Goal: Information Seeking & Learning: Find specific fact

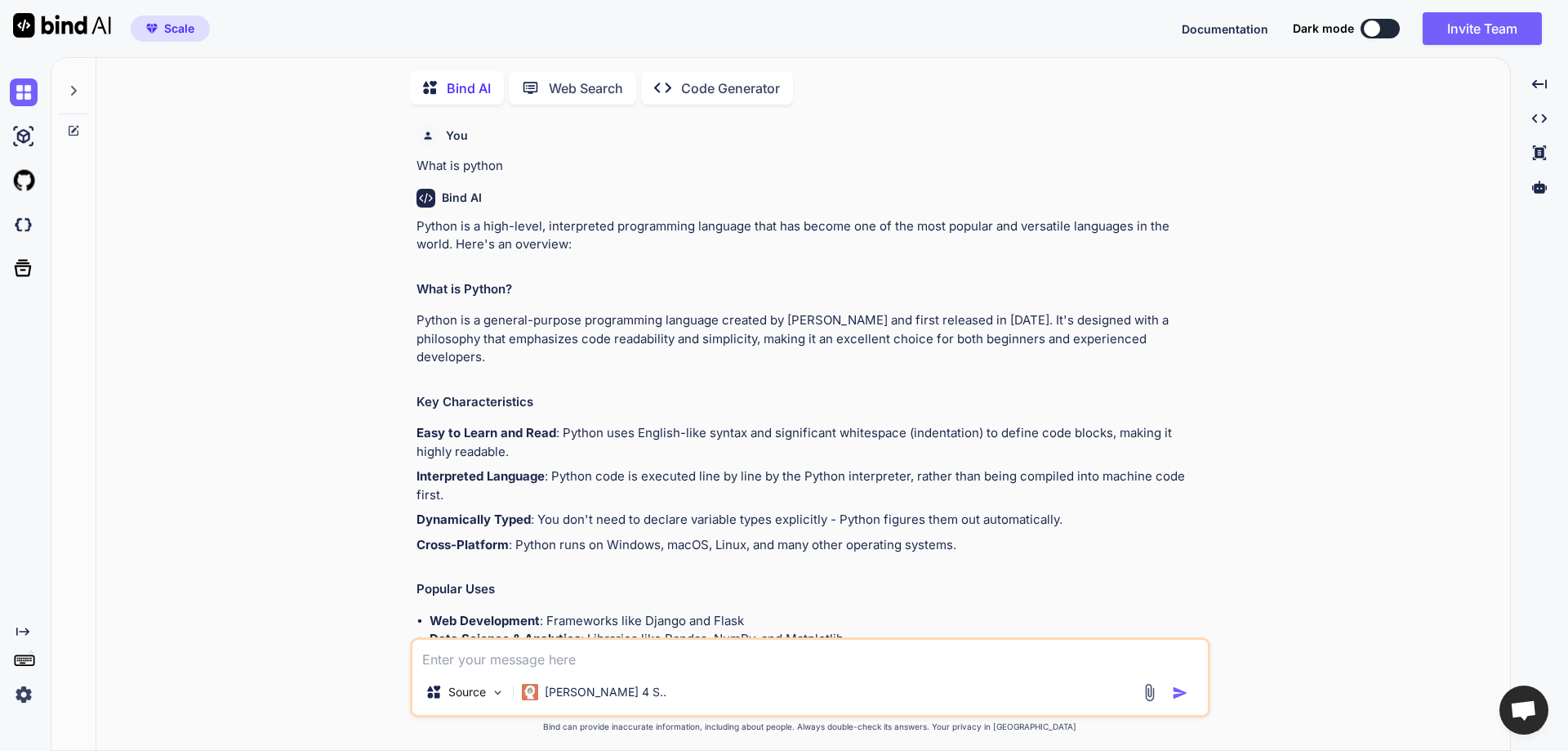
scroll to position [7, 0]
click at [29, 693] on img at bounding box center [23, 695] width 28 height 28
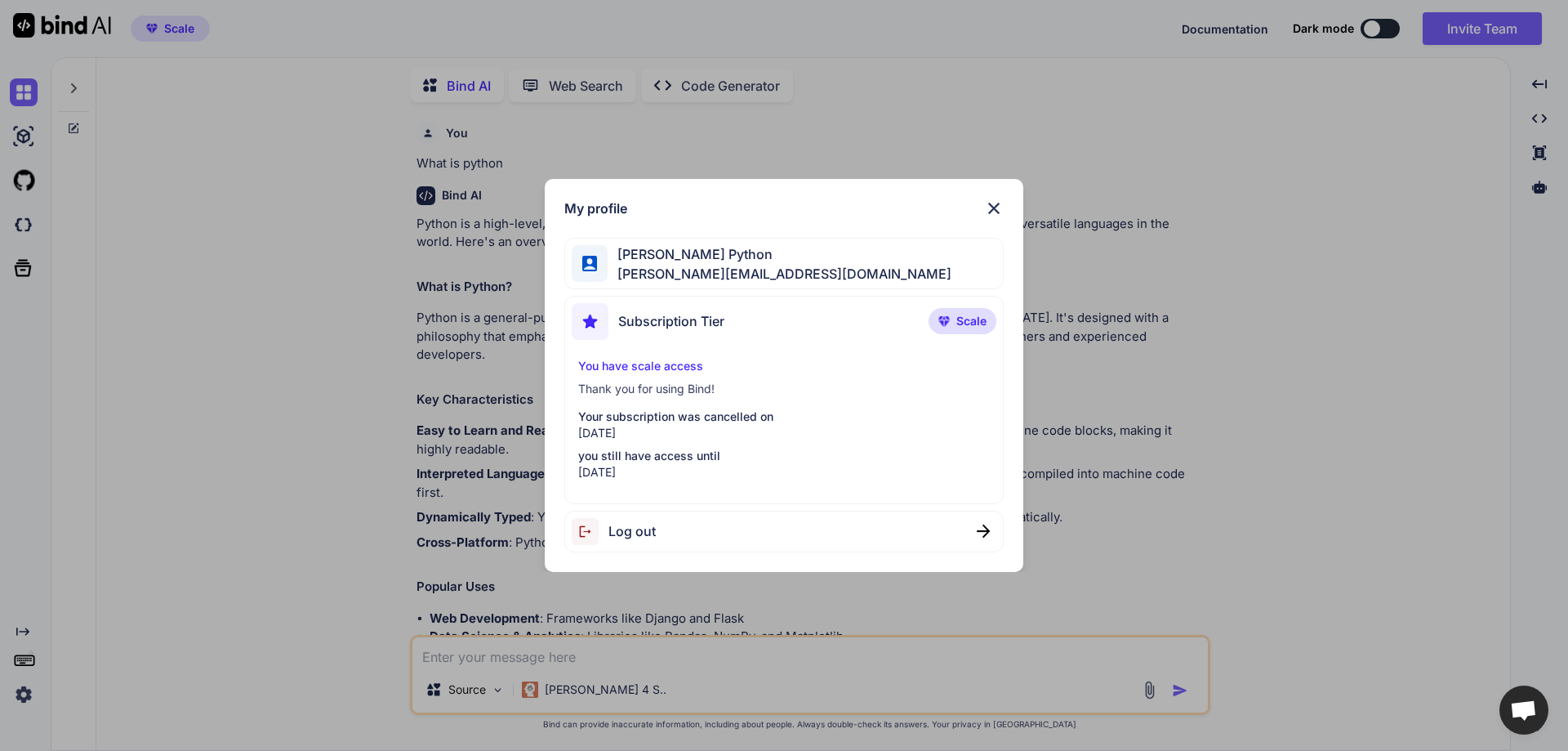
click at [209, 520] on div "My profile [PERSON_NAME] Python [PERSON_NAME][EMAIL_ADDRESS][DOMAIN_NAME] Subsc…" at bounding box center [784, 375] width 1568 height 751
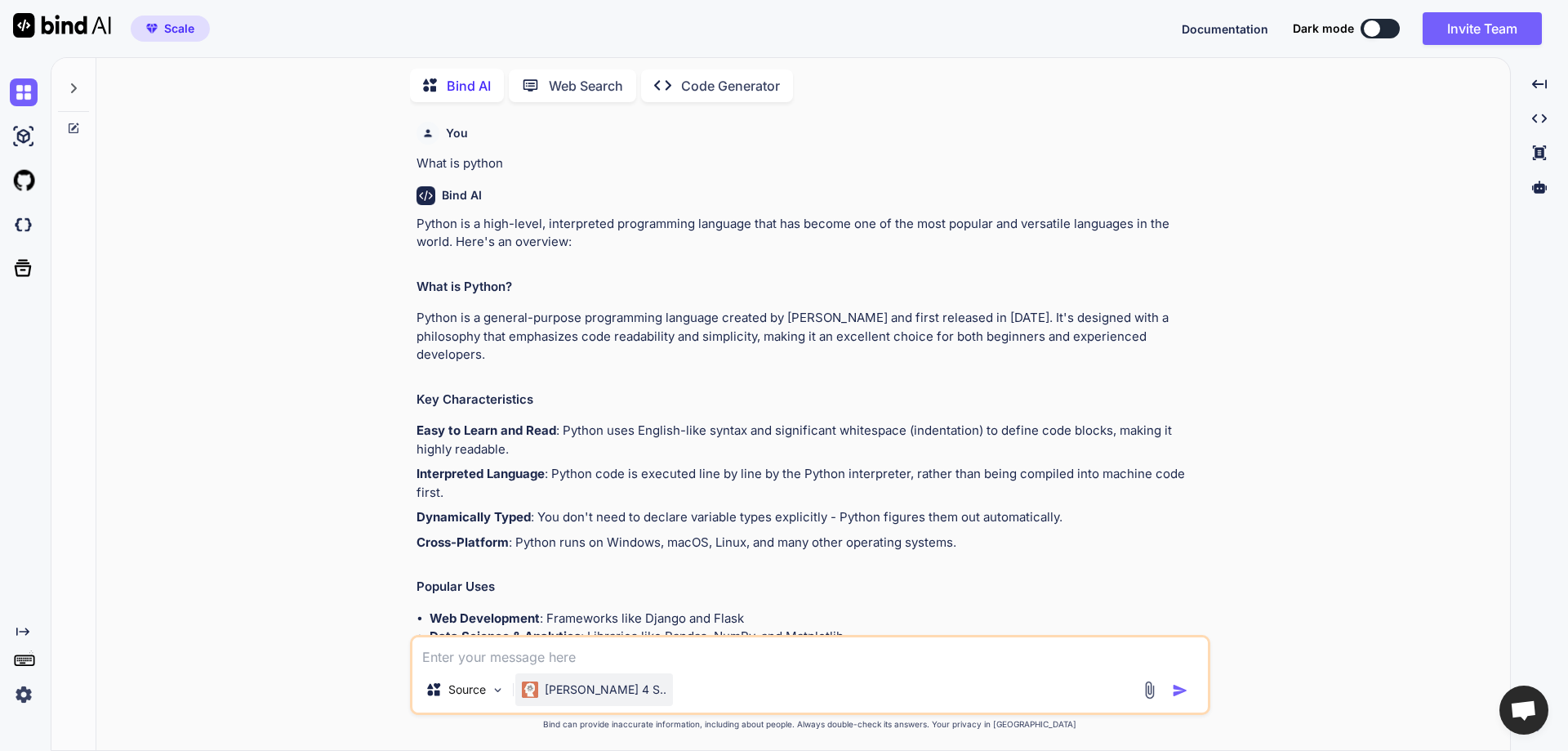
click at [566, 683] on p "Claude 4 S.." at bounding box center [606, 689] width 122 height 16
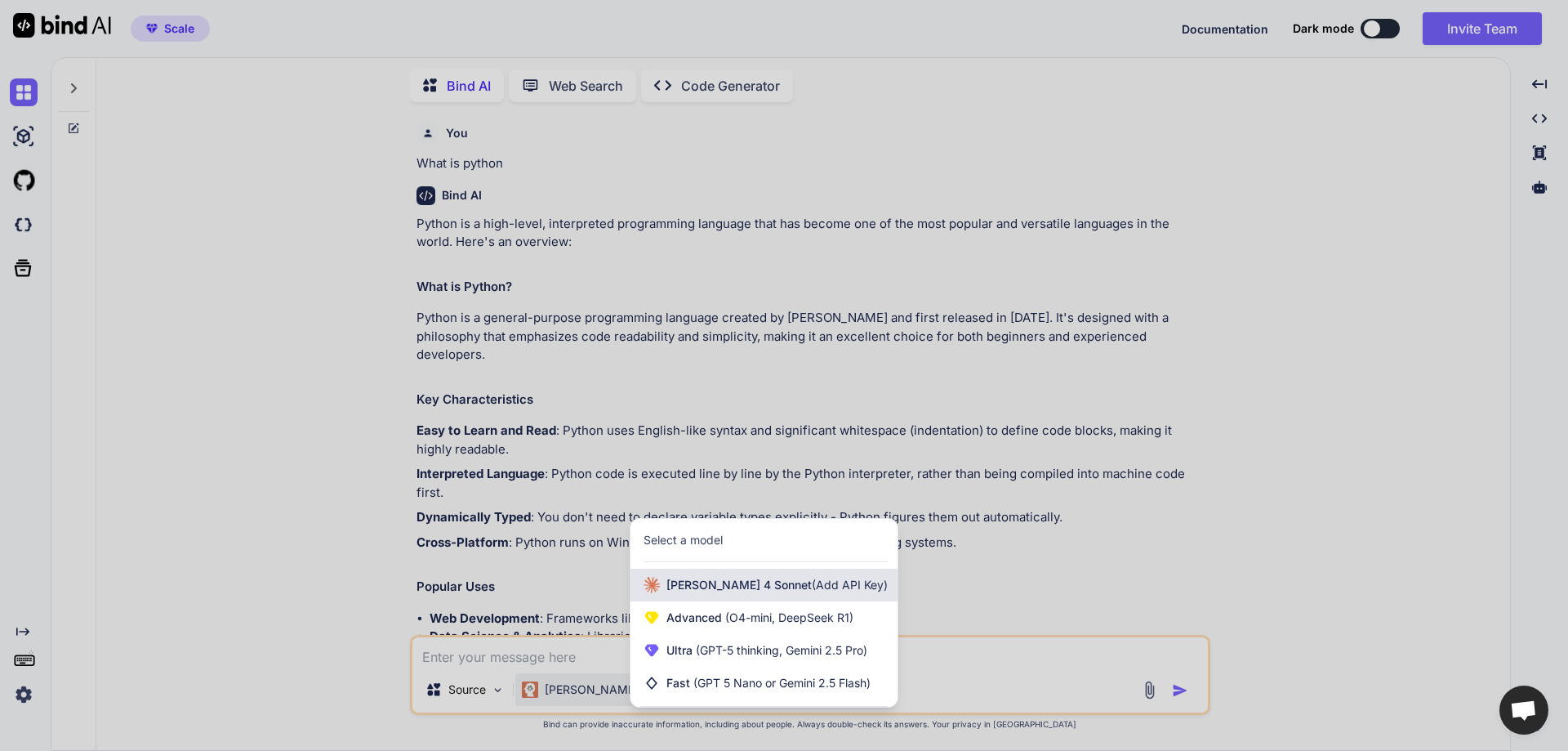
click at [743, 582] on span "[PERSON_NAME] 4 Sonnet (Add API Key)" at bounding box center [777, 584] width 222 height 16
type textarea "x"
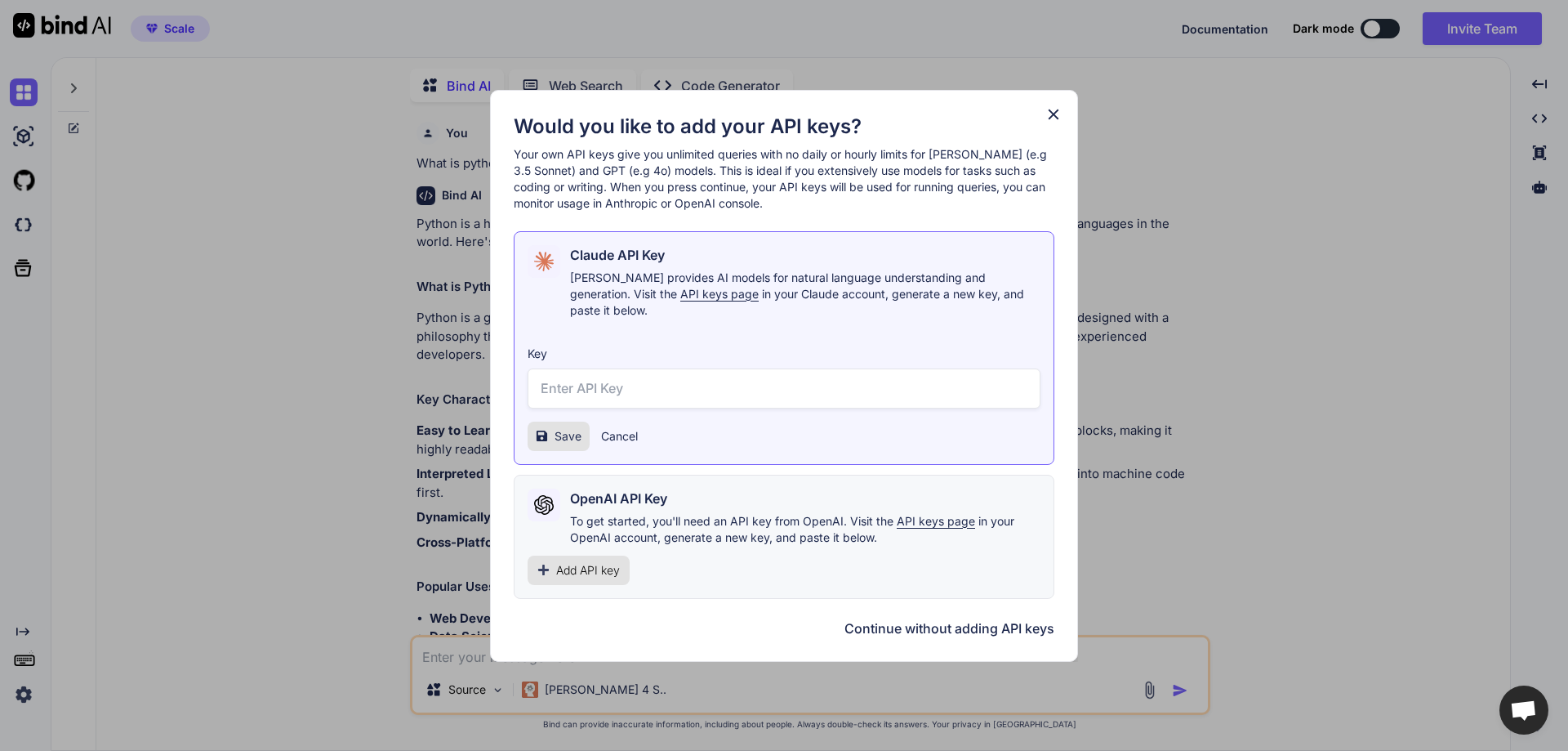
click at [587, 384] on input "text" at bounding box center [784, 388] width 513 height 40
click at [607, 562] on span "Add API key" at bounding box center [588, 570] width 64 height 16
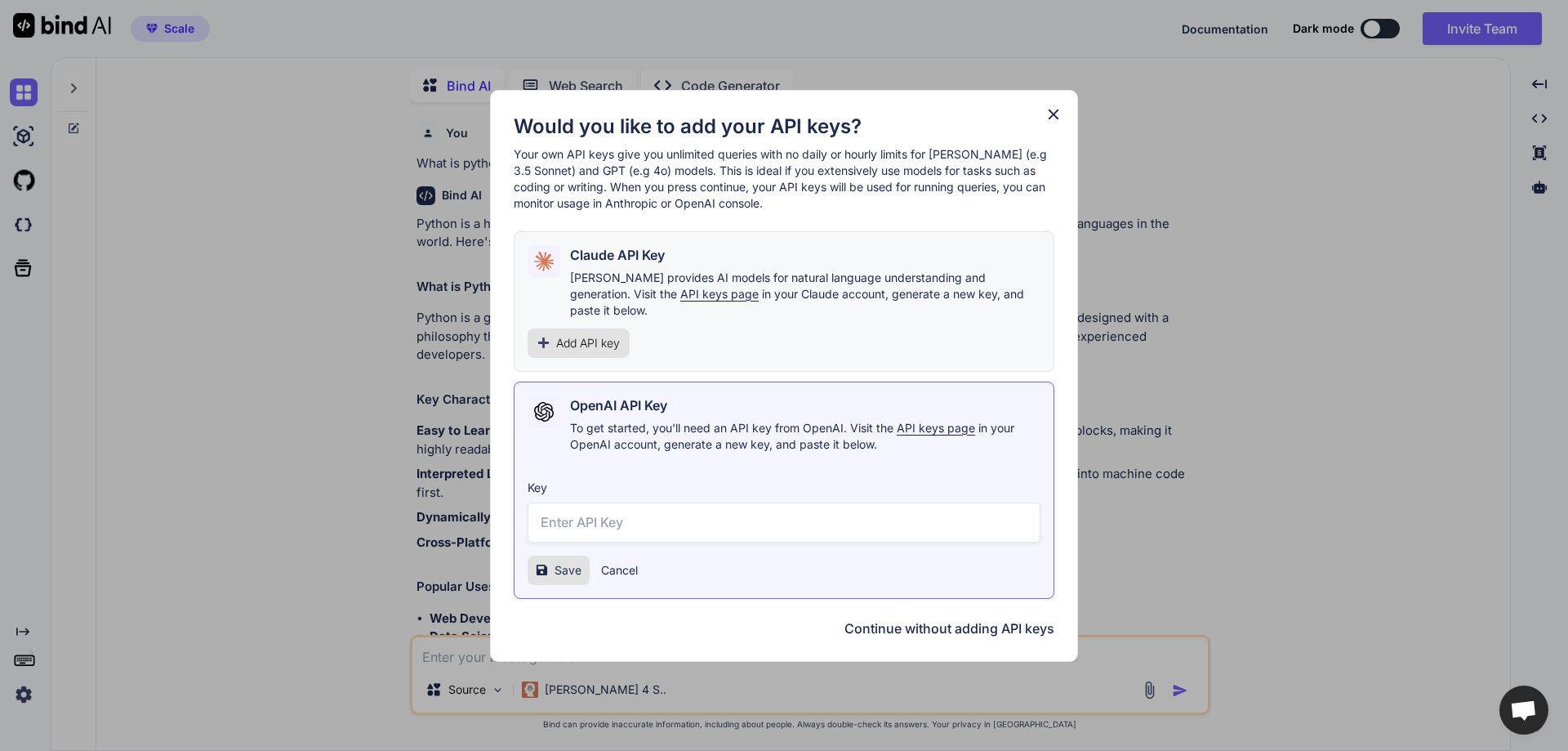
click at [616, 513] on input "text" at bounding box center [784, 522] width 513 height 40
paste input "sk-proj-E60W7973aLWh1eM-AC0rg1GMoFRZq-wVDTCaoY1U3eXGK0FDgDBeRouq7Xzc-7K4xWb4ibG…"
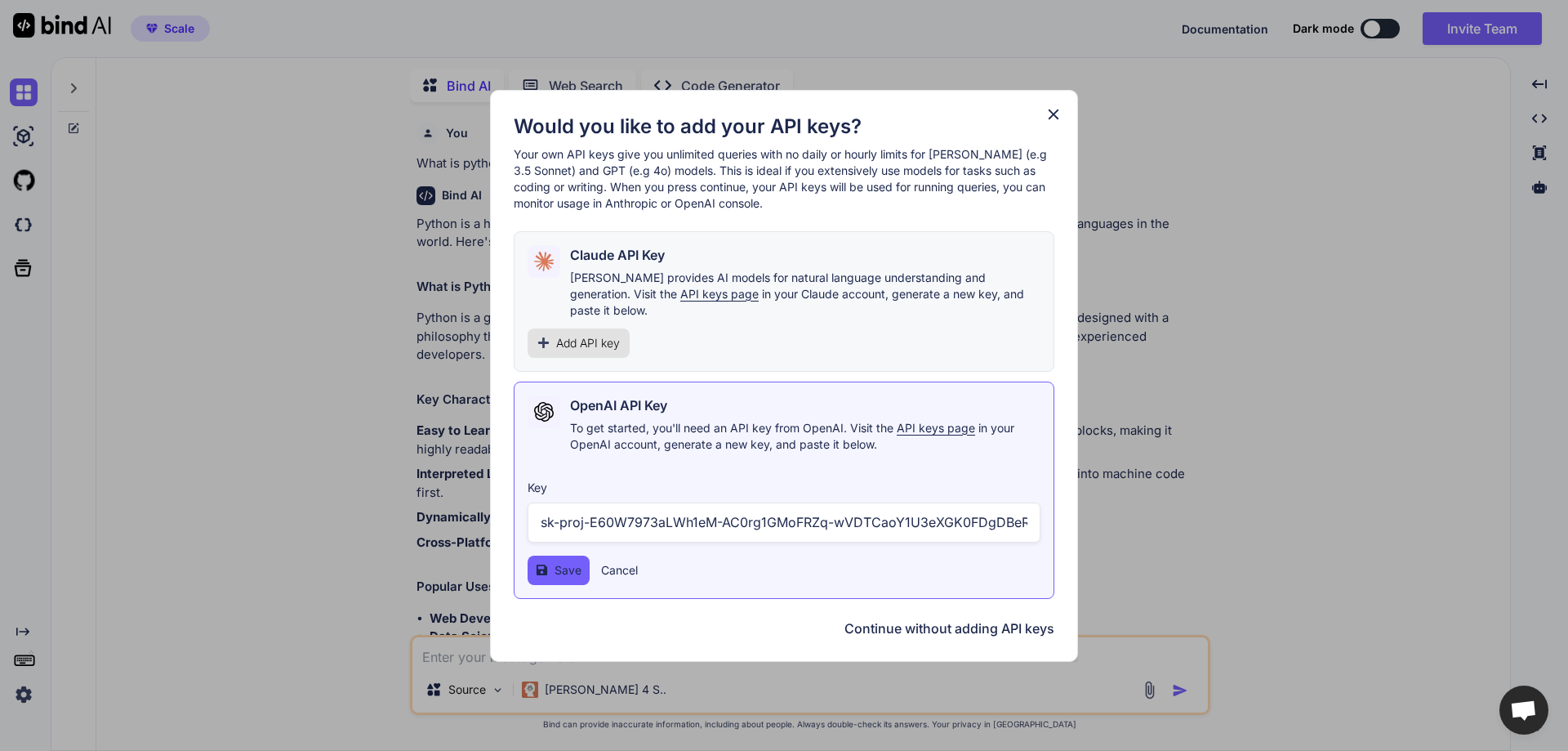
scroll to position [0, 784]
type input "sk-proj-E60W7973aLWh1eM-AC0rg1GMoFRZq-wVDTCaoY1U3eXGK0FDgDBeRouq7Xzc-7K4xWb4ibG…"
click at [561, 565] on span "Save" at bounding box center [569, 570] width 27 height 16
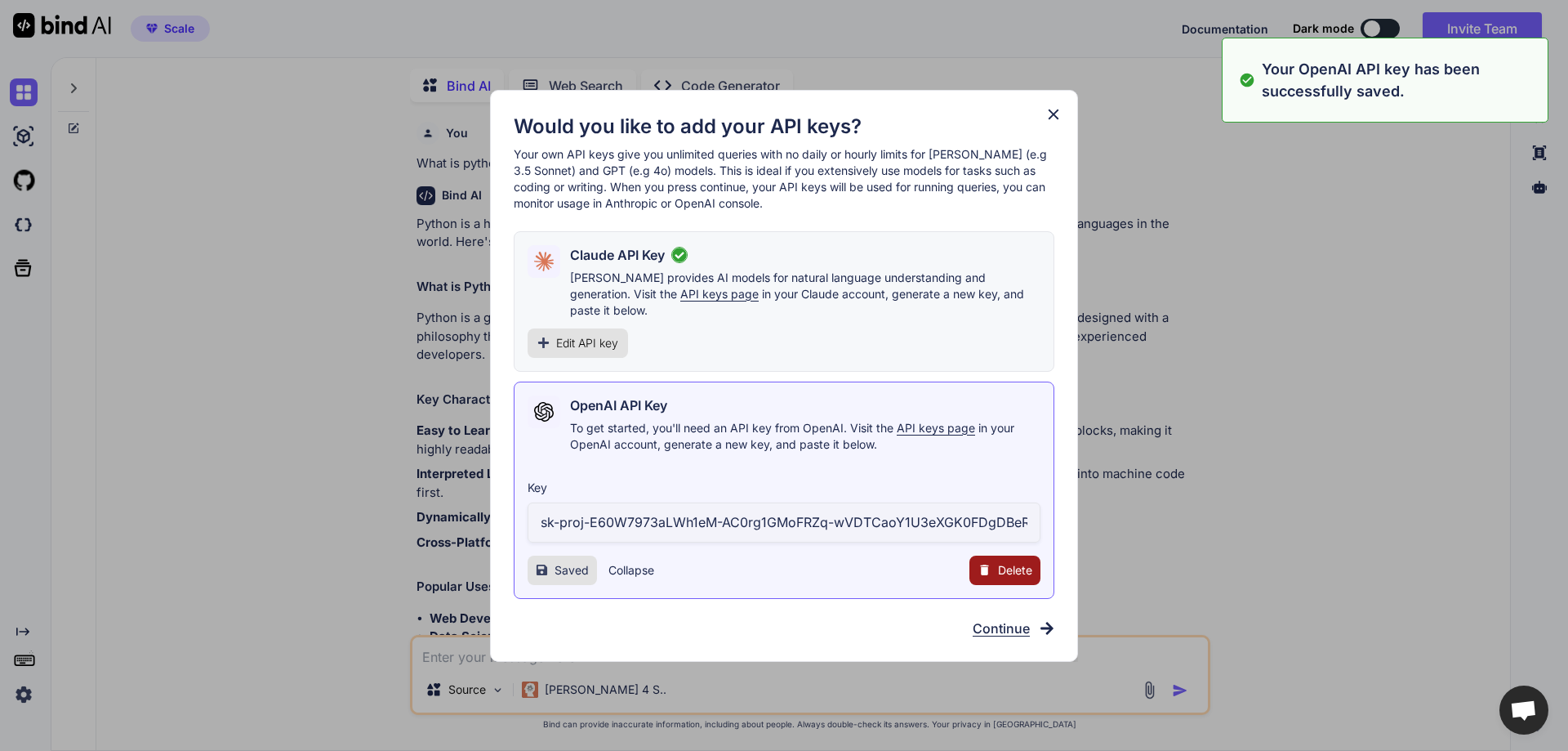
click at [407, 505] on div "Would you like to add your API keys? Your own API keys give you unlimited queri…" at bounding box center [784, 375] width 1568 height 751
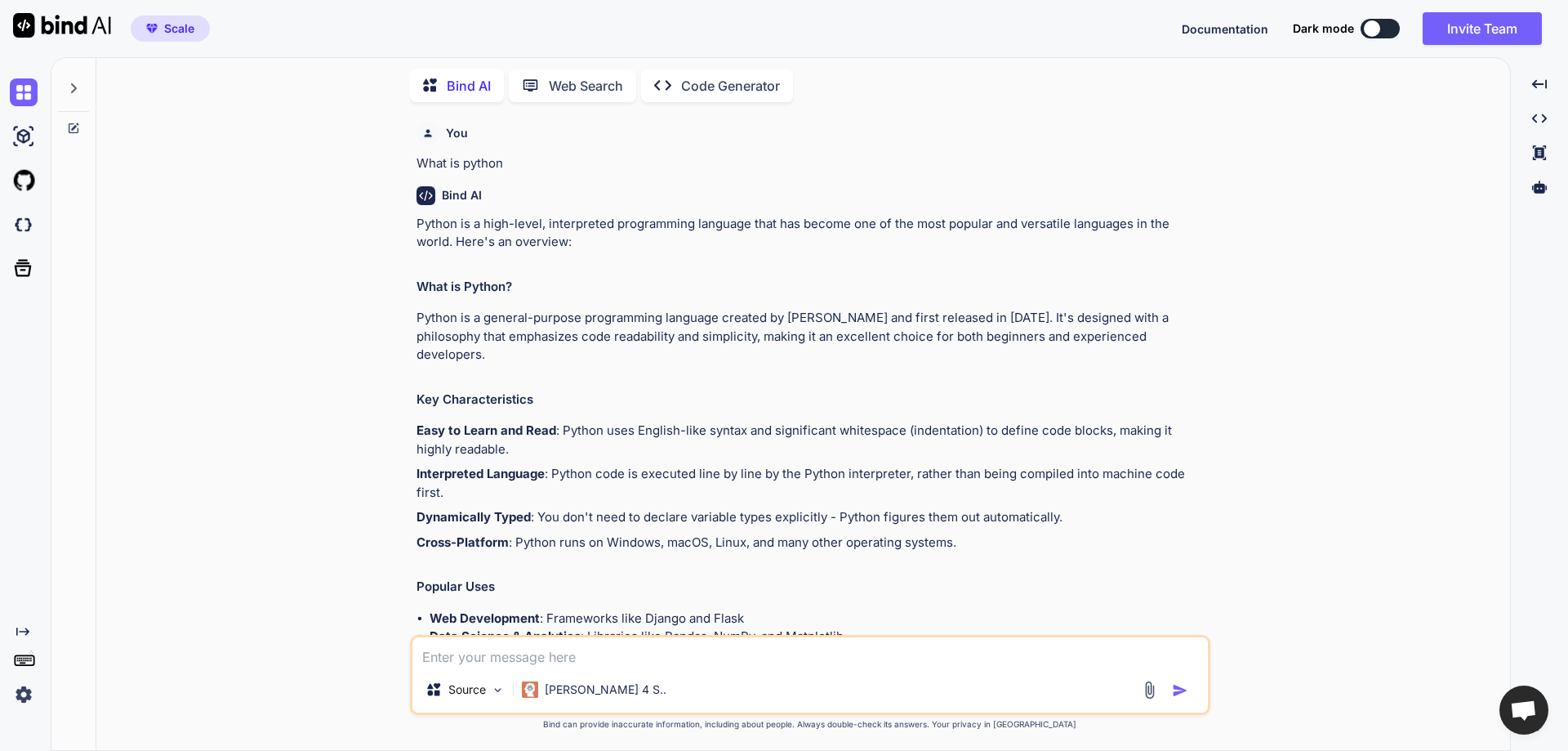
click at [498, 655] on textarea at bounding box center [810, 652] width 795 height 29
click at [539, 77] on icon at bounding box center [536, 85] width 27 height 17
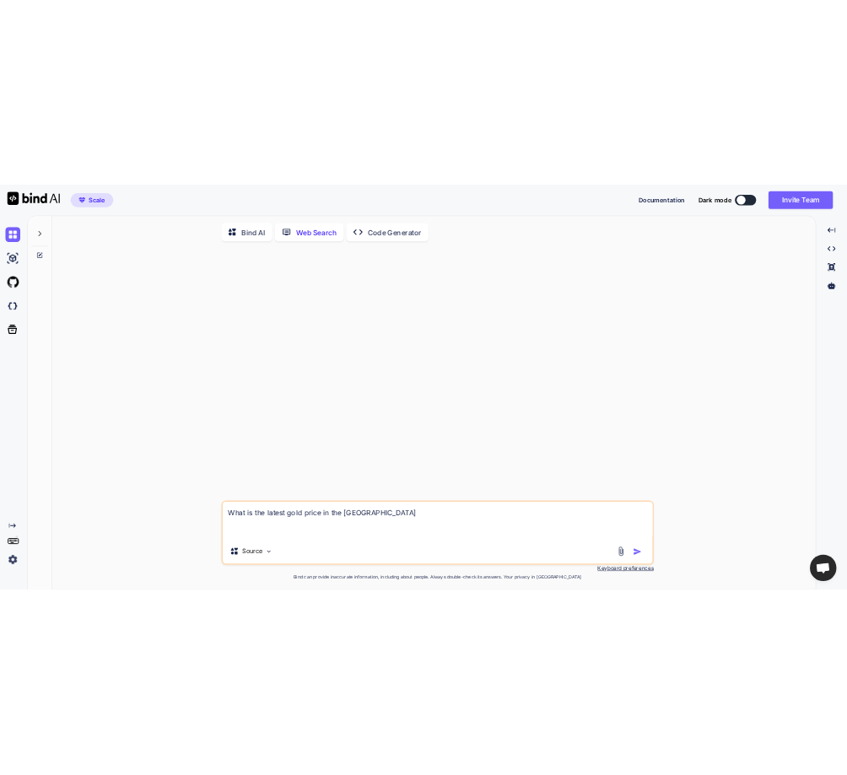
scroll to position [7, 0]
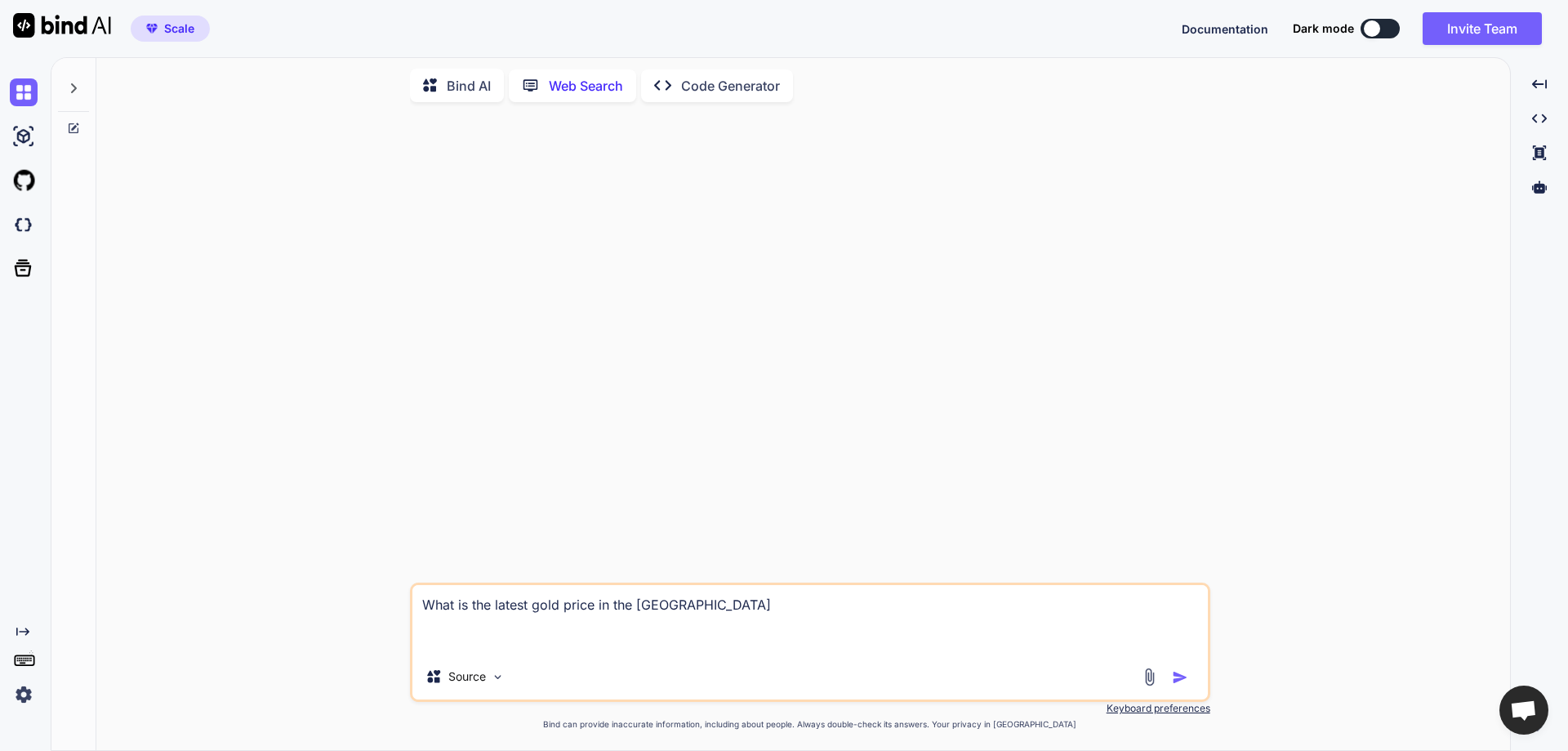
type textarea "x"
type textarea "What is the latest gold price in the India"
type textarea "x"
type textarea "What is the latest gold price in the India"
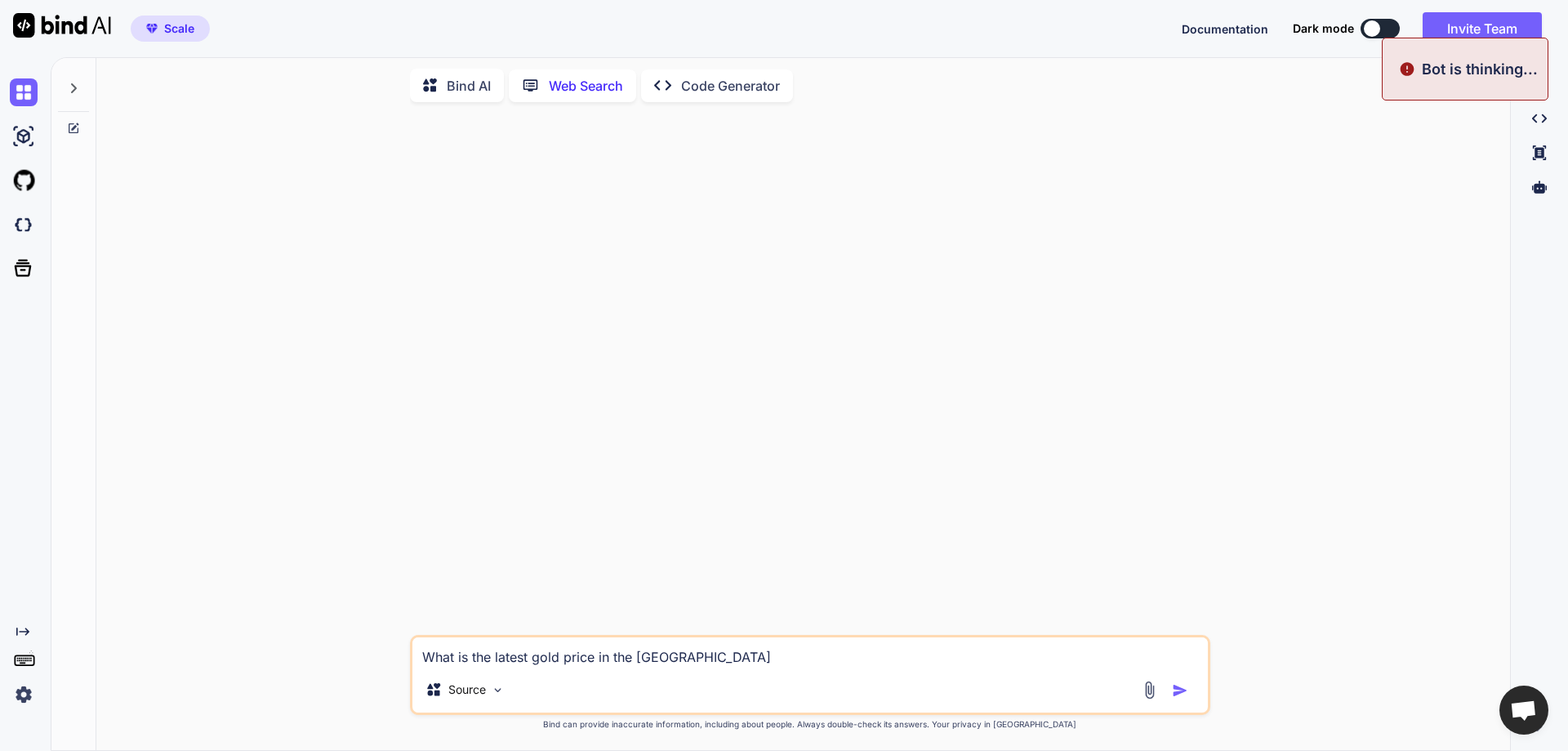
type textarea "x"
type textarea "What is the latest gold price in the India"
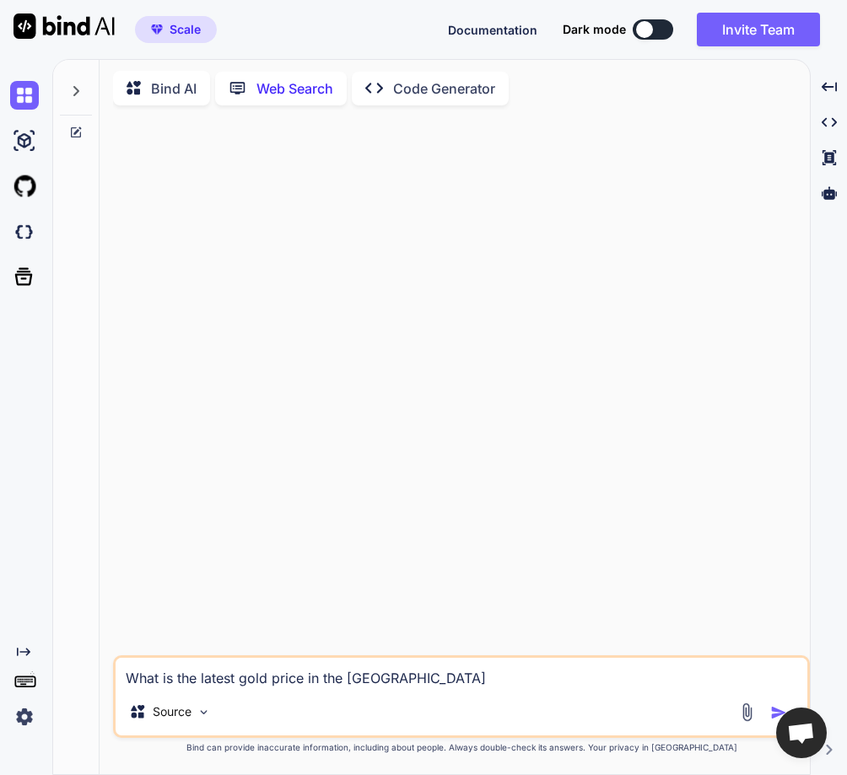
click at [775, 710] on img "button" at bounding box center [778, 712] width 17 height 17
type textarea "x"
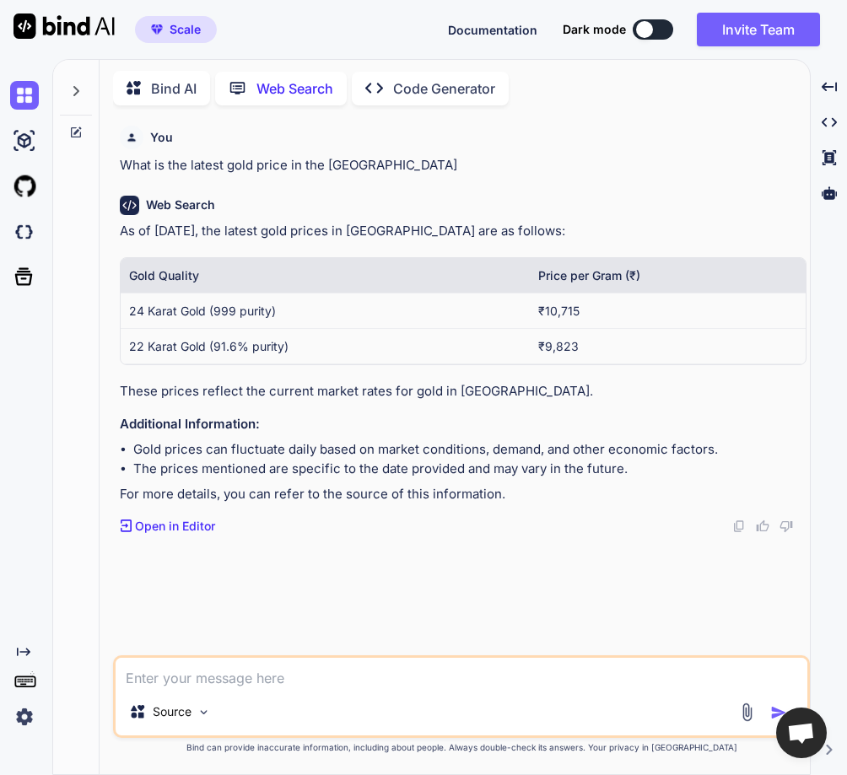
click at [180, 78] on p "Bind AI" at bounding box center [174, 88] width 46 height 20
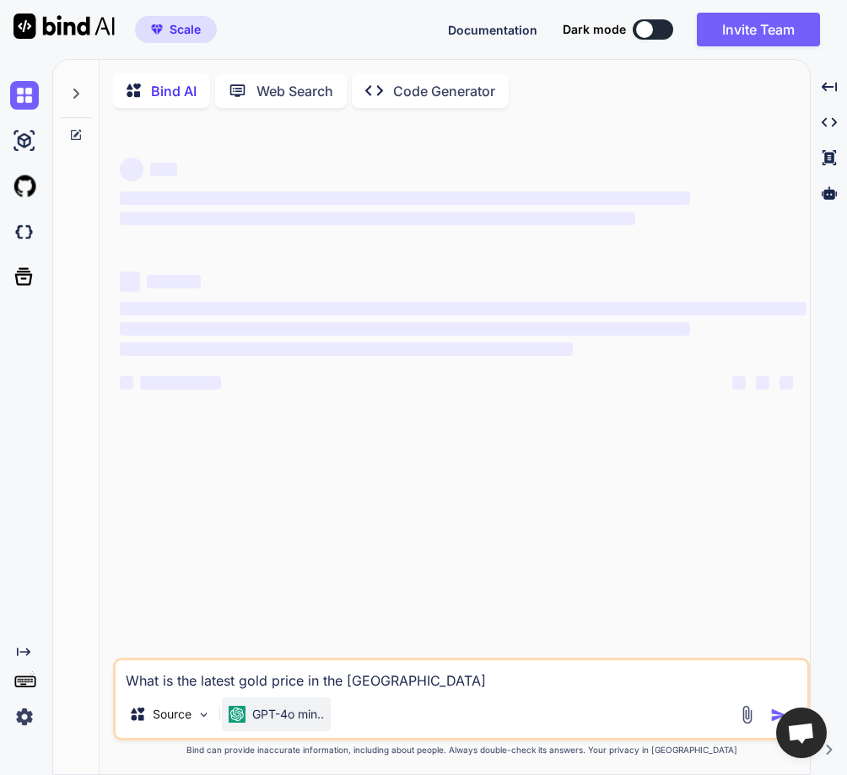
click at [265, 719] on p "GPT-4o min.." at bounding box center [288, 714] width 72 height 17
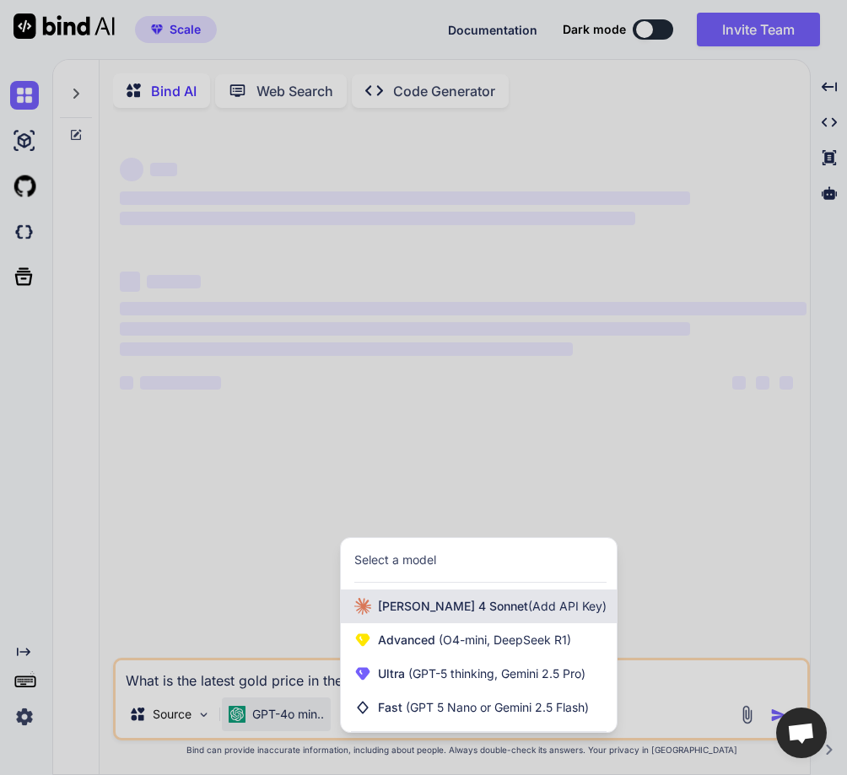
click at [442, 598] on div "Claude 4 Sonnet (Add API Key)" at bounding box center [479, 607] width 276 height 34
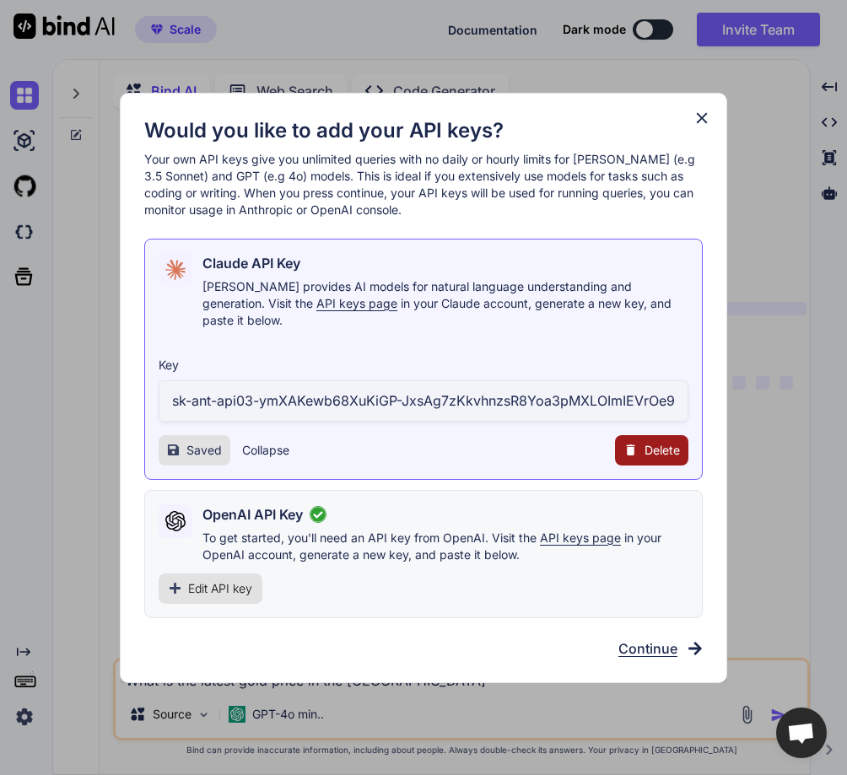
click at [260, 442] on button "Collapse" at bounding box center [265, 450] width 47 height 17
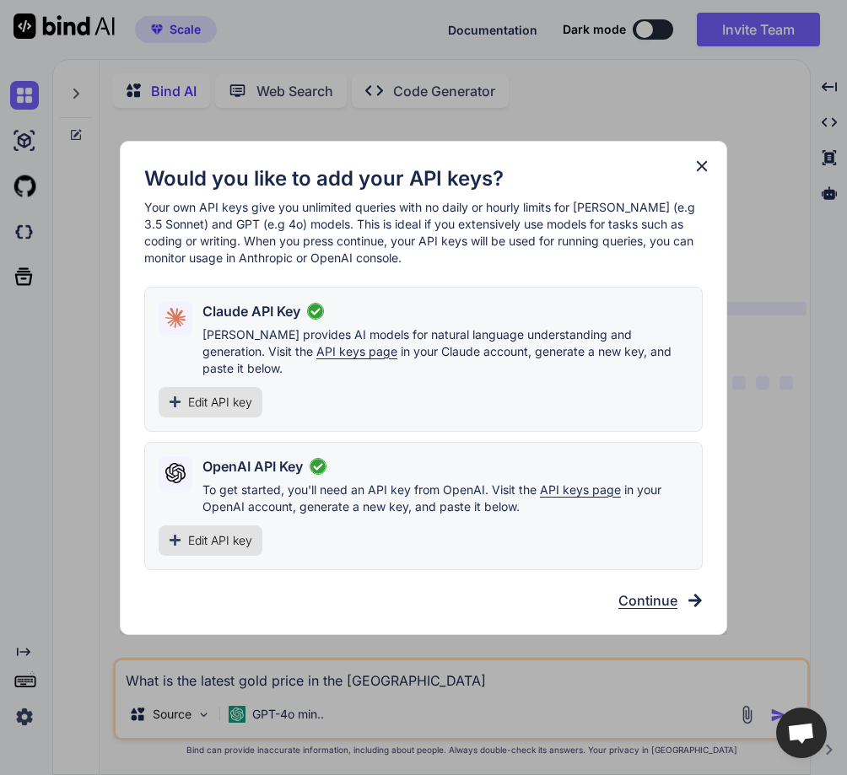
click at [245, 482] on p "To get started, you'll need an API key from OpenAI. Visit the API keys page in …" at bounding box center [445, 499] width 486 height 34
click at [213, 533] on span "Edit API key" at bounding box center [220, 540] width 64 height 17
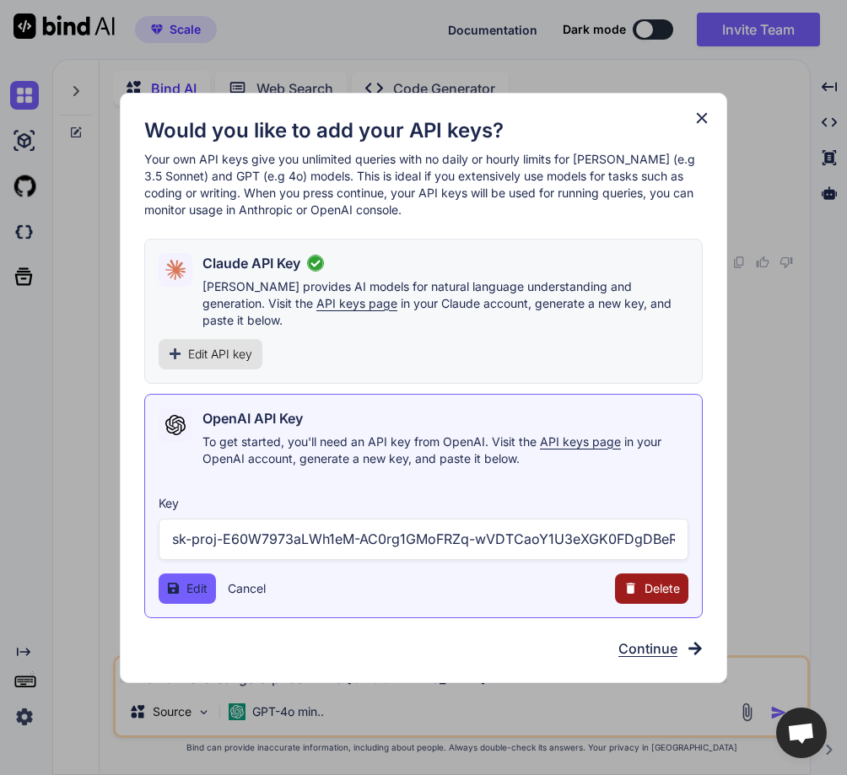
click at [649, 584] on span "Delete" at bounding box center [661, 588] width 35 height 17
click at [621, 580] on button "Delete" at bounding box center [617, 588] width 35 height 17
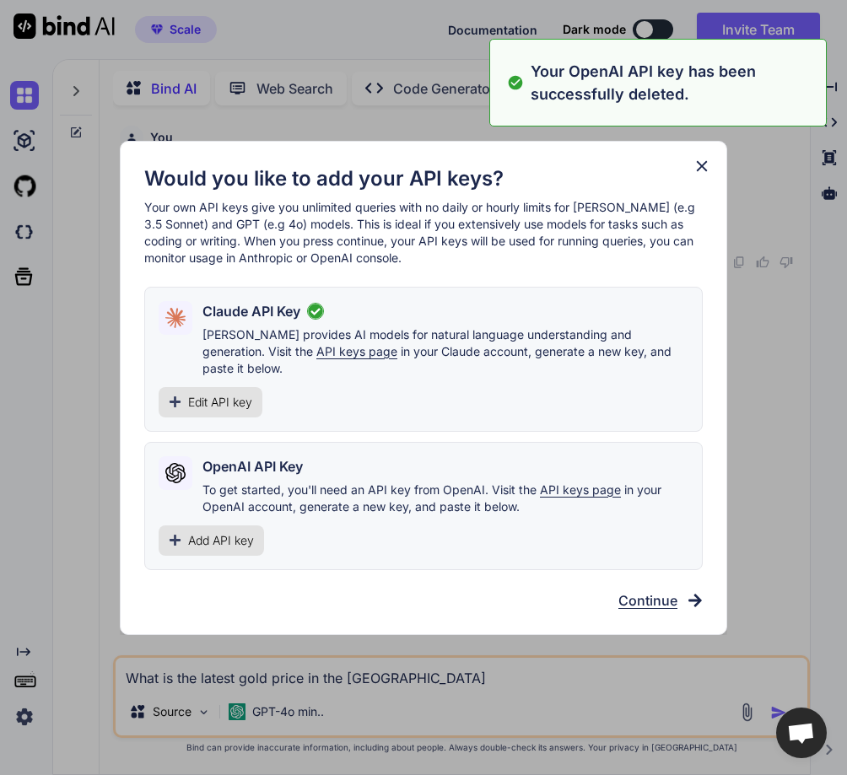
click at [321, 375] on div "Claude API Key Claude provides AI models for natural language understanding and…" at bounding box center [423, 359] width 558 height 145
click at [225, 394] on span "Edit API key" at bounding box center [220, 402] width 64 height 17
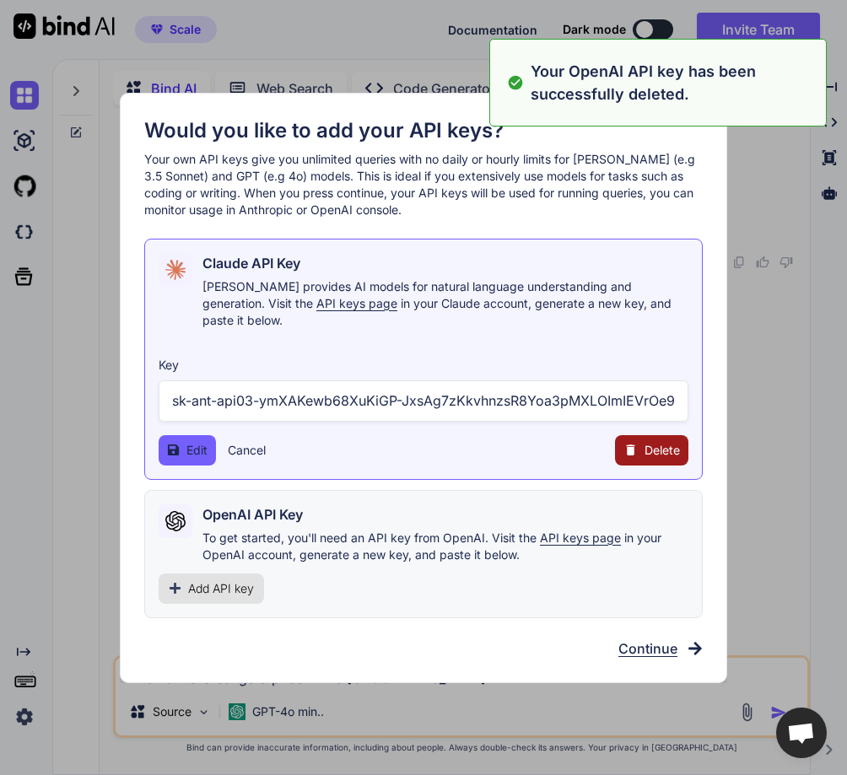
click at [647, 442] on span "Delete" at bounding box center [661, 450] width 35 height 17
click at [614, 442] on button "Delete" at bounding box center [617, 450] width 35 height 17
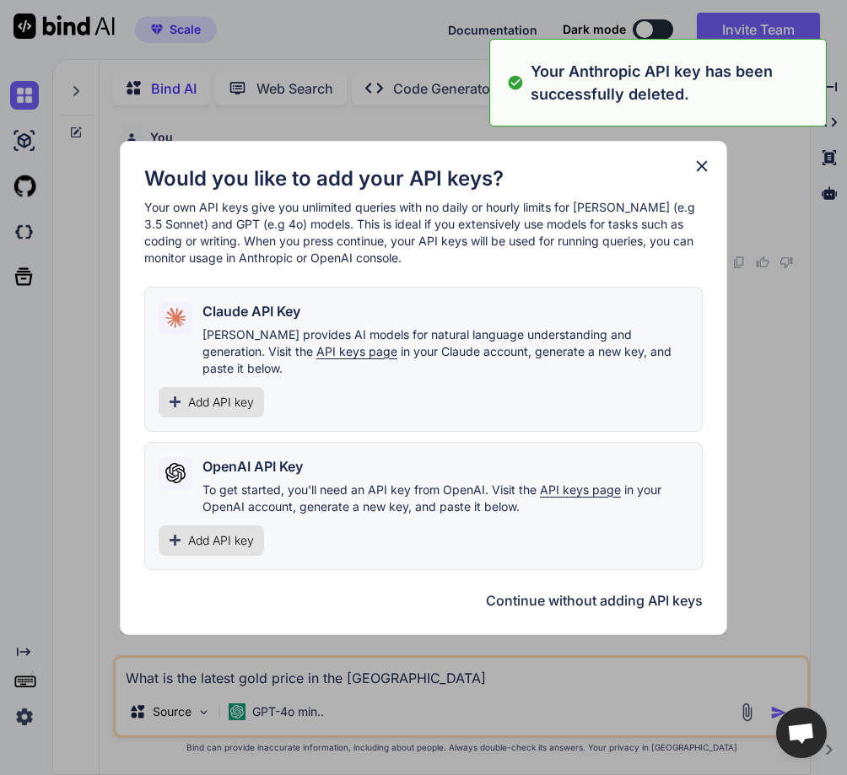
click at [682, 172] on div "Would you like to add your API keys? Your own API keys give you unlimited queri…" at bounding box center [423, 388] width 607 height 494
click at [703, 174] on icon at bounding box center [701, 166] width 19 height 19
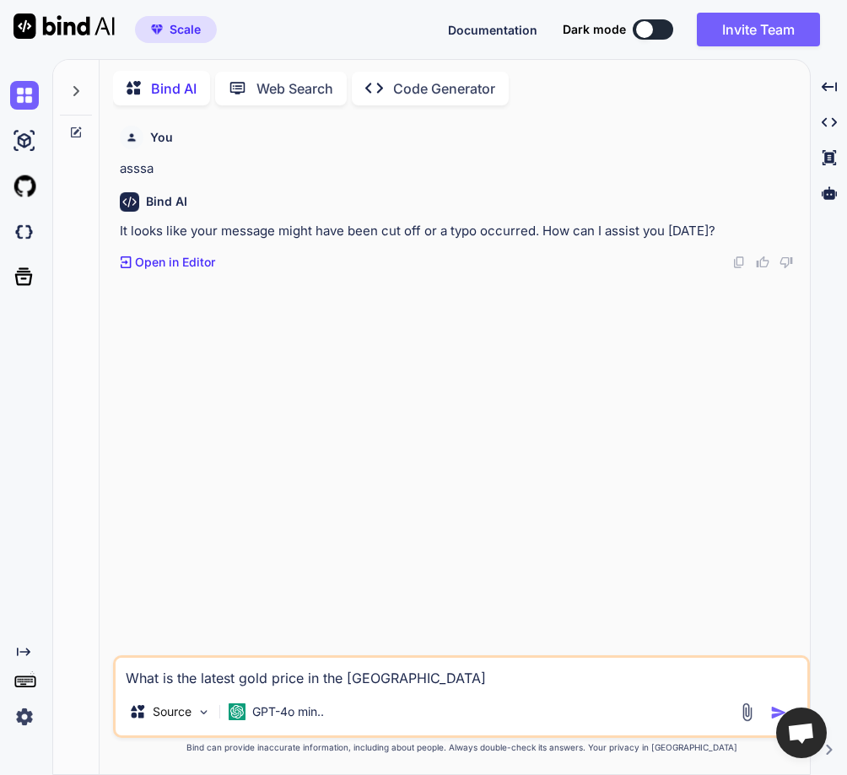
type textarea "x"
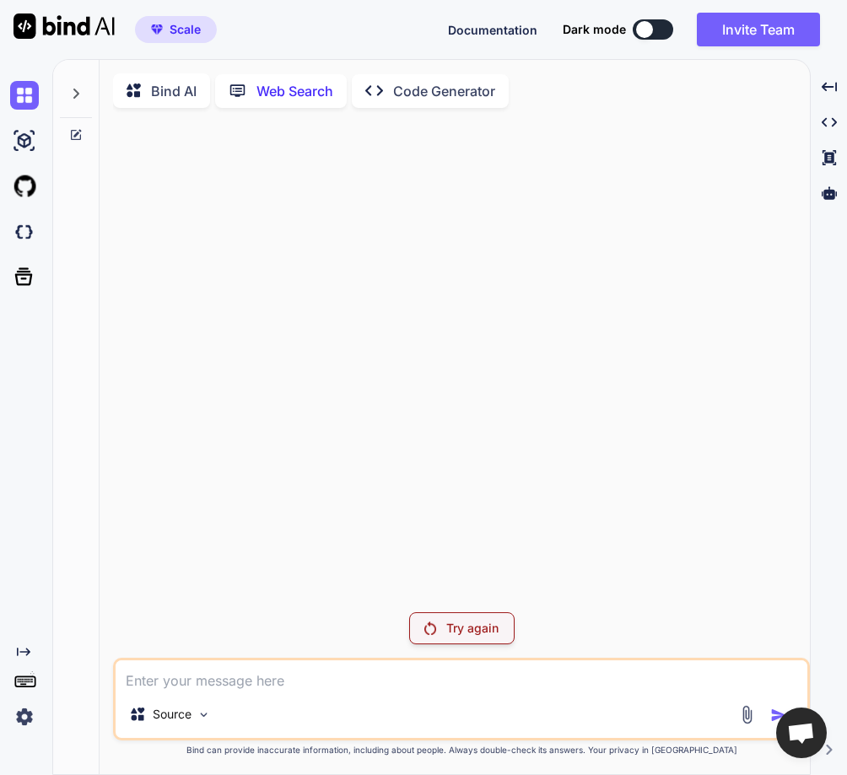
scroll to position [7, 0]
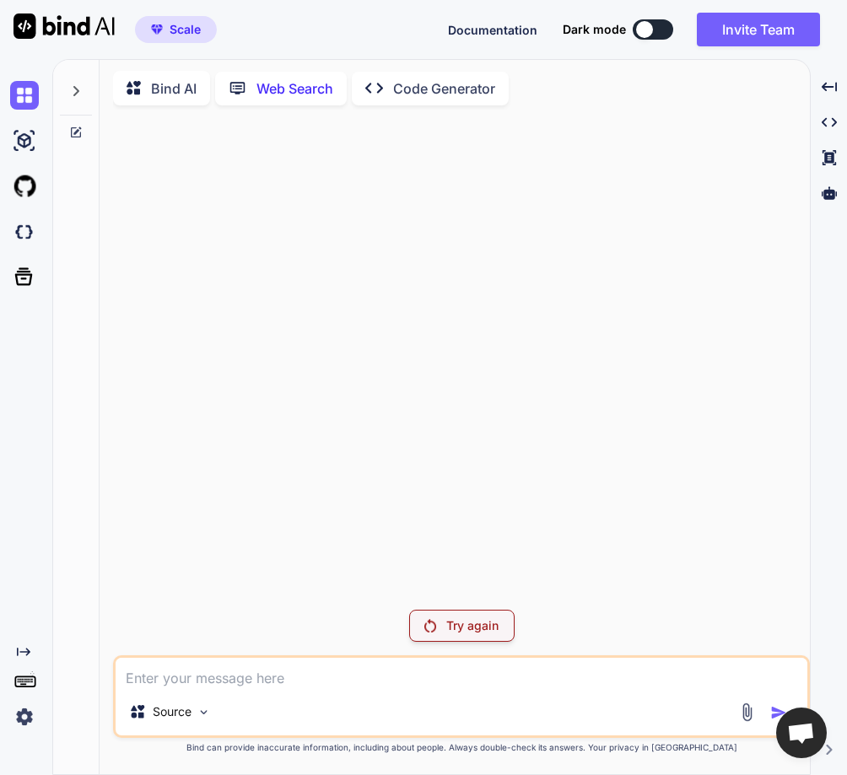
click at [252, 652] on div "Try again Source Created with Bind Always check its answers. Privacy in Bind Bi…" at bounding box center [461, 446] width 697 height 655
click at [18, 717] on img at bounding box center [24, 717] width 29 height 29
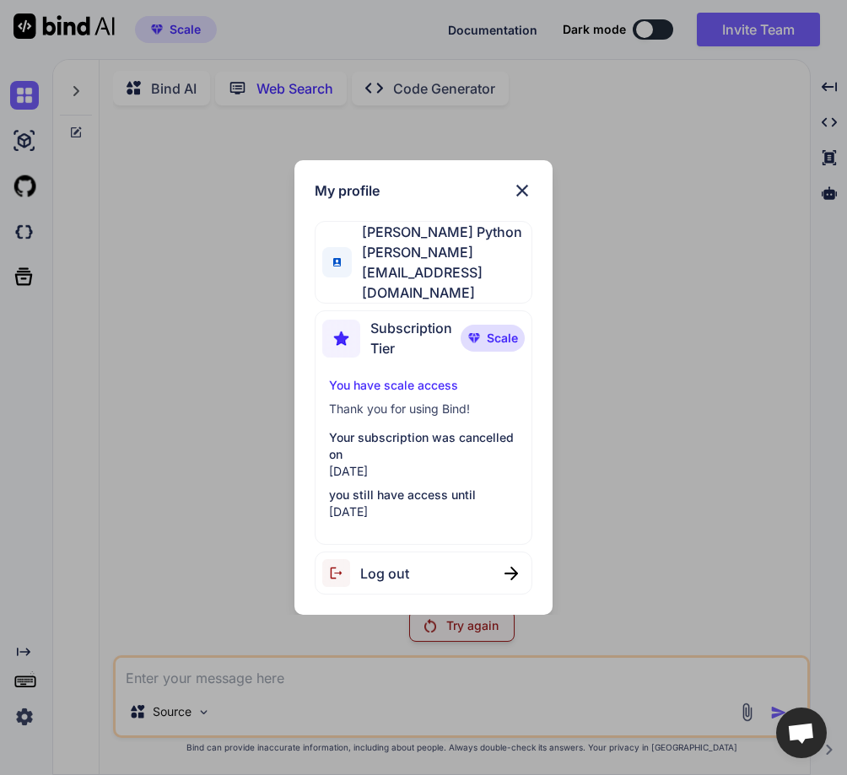
click at [204, 504] on div "My profile [PERSON_NAME] Python [PERSON_NAME][EMAIL_ADDRESS][DOMAIN_NAME] Subsc…" at bounding box center [423, 387] width 847 height 775
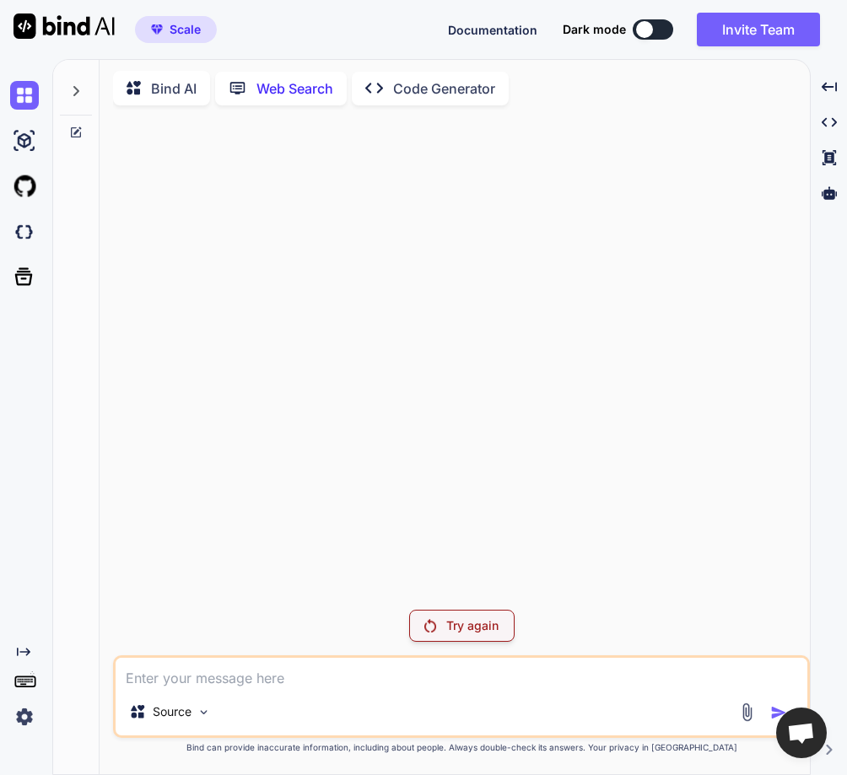
click at [450, 620] on p "Try again" at bounding box center [472, 625] width 52 height 17
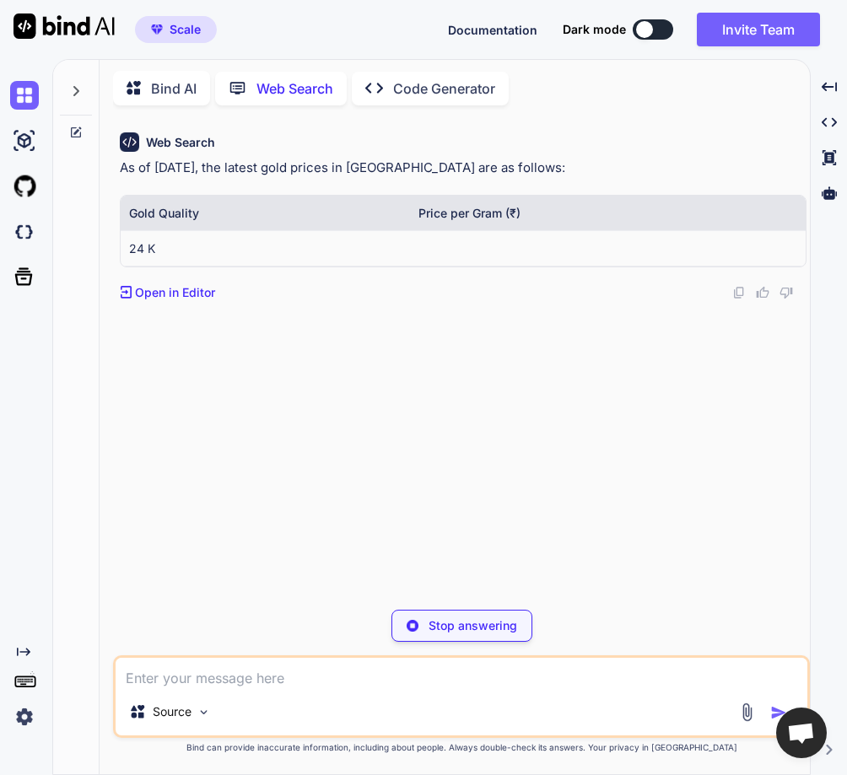
click at [420, 631] on div "Stop answering" at bounding box center [461, 626] width 141 height 32
click at [24, 714] on img at bounding box center [24, 717] width 29 height 29
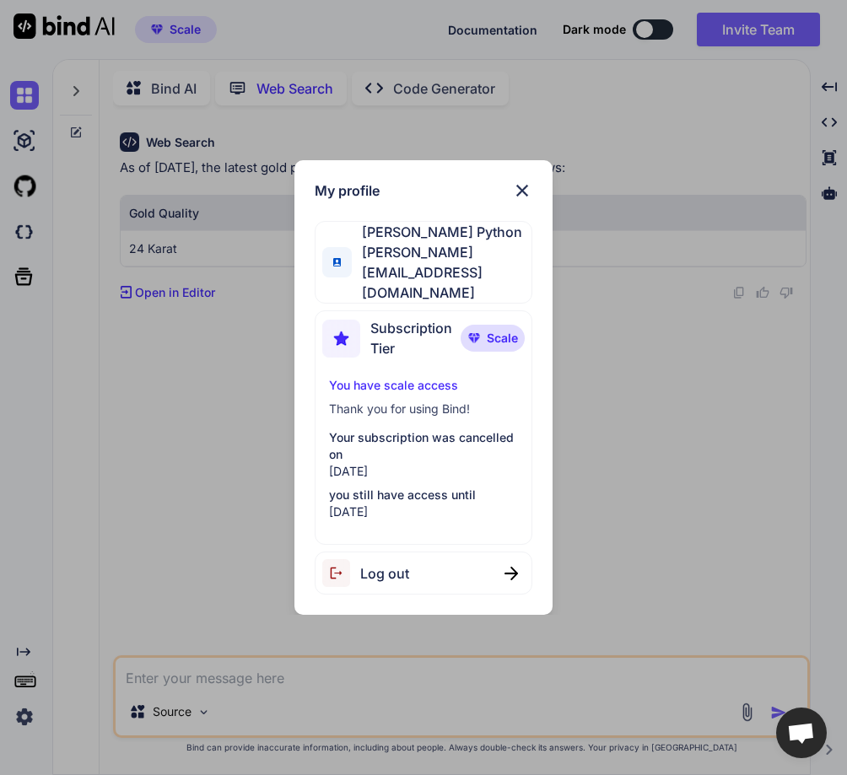
click at [365, 563] on span "Log out" at bounding box center [384, 573] width 49 height 20
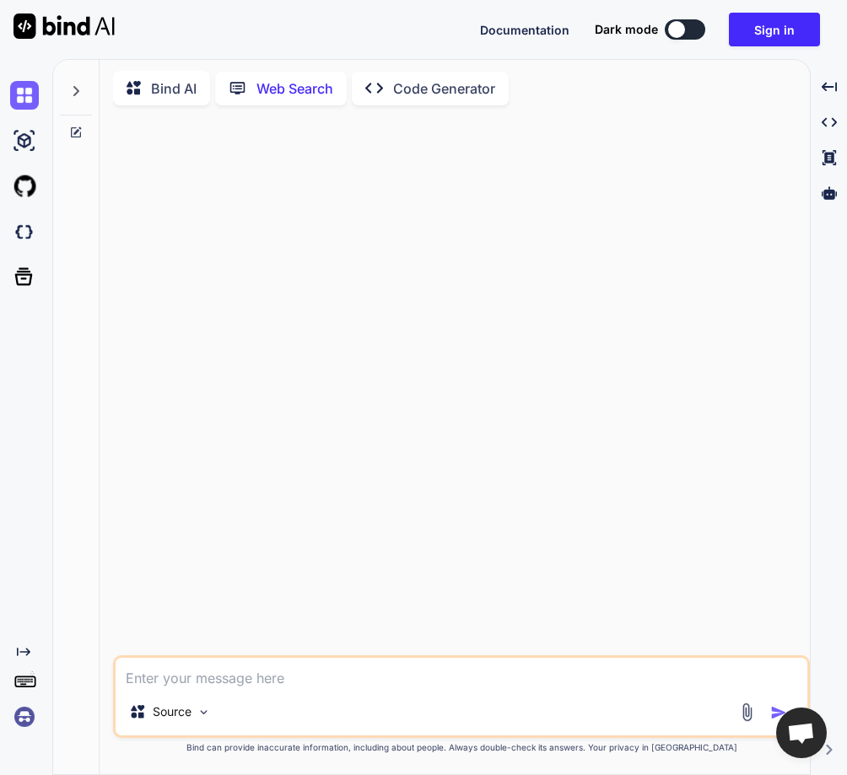
type textarea "x"
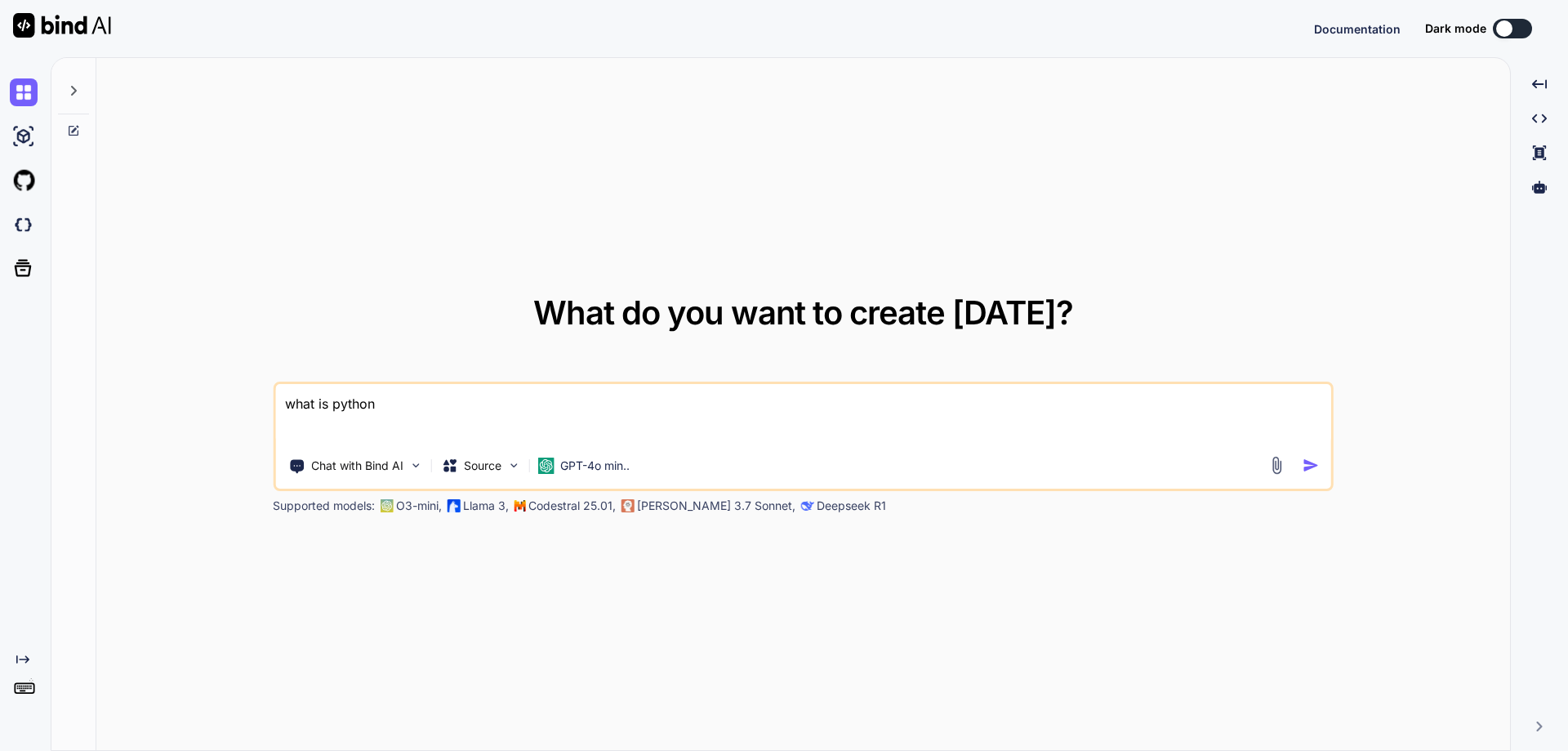
type textarea "x"
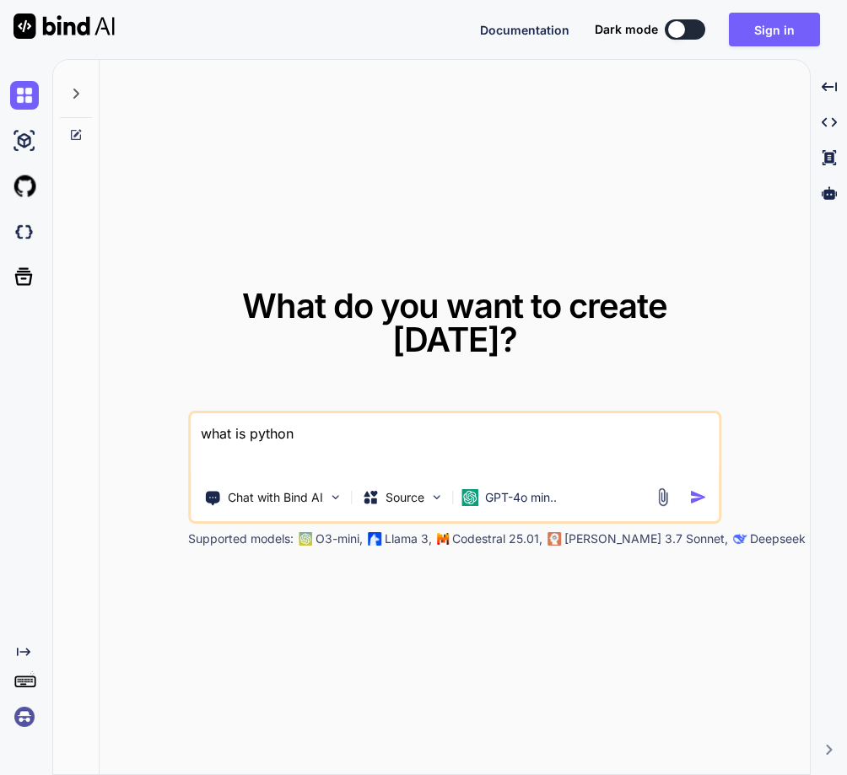
click at [17, 713] on img at bounding box center [24, 717] width 29 height 29
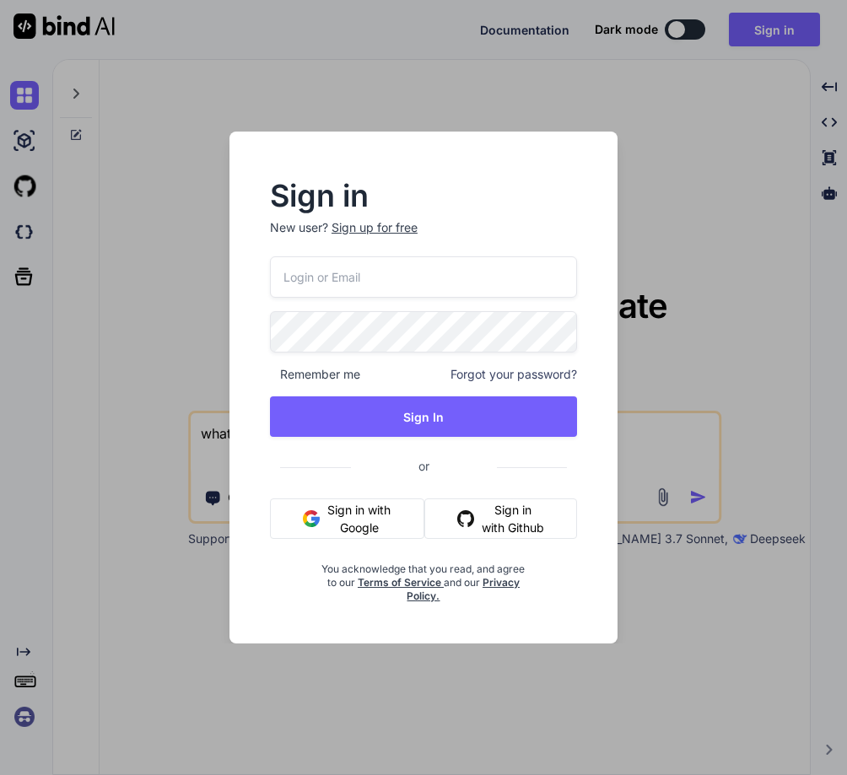
click at [383, 525] on button "Sign in with Google" at bounding box center [347, 518] width 154 height 40
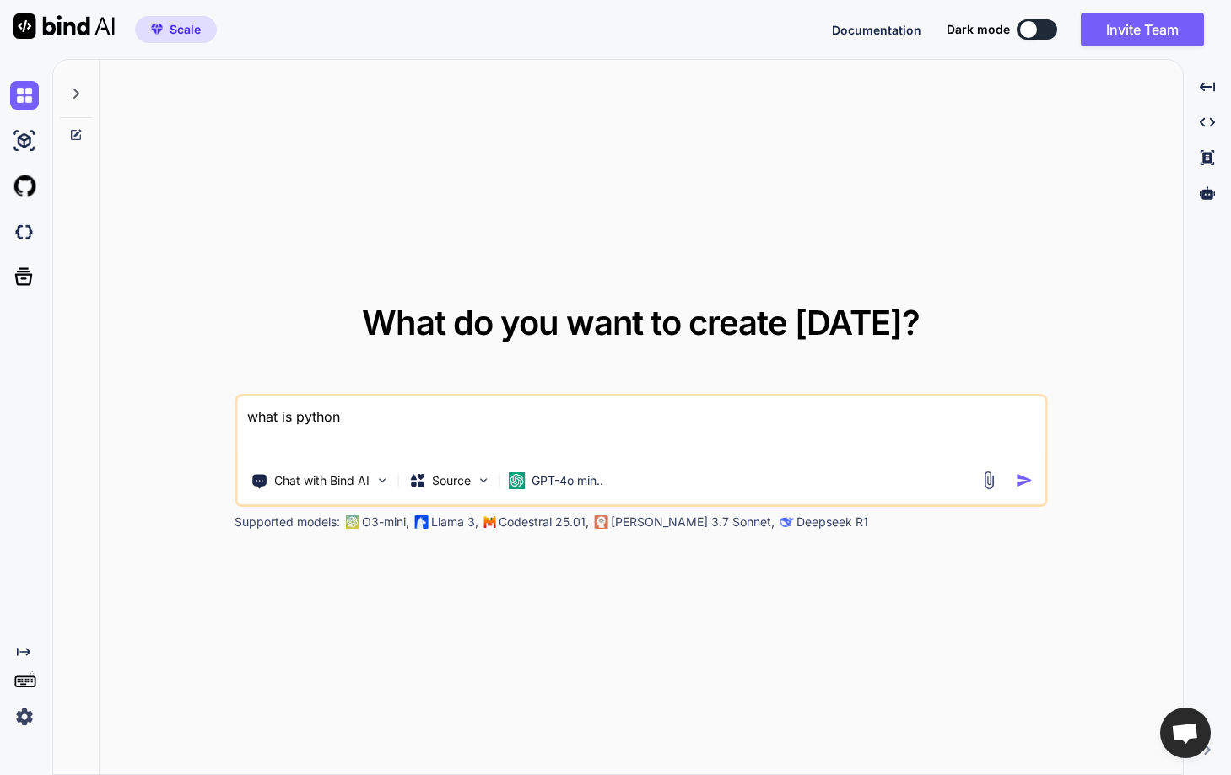
click at [334, 421] on textarea "what is python" at bounding box center [640, 427] width 807 height 62
drag, startPoint x: 382, startPoint y: 407, endPoint x: 136, endPoint y: 405, distance: 246.3
click at [136, 405] on div "What do you want to create today? what is python Chat with Bind AI Source GPT-4…" at bounding box center [641, 418] width 1083 height 716
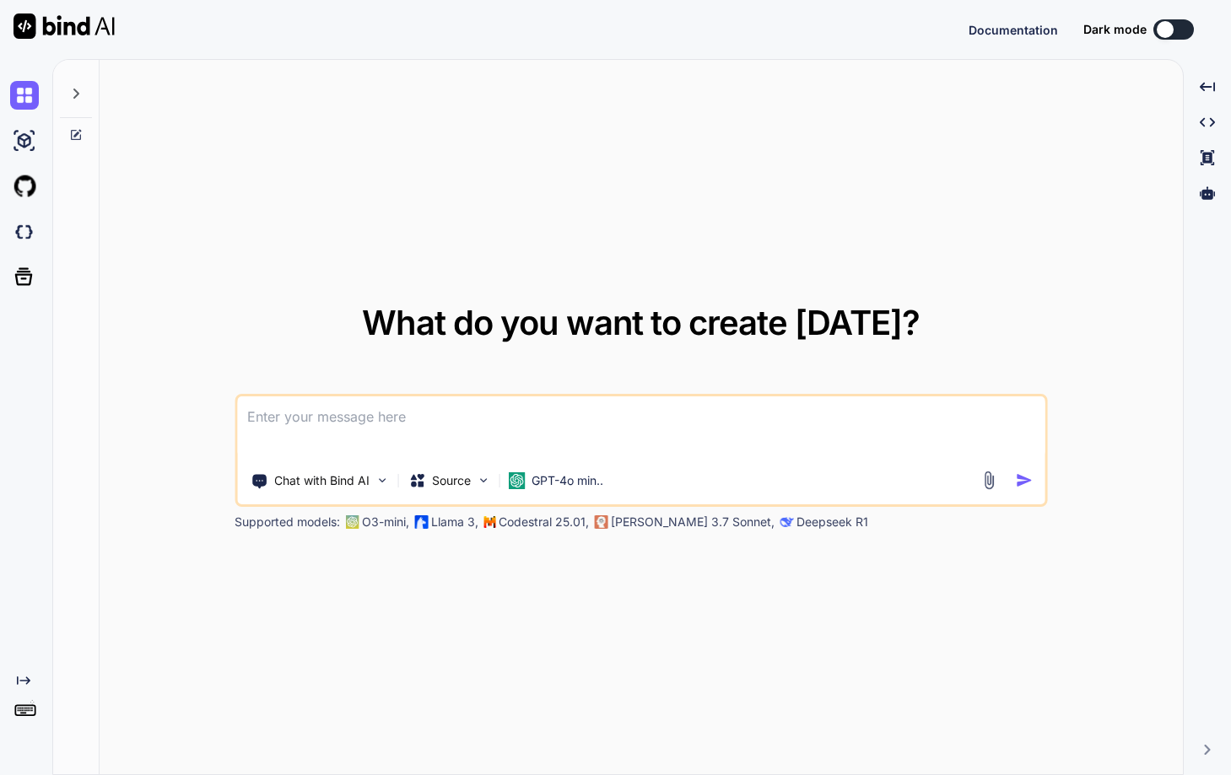
click at [427, 428] on textarea at bounding box center [640, 427] width 807 height 62
click at [458, 490] on div "Source" at bounding box center [448, 481] width 95 height 34
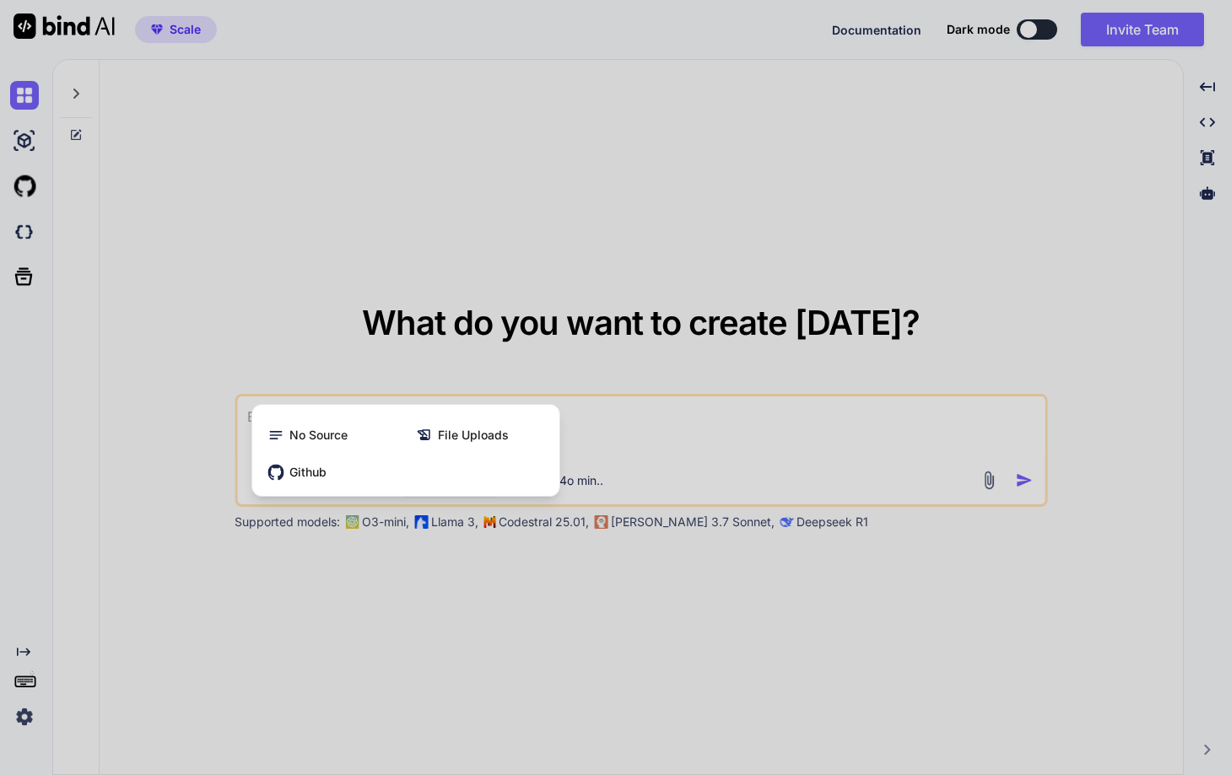
click at [516, 362] on div at bounding box center [615, 387] width 1231 height 775
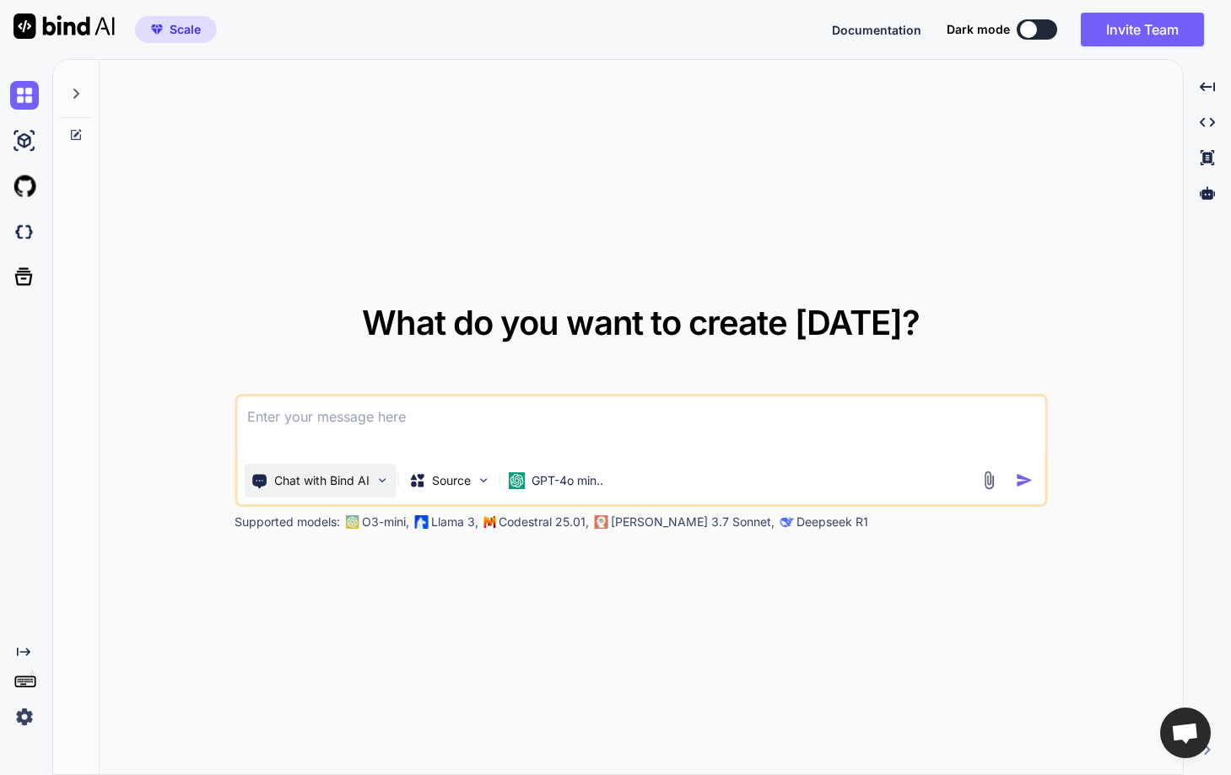
click at [356, 478] on p "Chat with Bind AI" at bounding box center [321, 480] width 95 height 17
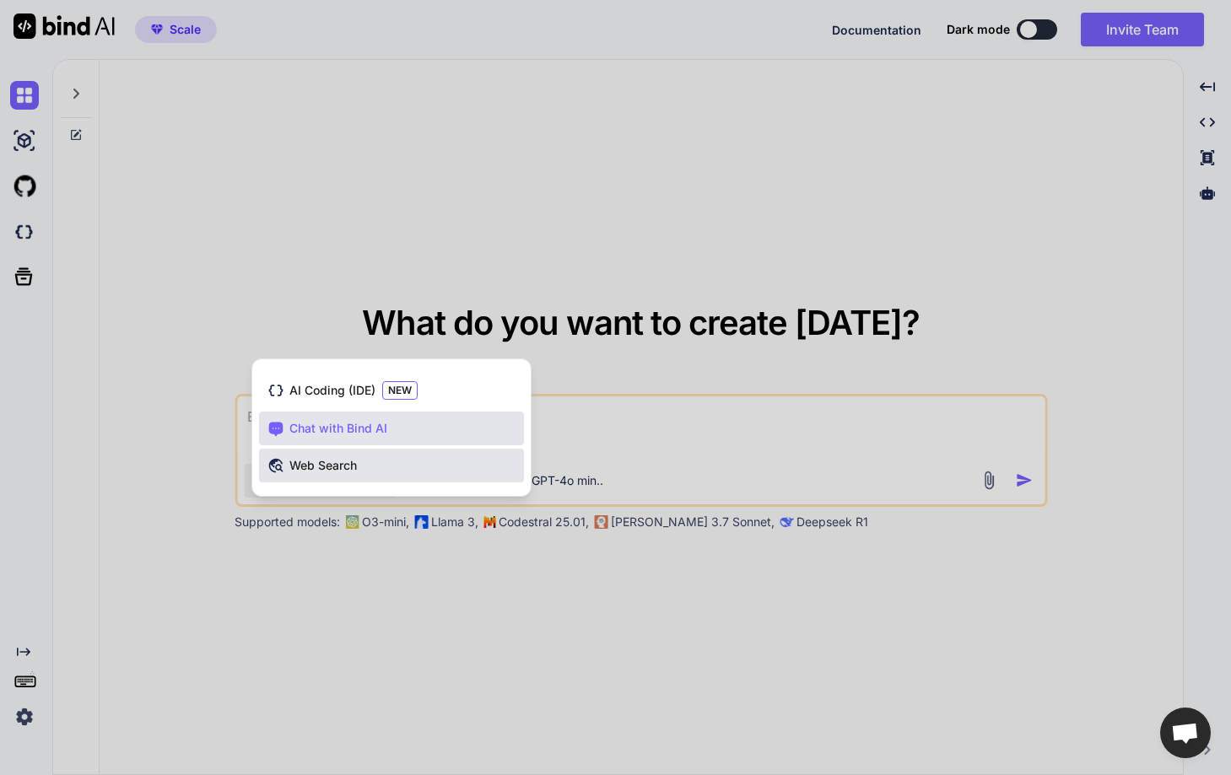
click at [321, 462] on span "Web Search" at bounding box center [322, 465] width 67 height 17
type textarea "x"
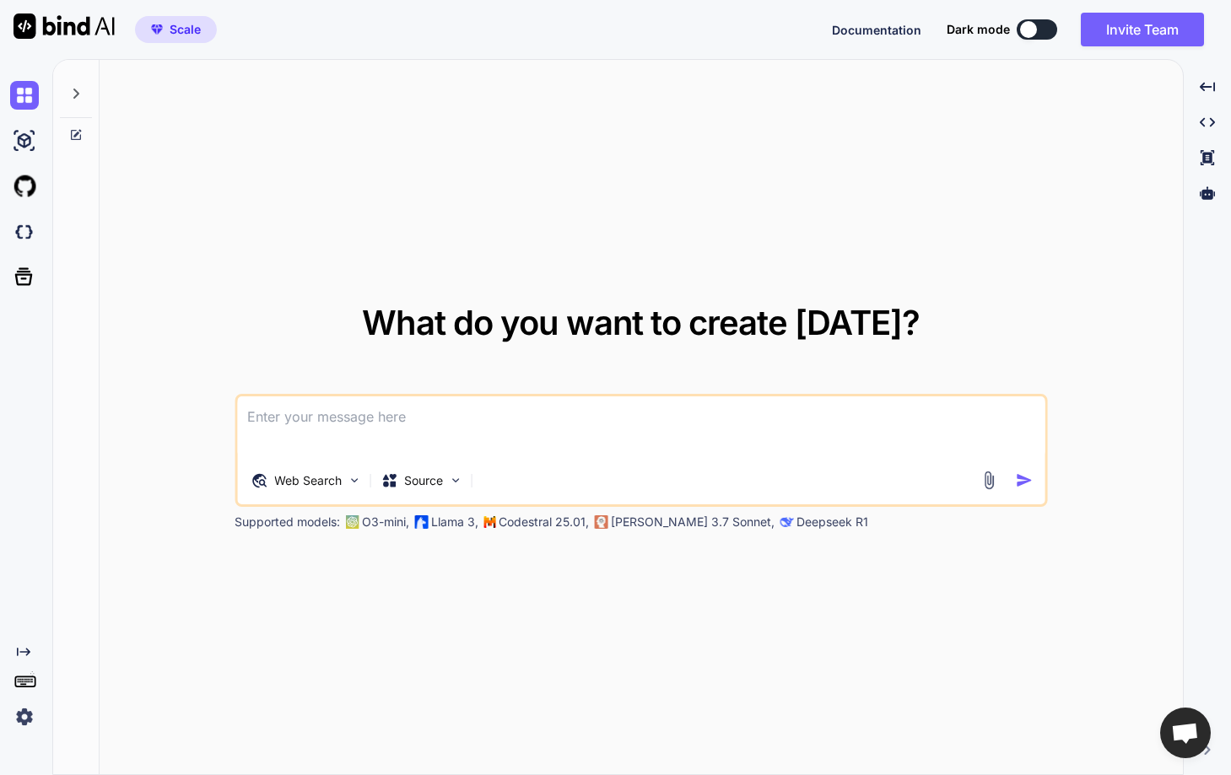
click at [342, 424] on textarea at bounding box center [640, 427] width 807 height 62
type textarea "W"
type textarea "x"
type textarea "Wh"
type textarea "x"
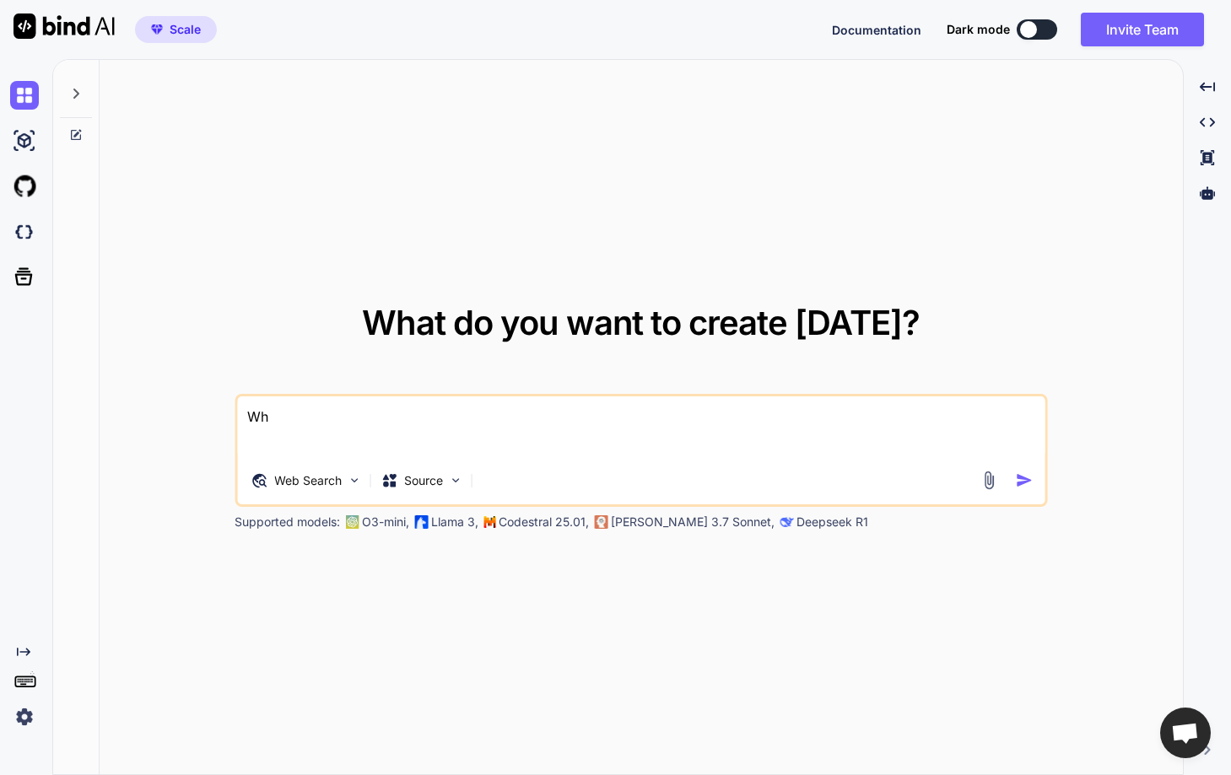
type textarea "Wha"
type textarea "x"
type textarea "What"
type textarea "x"
type textarea "What"
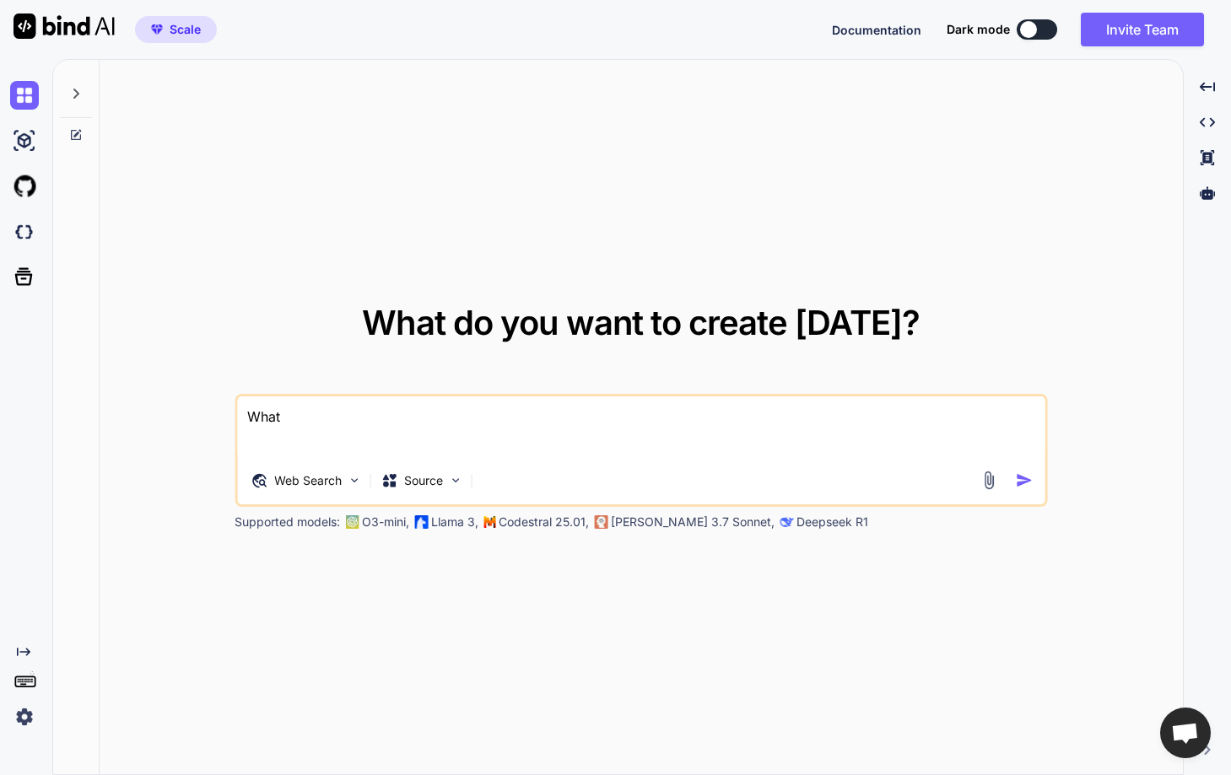
type textarea "x"
type textarea "What i"
type textarea "x"
type textarea "What is"
type textarea "x"
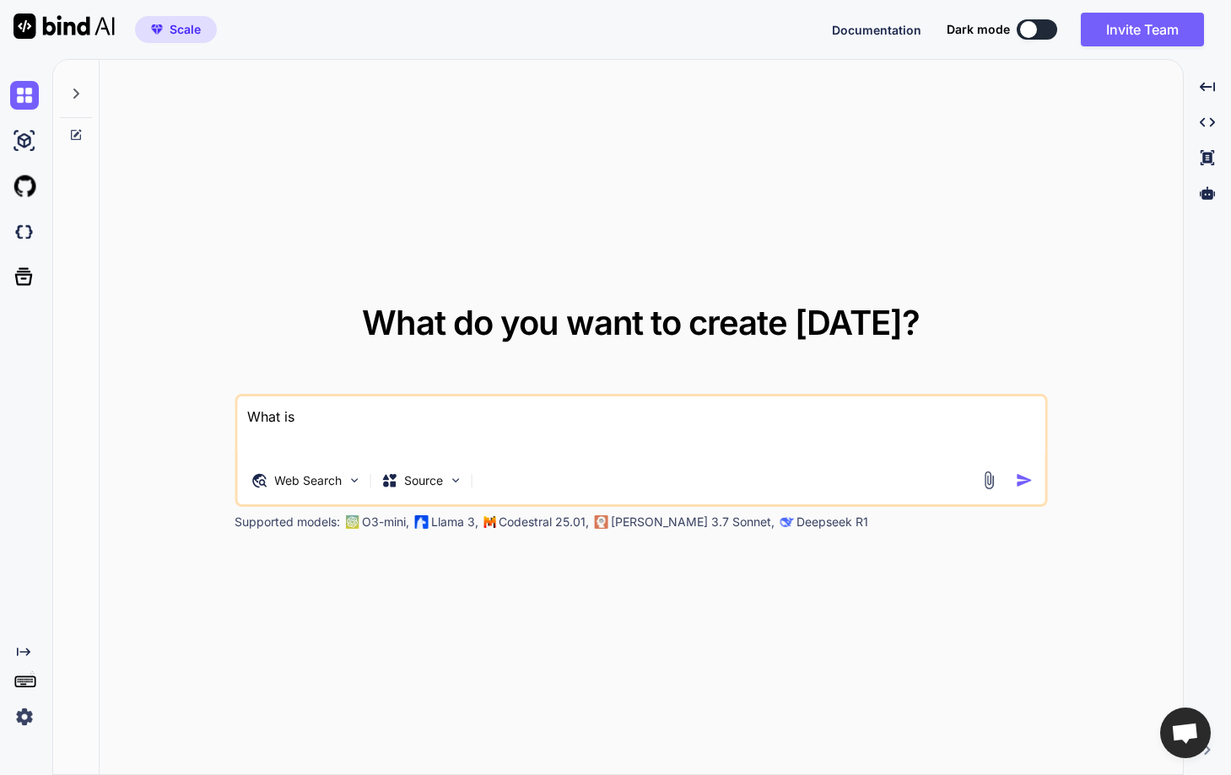
type textarea "What is"
type textarea "x"
type textarea "What is t"
type textarea "x"
type textarea "What is th"
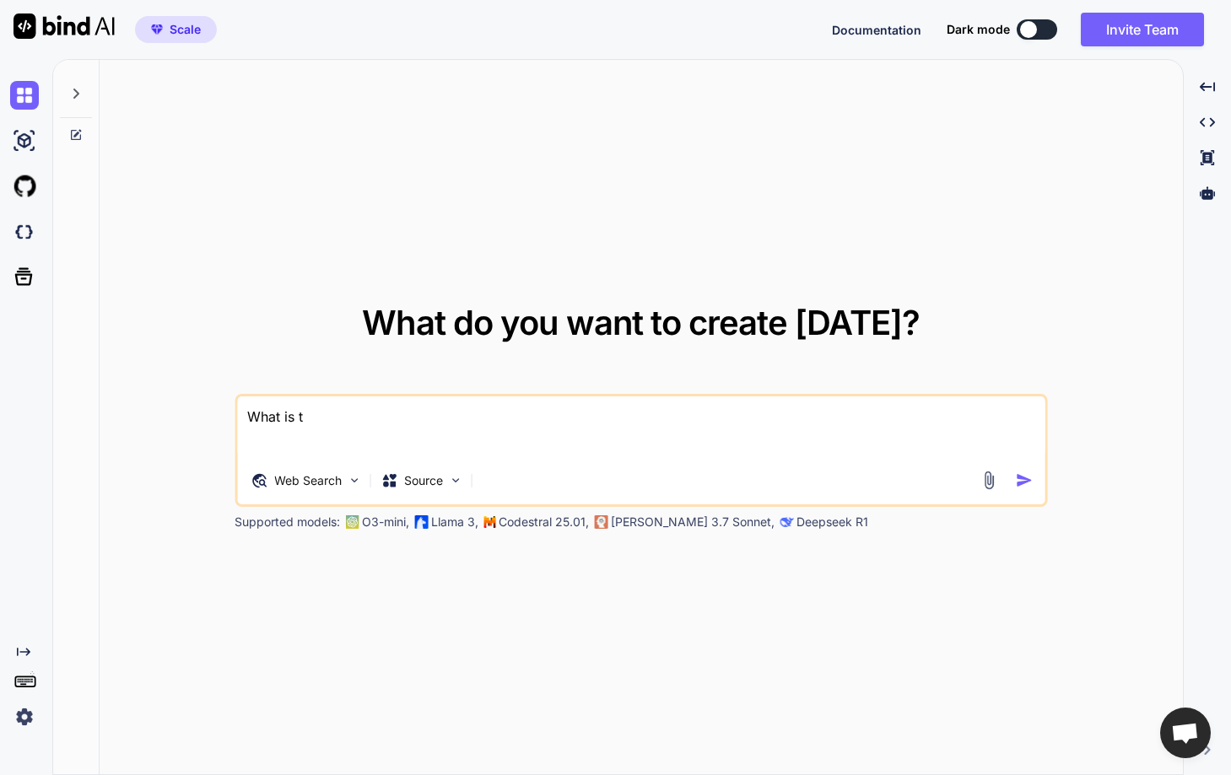
type textarea "x"
type textarea "What is the"
type textarea "x"
type textarea "What is the"
type textarea "x"
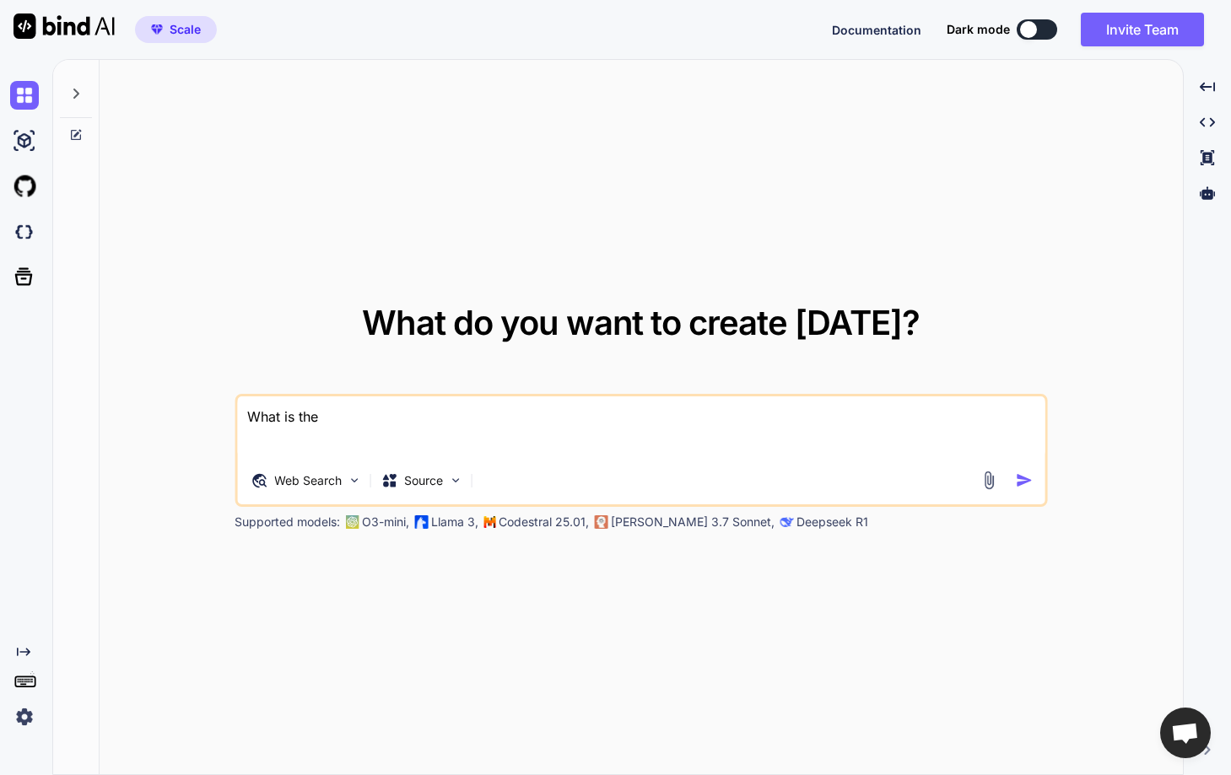
type textarea "What is the p"
type textarea "x"
type textarea "What is the pr"
type textarea "x"
type textarea "What is the pro"
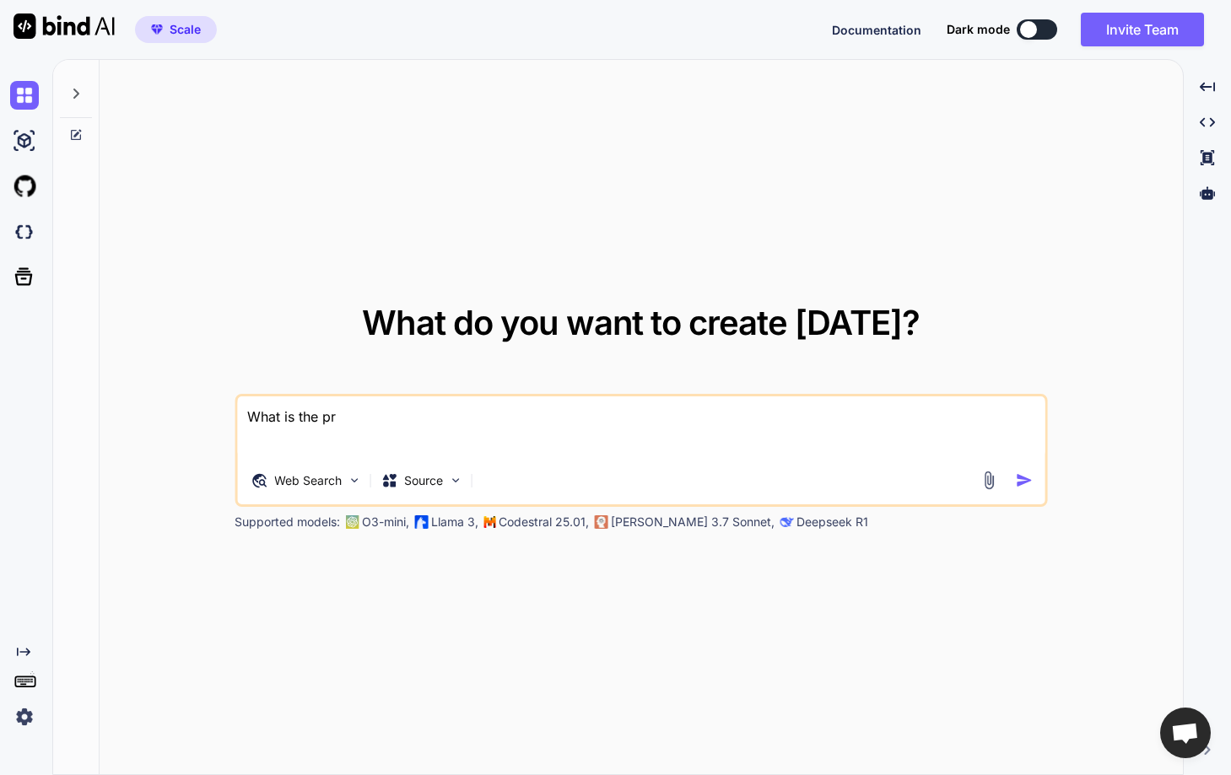
type textarea "x"
type textarea "What is the proc"
type textarea "x"
type textarea "What is the proci"
type textarea "x"
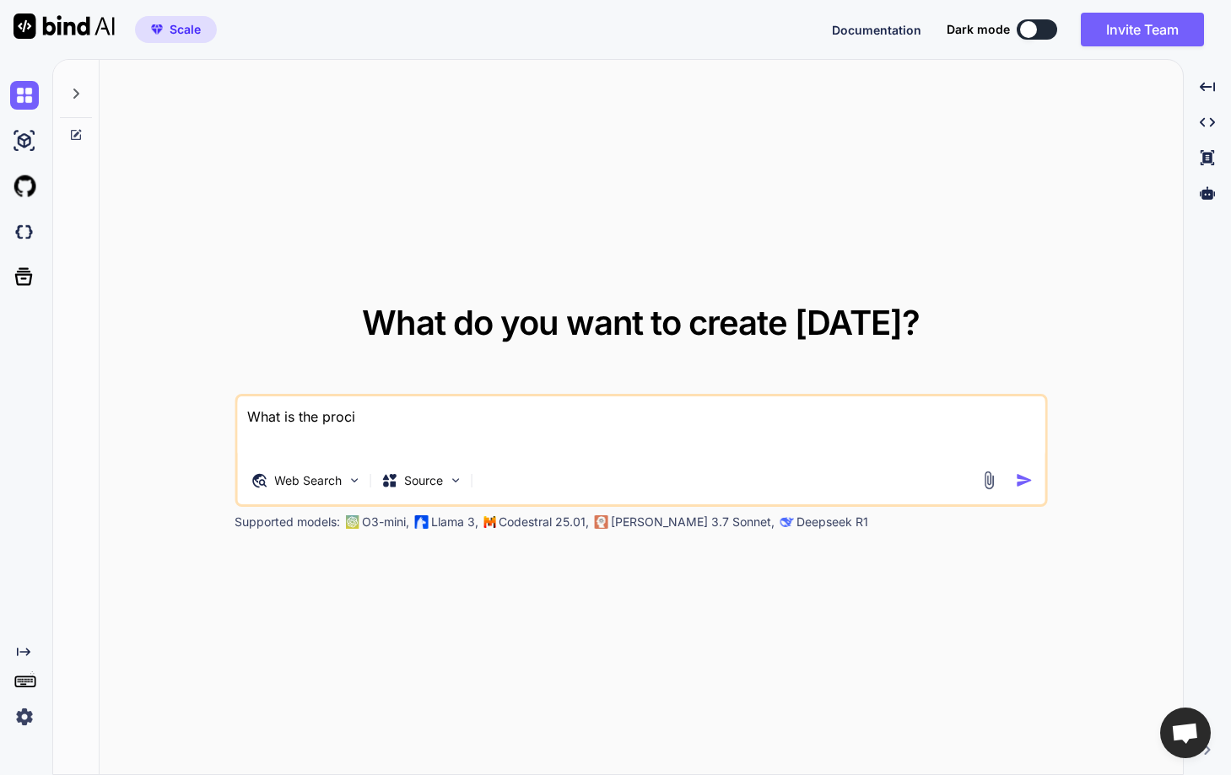
type textarea "What is the proc"
type textarea "x"
type textarea "What is the pro"
type textarea "x"
type textarea "What is the pr"
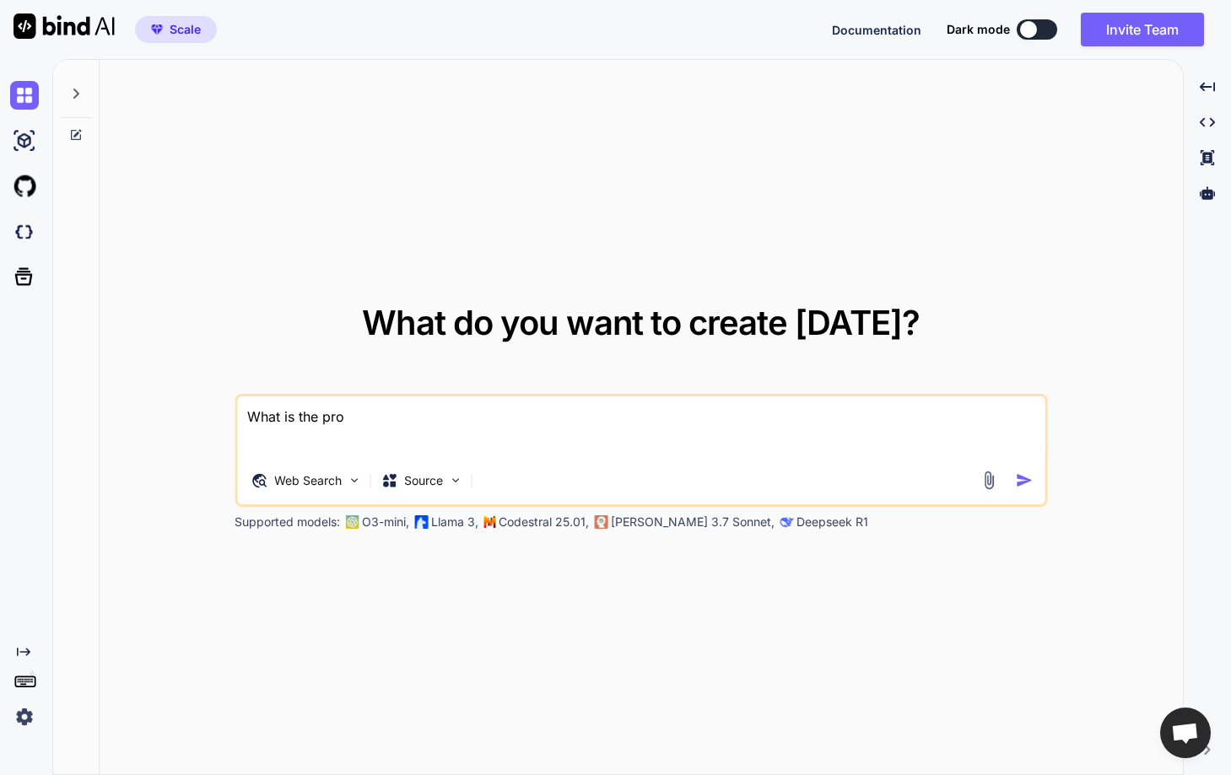
type textarea "x"
type textarea "What is the pri"
type textarea "x"
type textarea "What is the pric"
type textarea "x"
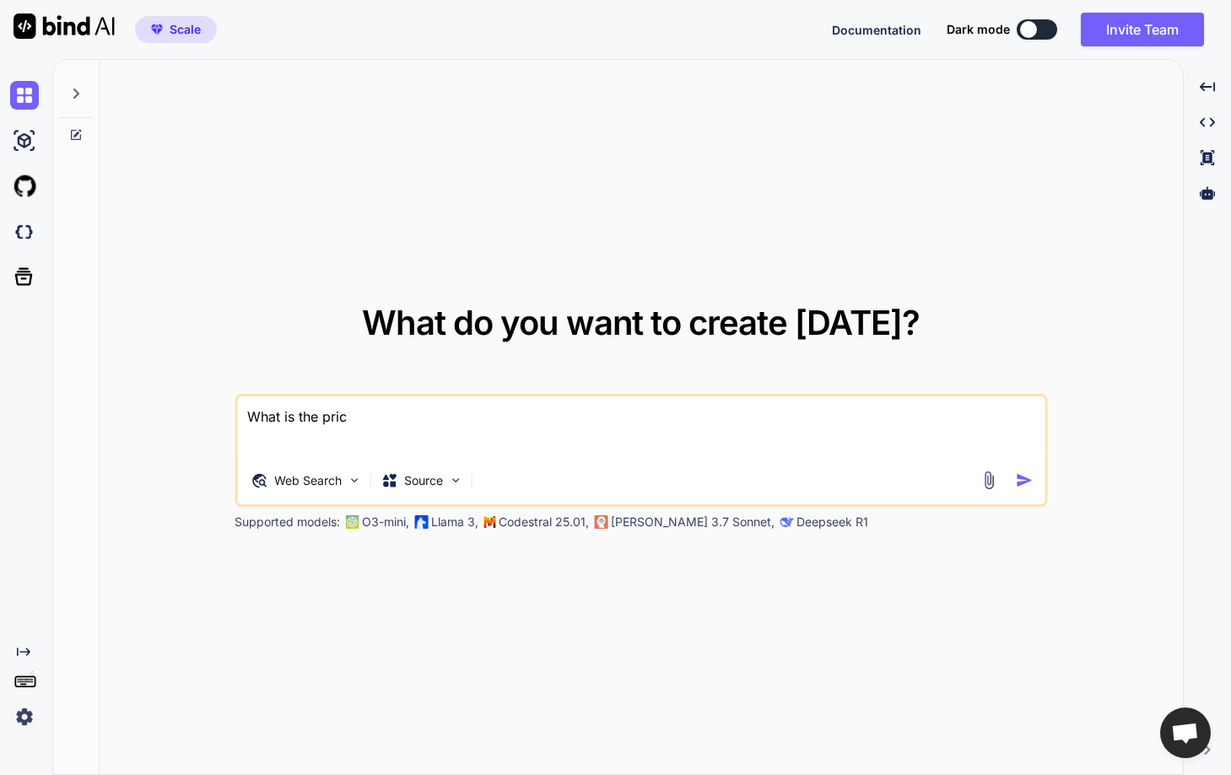
type textarea "What is the price"
type textarea "x"
type textarea "What is the price"
type textarea "x"
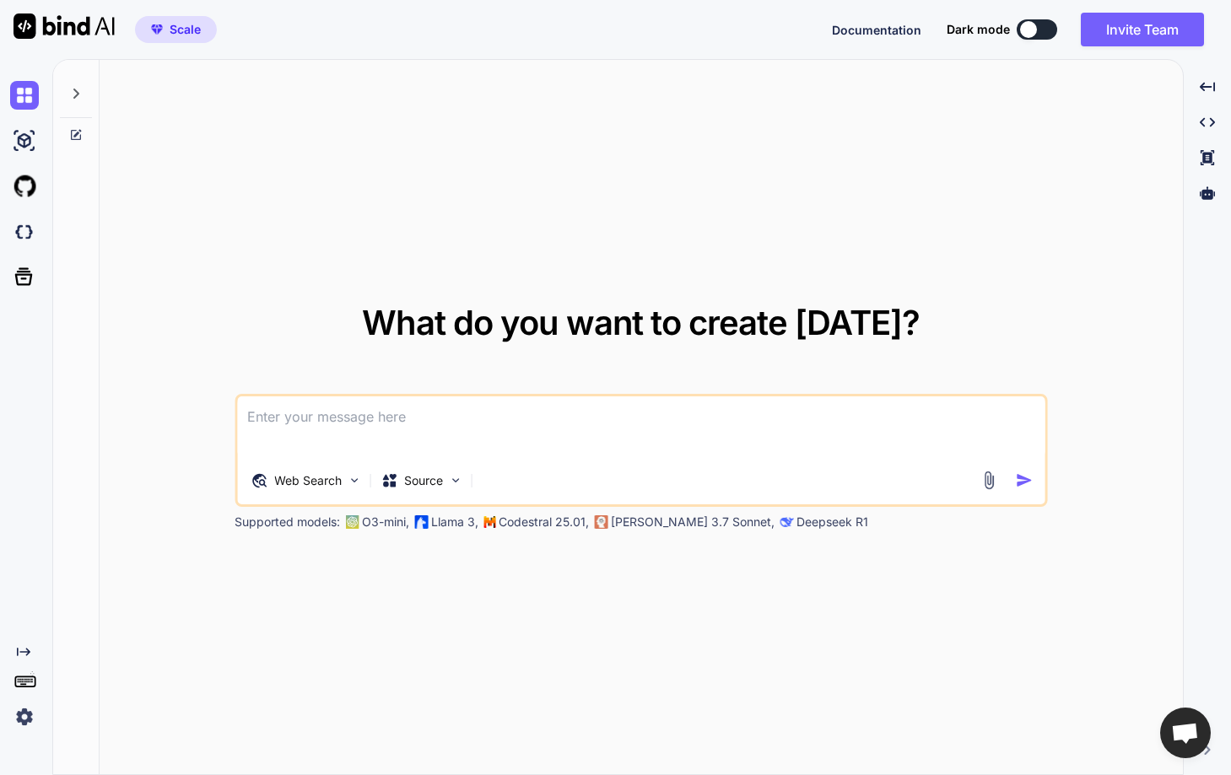
type textarea "P"
type textarea "x"
type textarea "Pr"
type textarea "x"
type textarea "Pri"
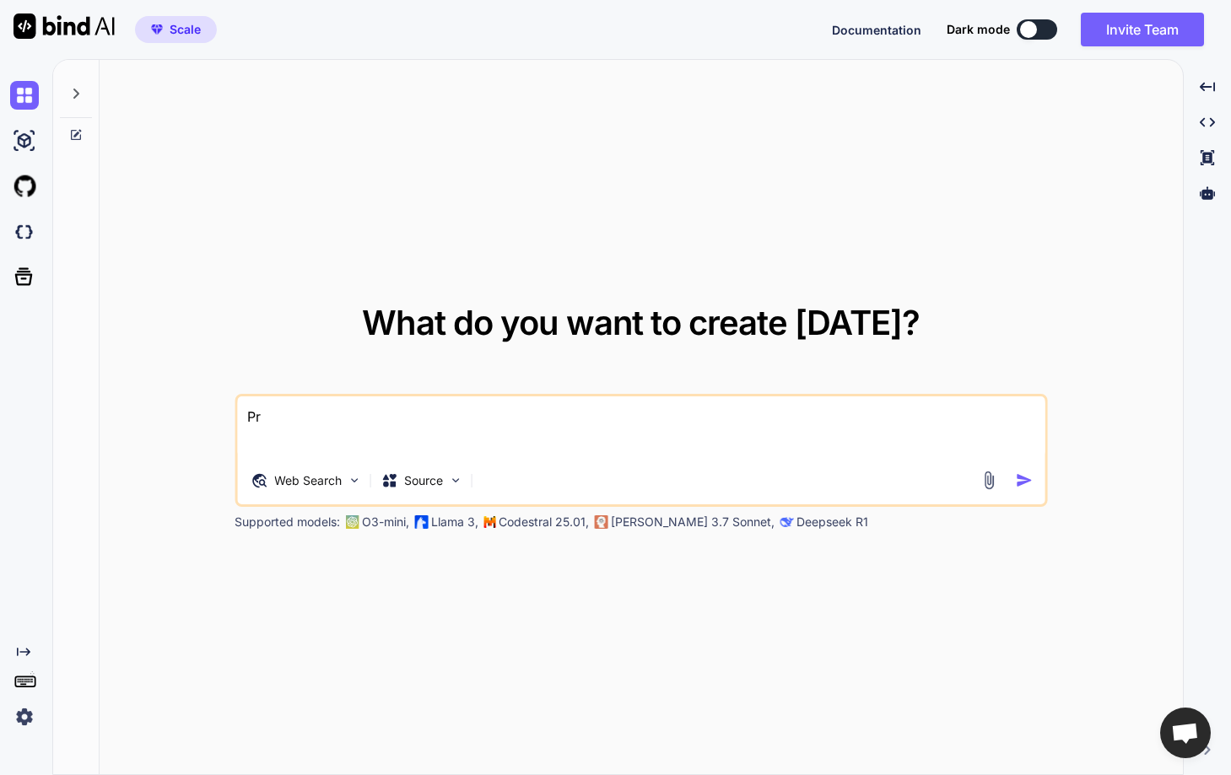
type textarea "x"
type textarea "Pric"
type textarea "x"
type textarea "Pricd"
type textarea "x"
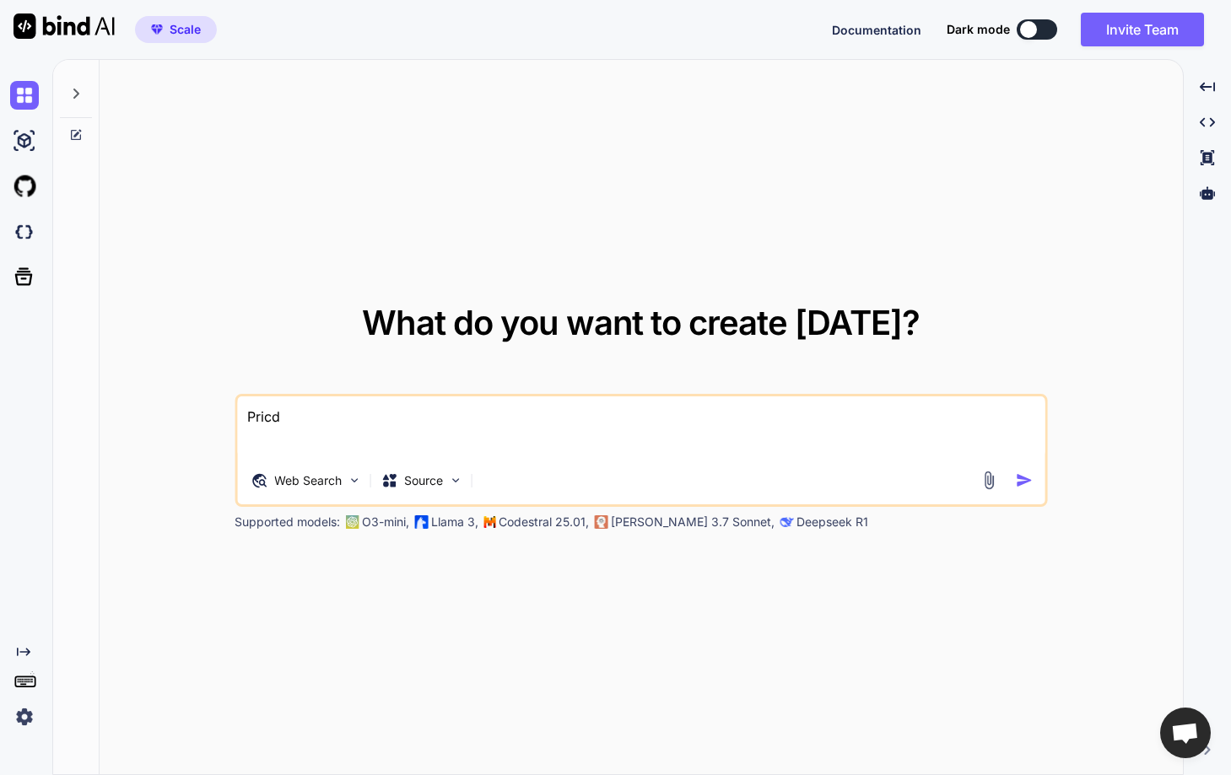
type textarea "Pricde"
type textarea "x"
type textarea "Pricde"
type textarea "x"
type textarea "Pricde o"
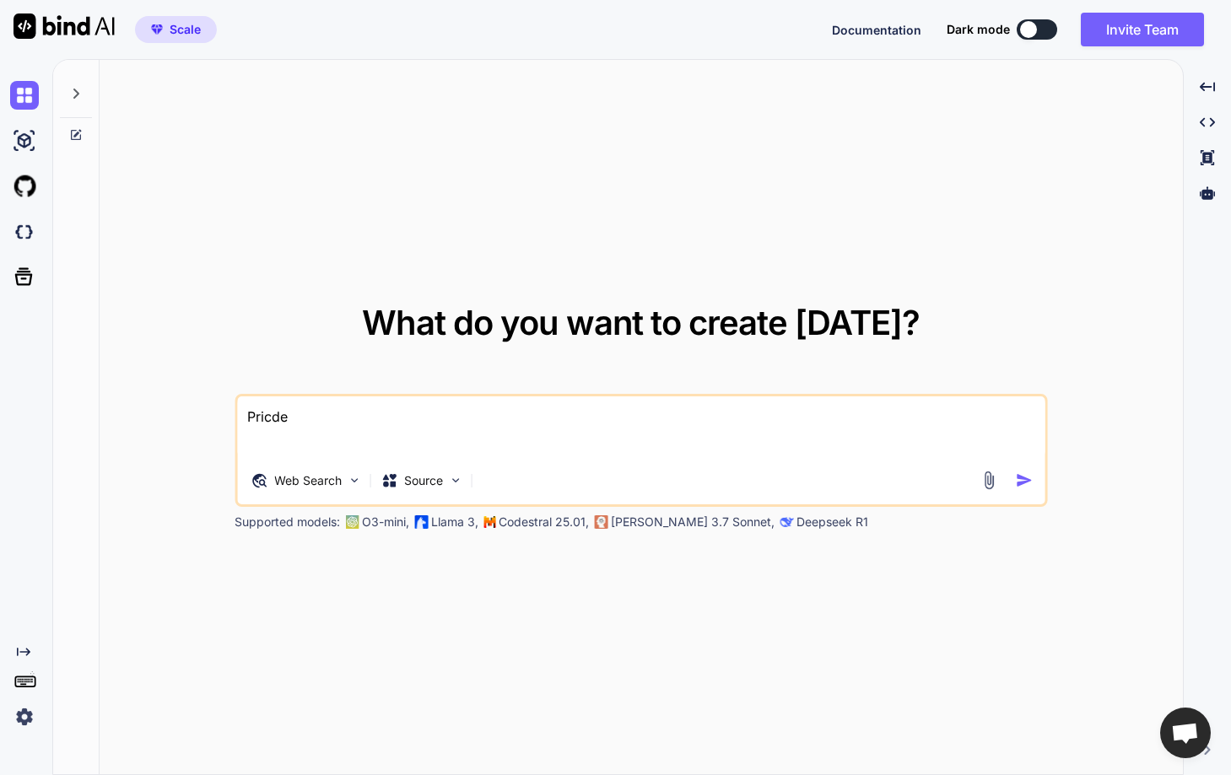
type textarea "x"
type textarea "Pricde"
type textarea "x"
type textarea "Pricde"
type textarea "x"
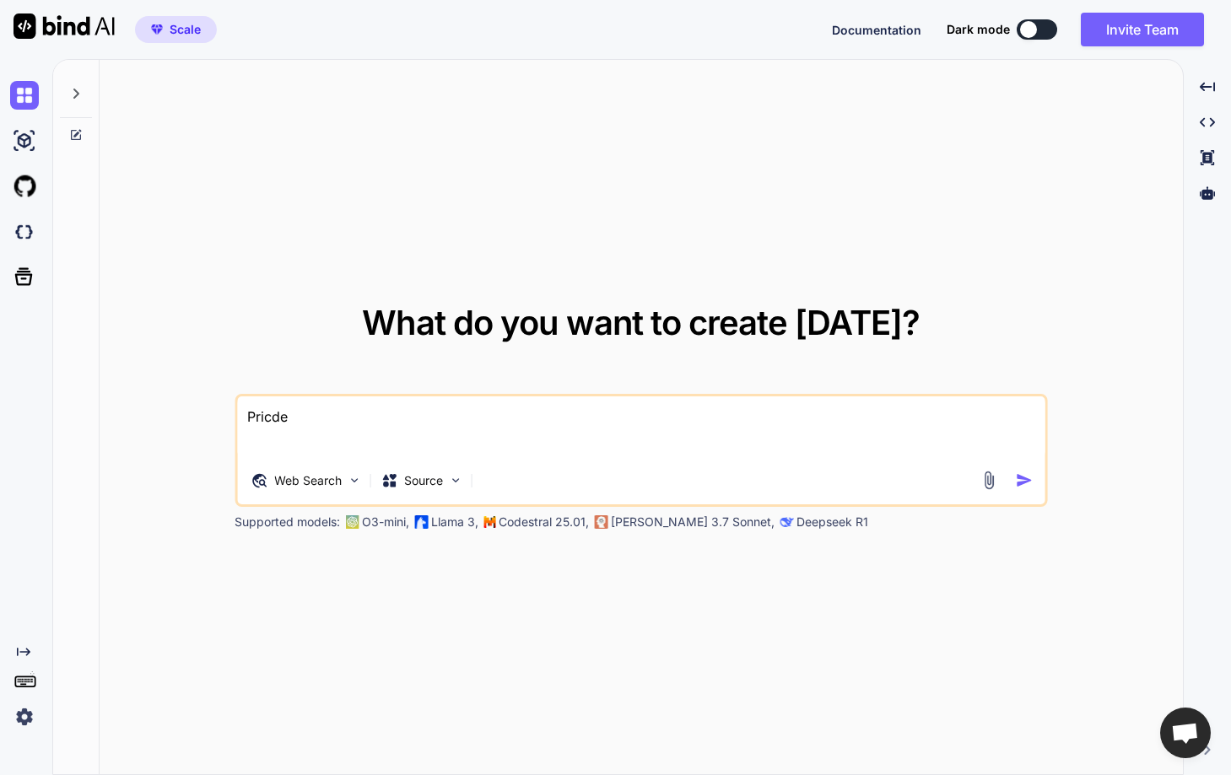
type textarea "Pricd"
type textarea "x"
type textarea "Pric"
type textarea "x"
type textarea "Price"
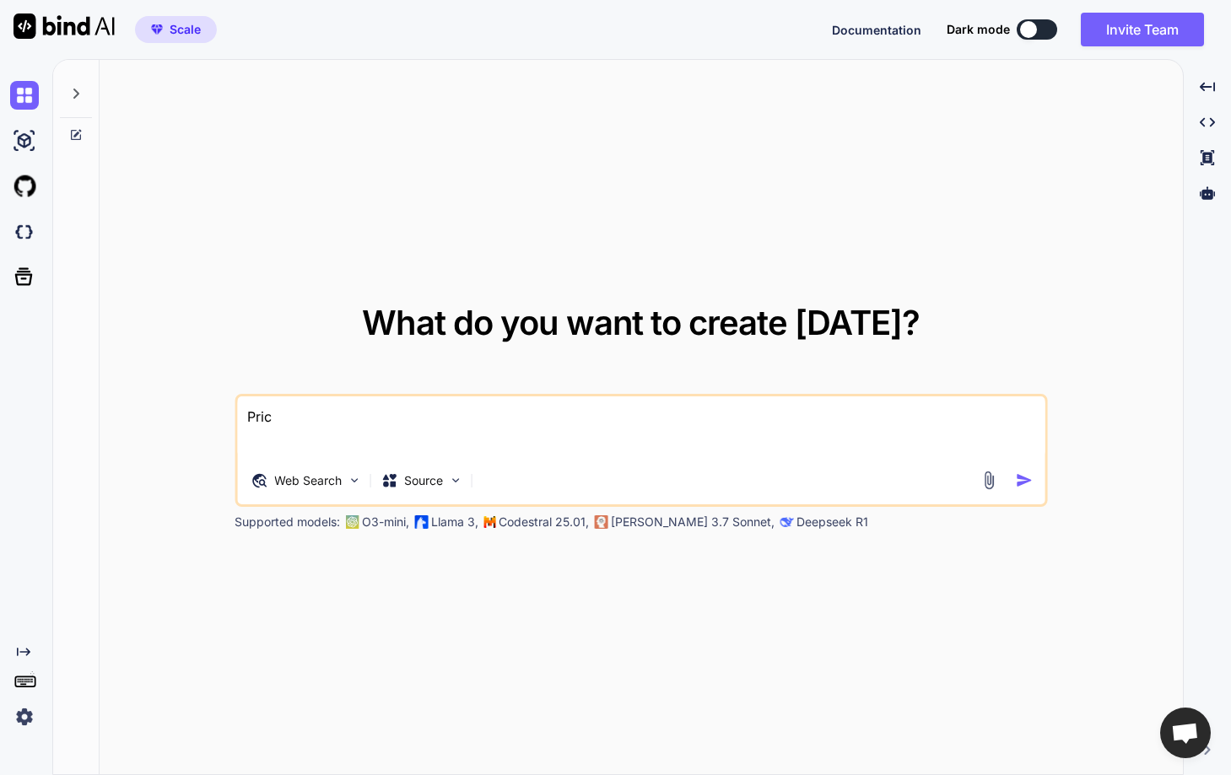
type textarea "x"
type textarea "Price"
type textarea "x"
type textarea "Price d"
type textarea "x"
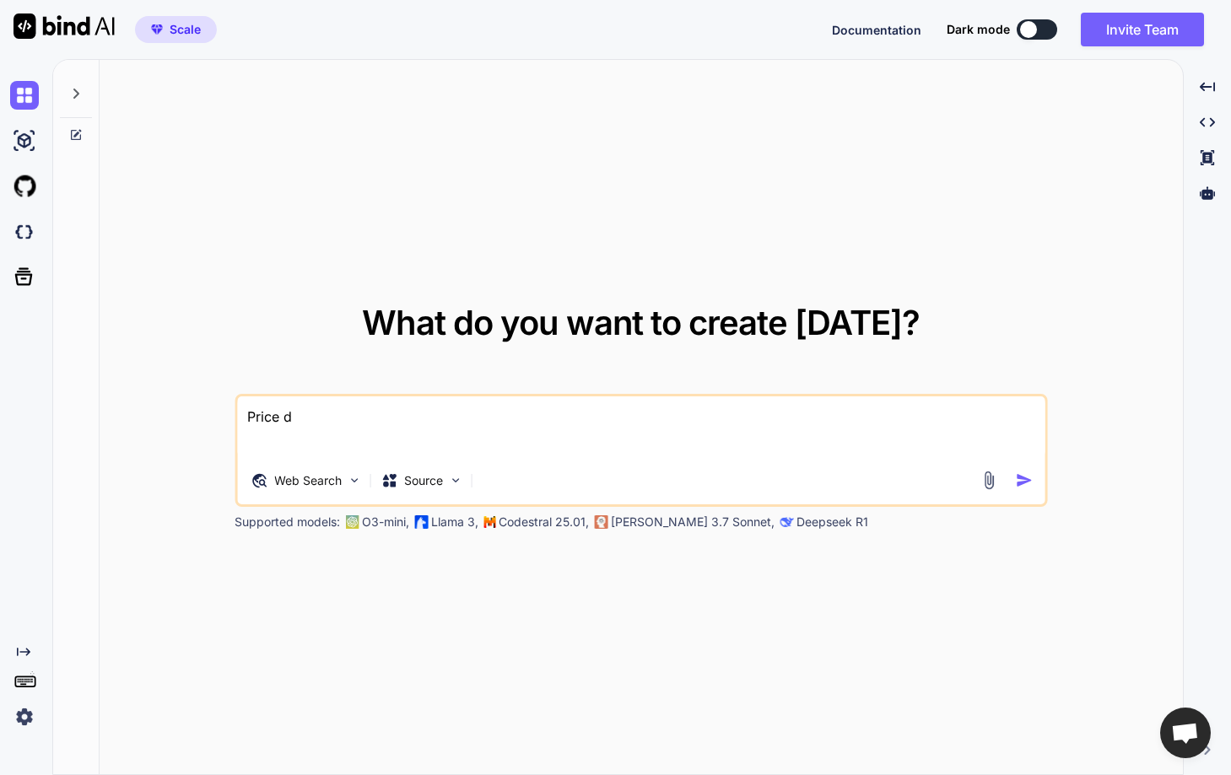
type textarea "Price"
type textarea "x"
type textarea "Price o"
type textarea "x"
type textarea "Price od"
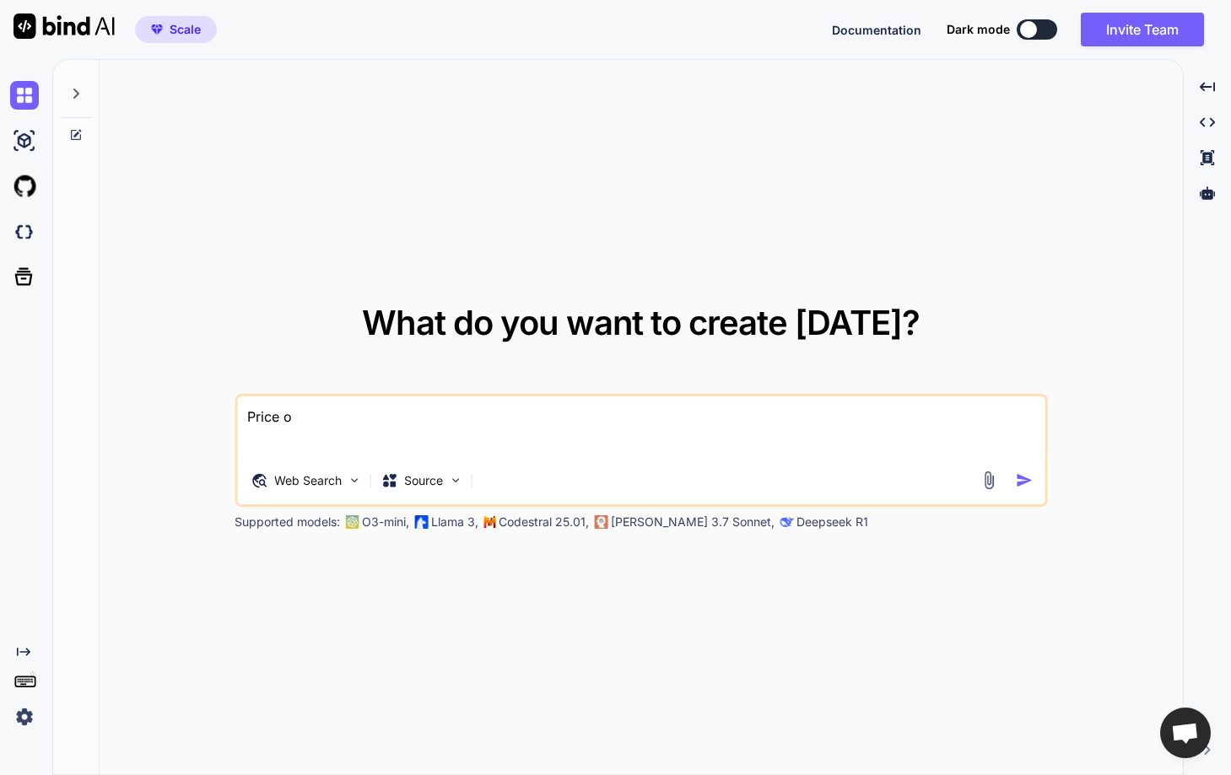
type textarea "x"
type textarea "Price od"
type textarea "x"
type textarea "Price od"
type textarea "x"
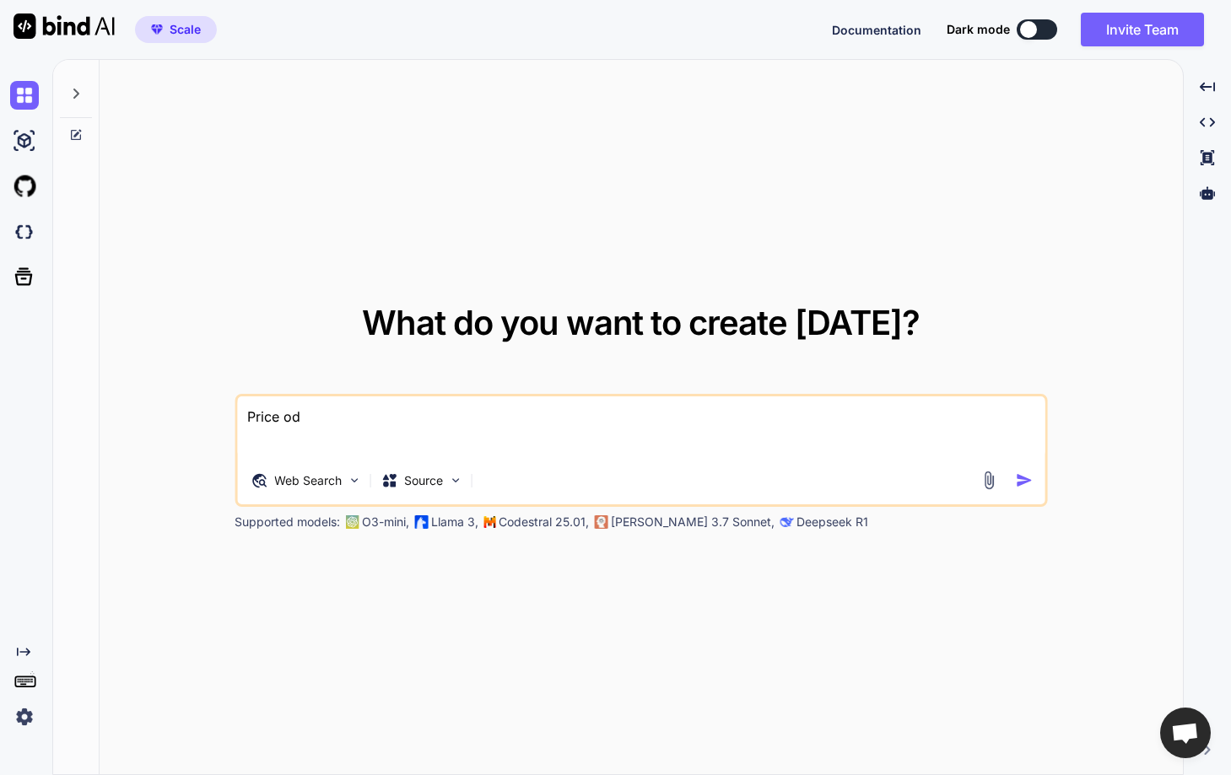
type textarea "Price o"
type textarea "x"
type textarea "Price of"
type textarea "x"
type textarea "Price of"
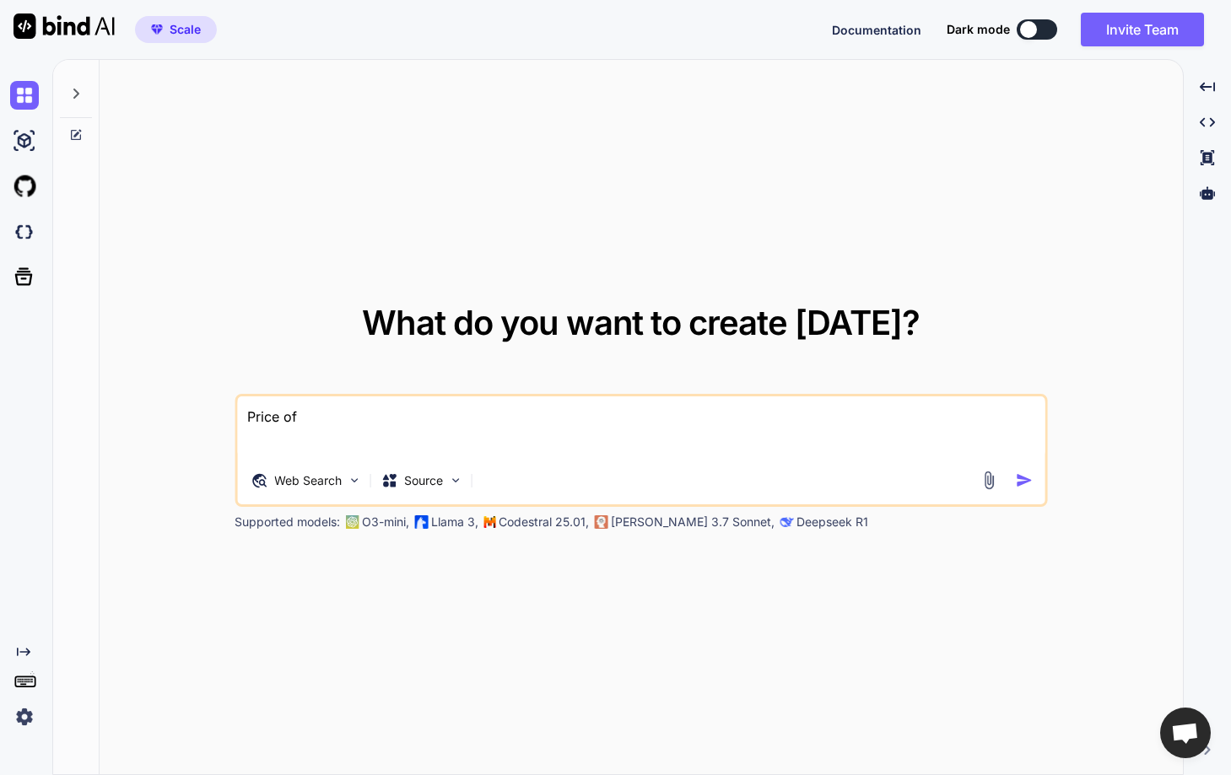
type textarea "x"
type textarea "Price of r"
type textarea "x"
type textarea "Price of re"
type textarea "x"
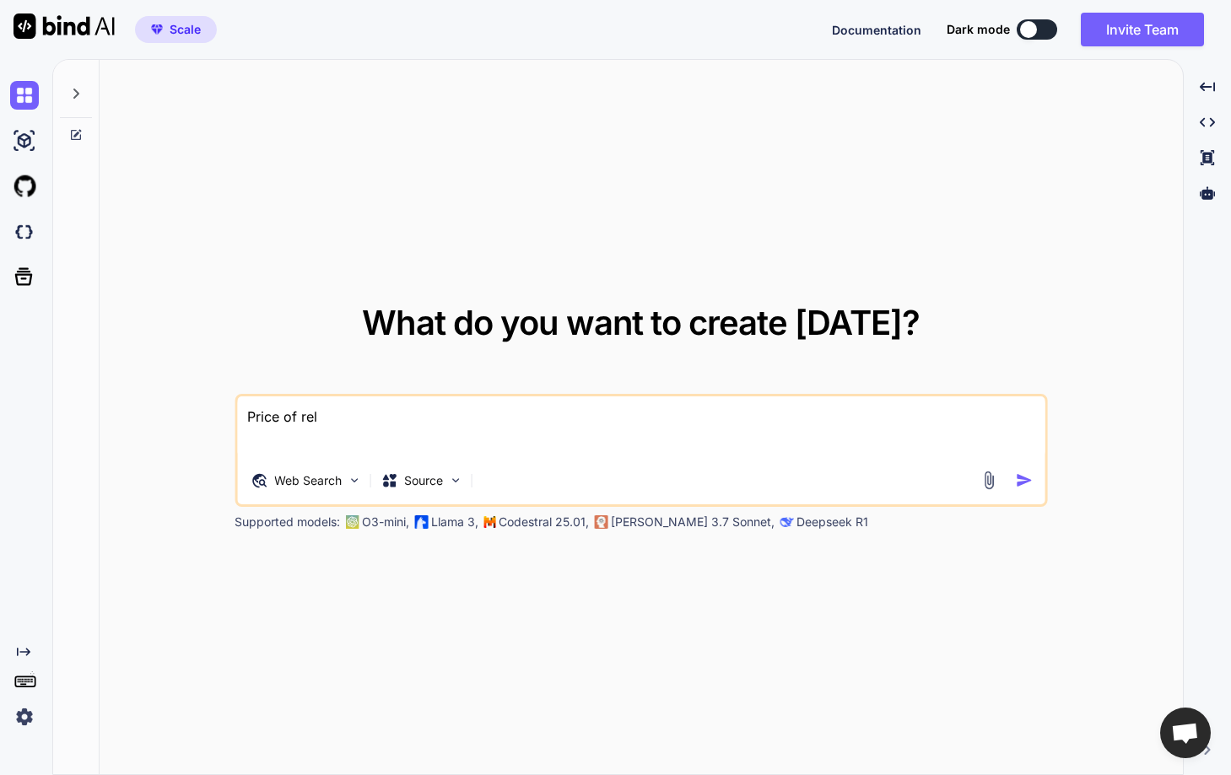
type textarea "Price of rela"
type textarea "x"
type textarea "Price of relai"
type textarea "x"
type textarea "Price of rela"
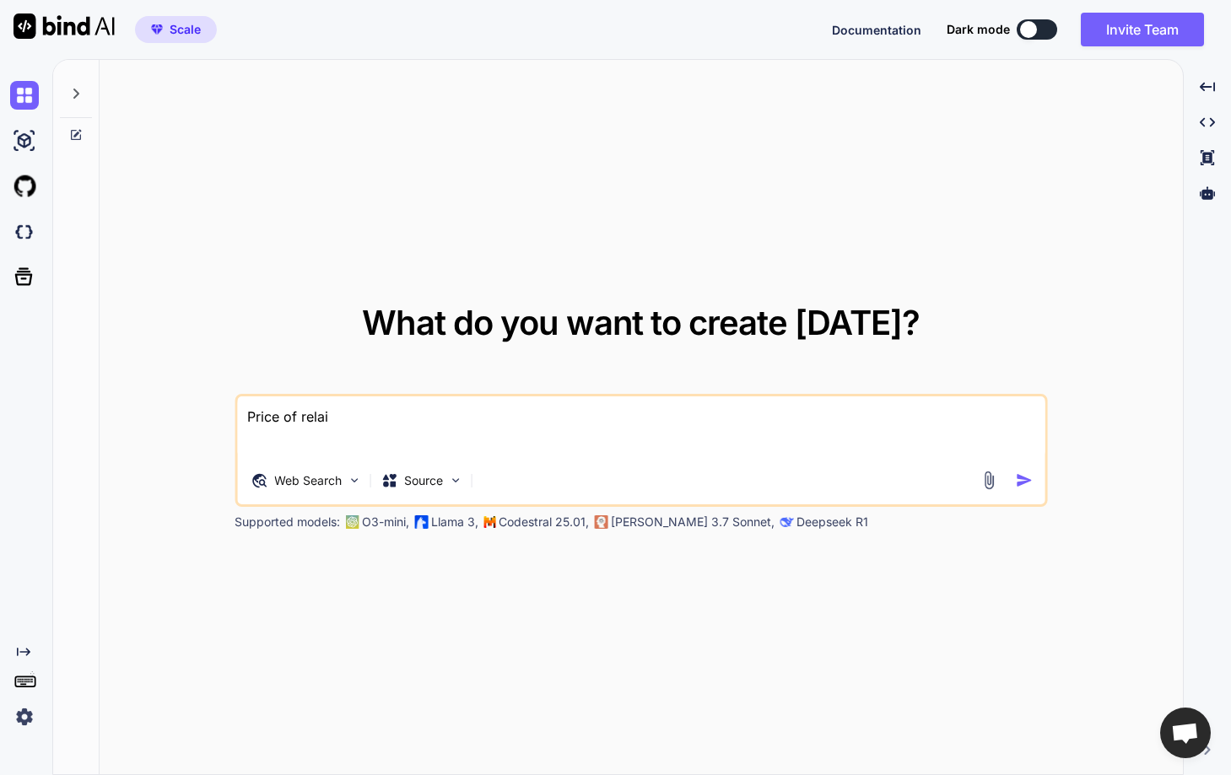
type textarea "x"
type textarea "Price of rel"
type textarea "x"
type textarea "Price of re"
type textarea "x"
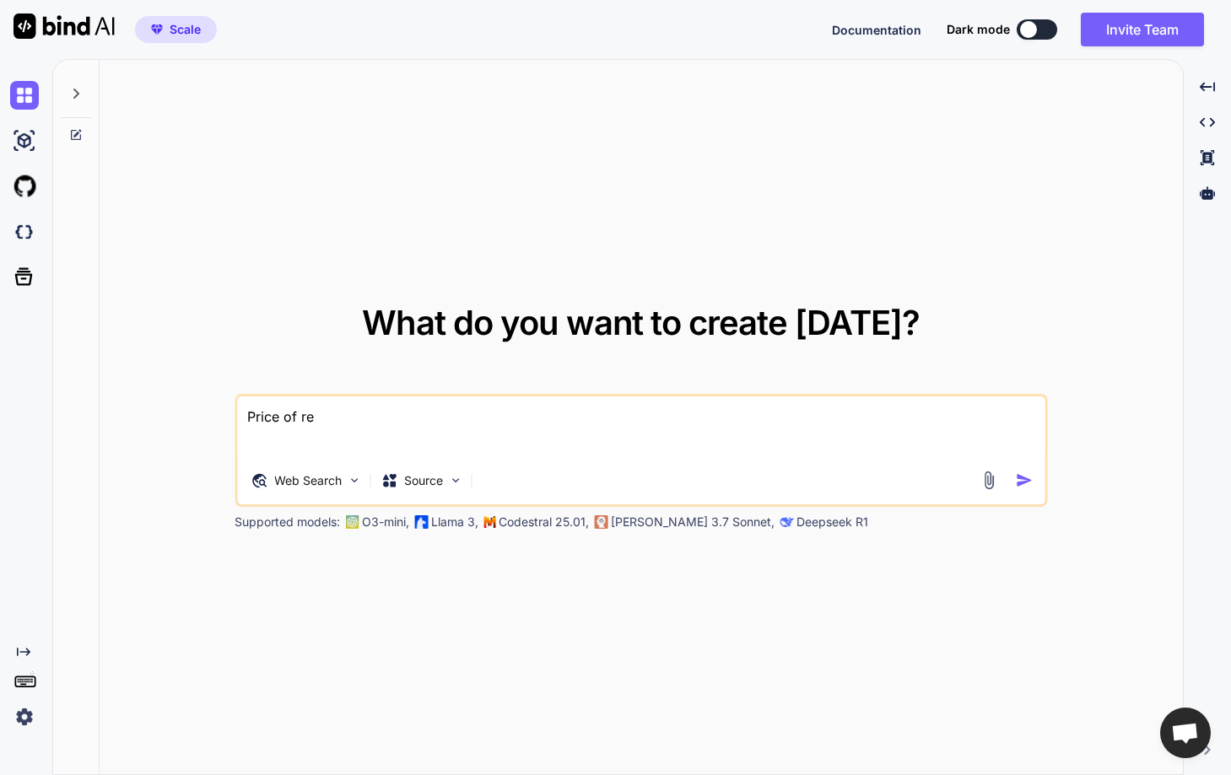
type textarea "Price of r"
type textarea "x"
type textarea "Price of"
type textarea "x"
type textarea "Price of j"
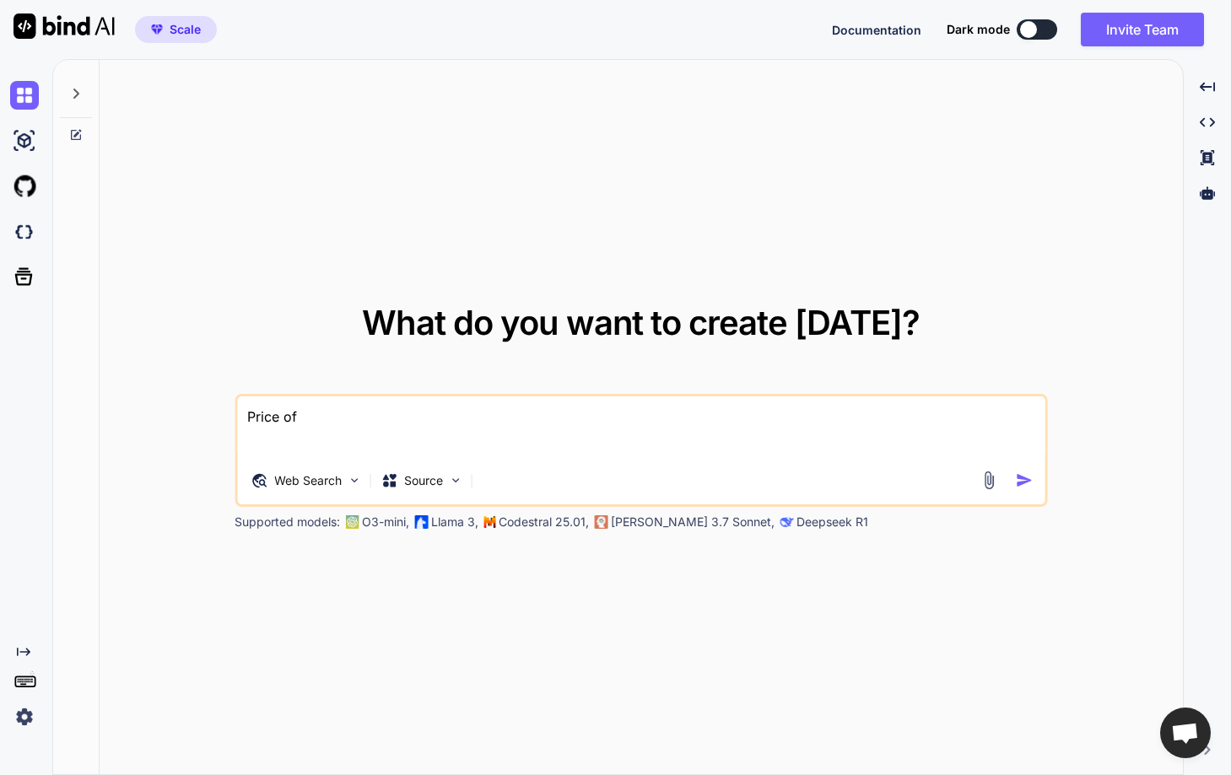
type textarea "x"
type textarea "Price of ji"
type textarea "x"
type textarea "Price of jio"
type textarea "x"
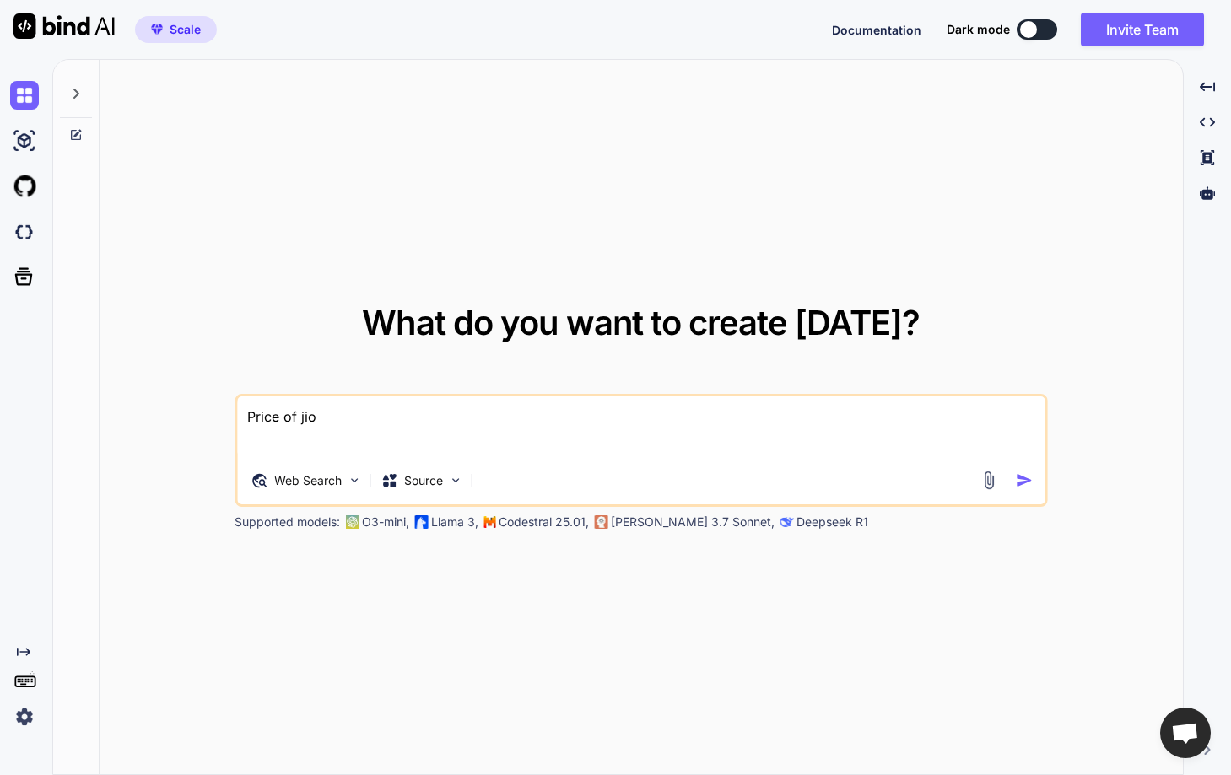
type textarea "Price of jio"
type textarea "x"
type textarea "Price of jio s"
type textarea "x"
type textarea "Price of jio sh"
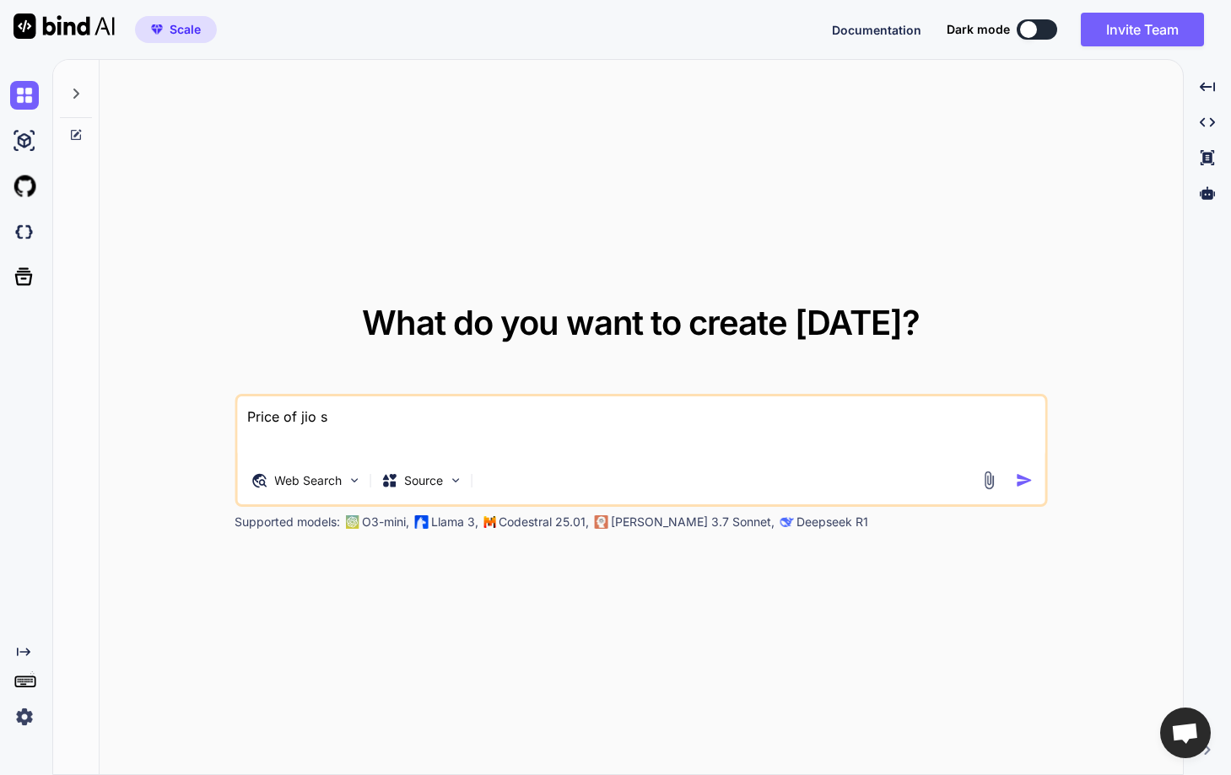
type textarea "x"
type textarea "Price of jio sha"
type textarea "x"
type textarea "Price of jio shar"
type textarea "x"
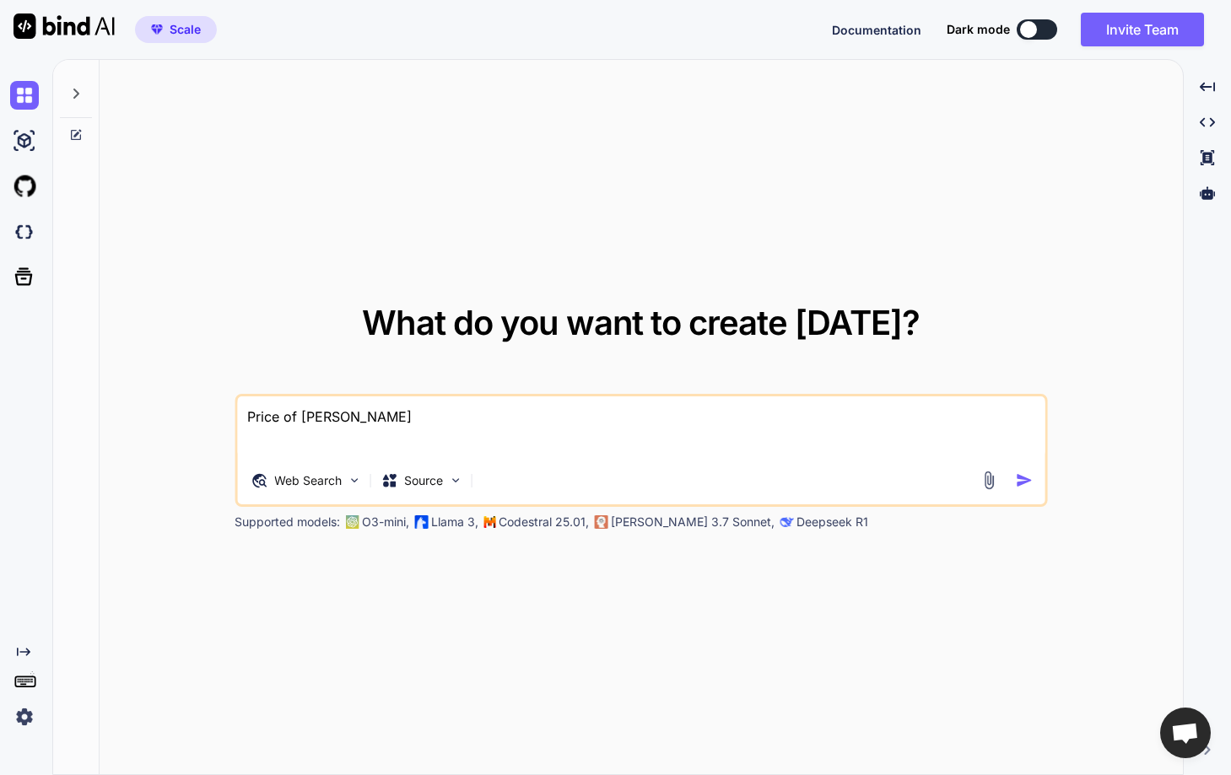
type textarea "Price of jio share"
type textarea "x"
type textarea "Price of jio share"
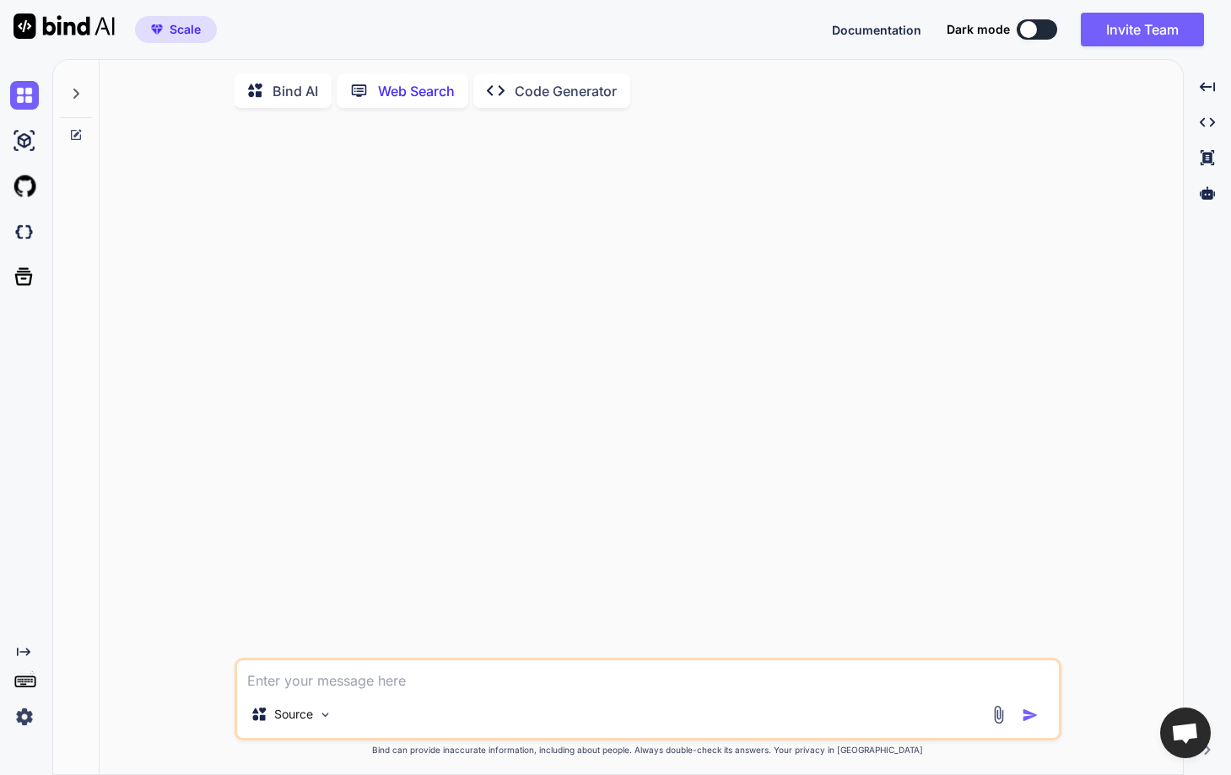
scroll to position [7, 0]
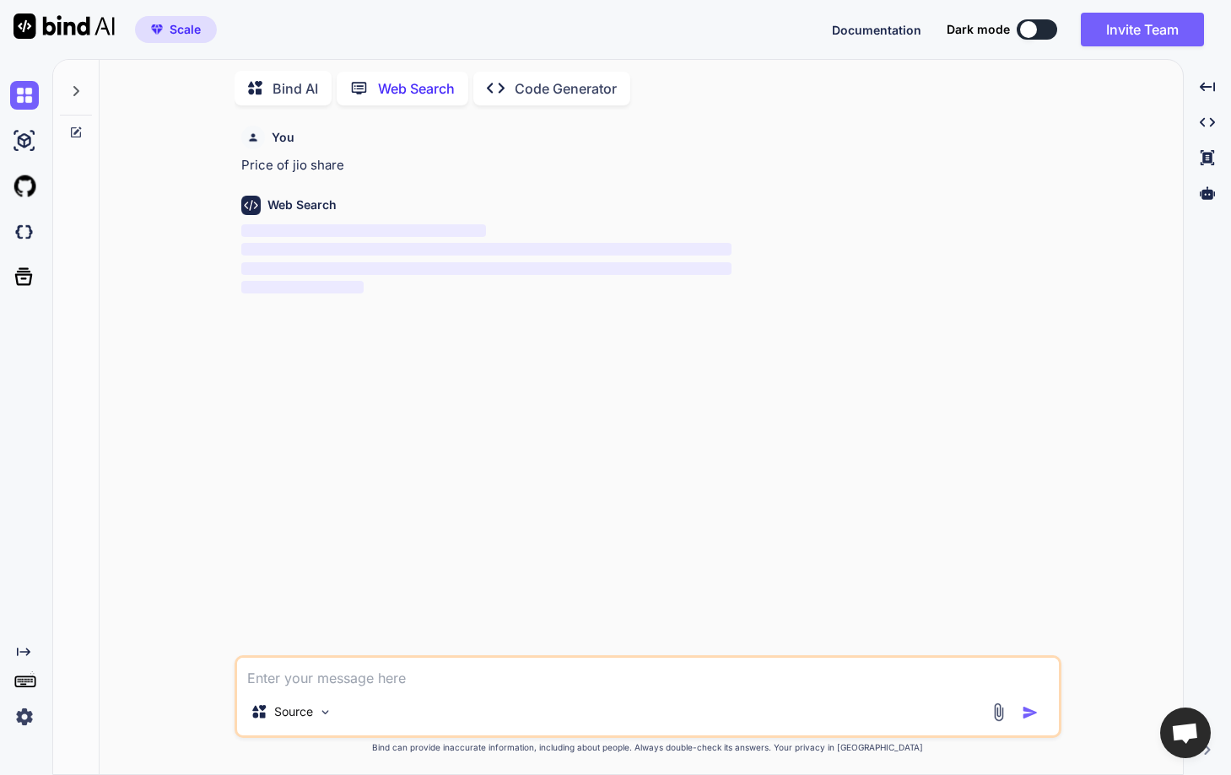
type textarea "x"
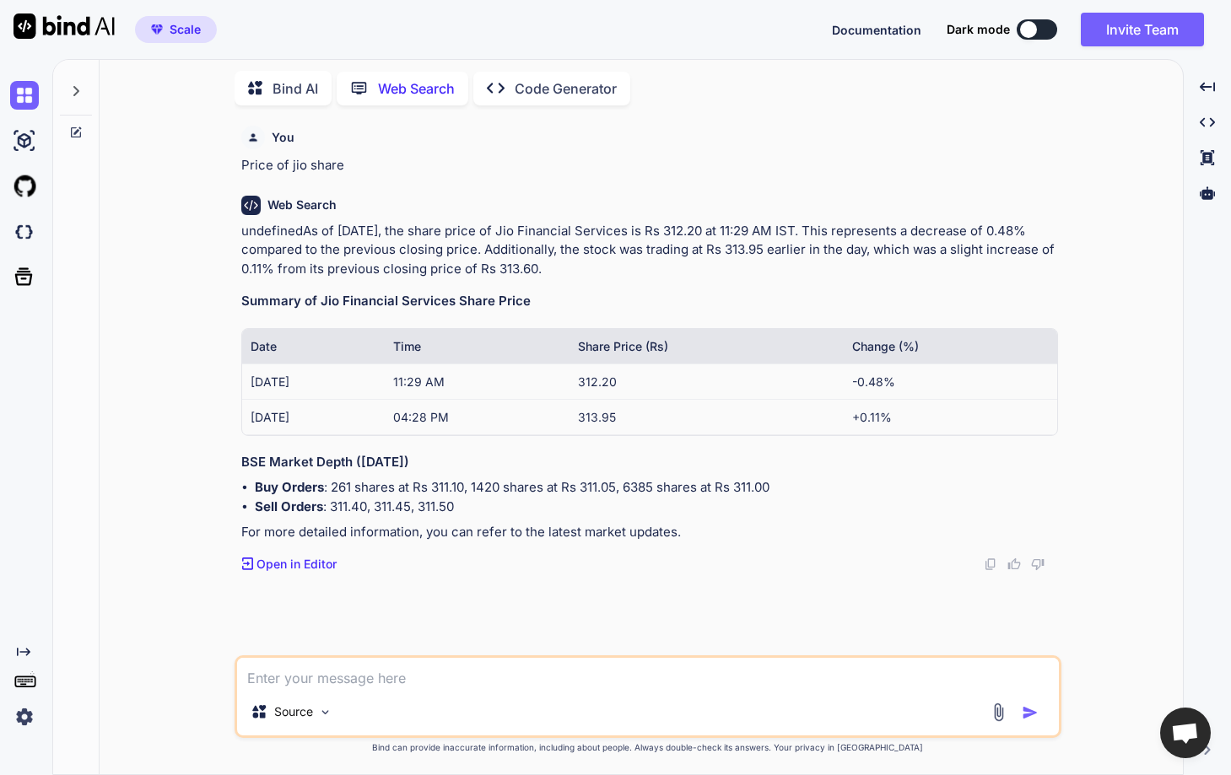
scroll to position [0, 0]
click at [25, 720] on img at bounding box center [24, 717] width 29 height 29
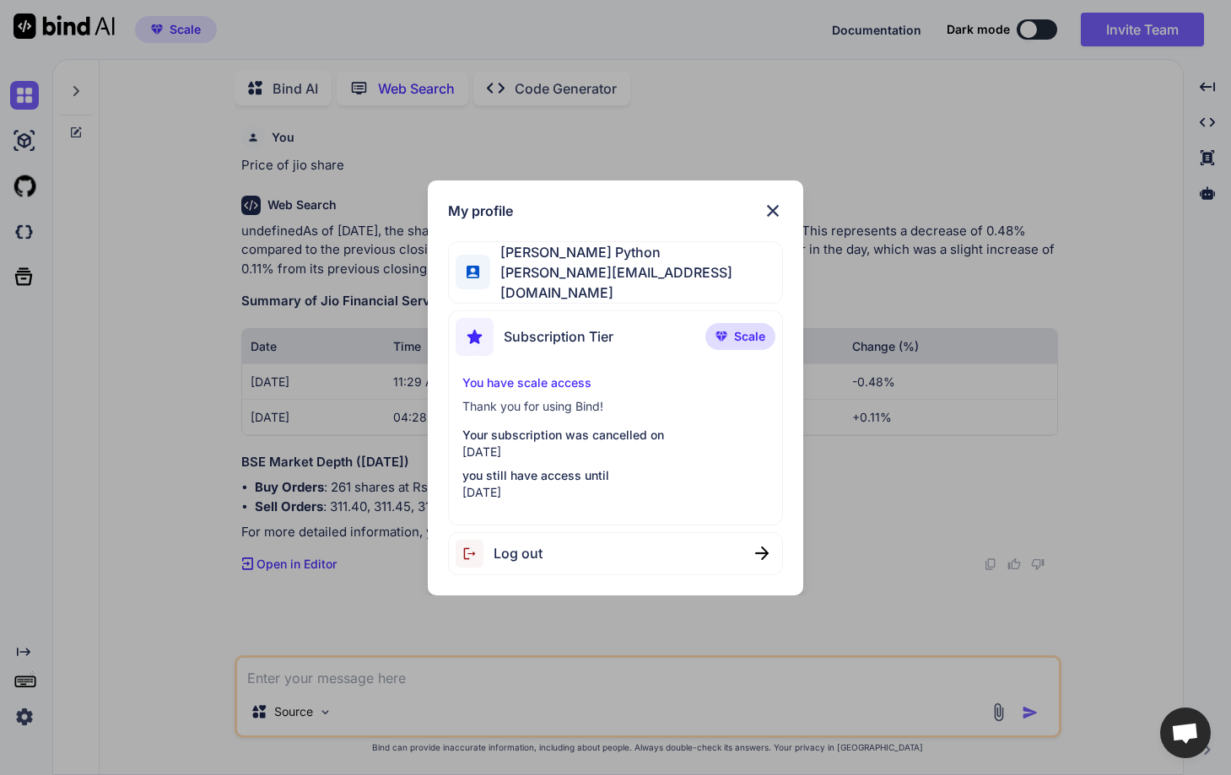
click at [286, 356] on div "My profile Hardik Python hardik@witarist.com Subscription Tier Scale You have s…" at bounding box center [615, 387] width 1231 height 775
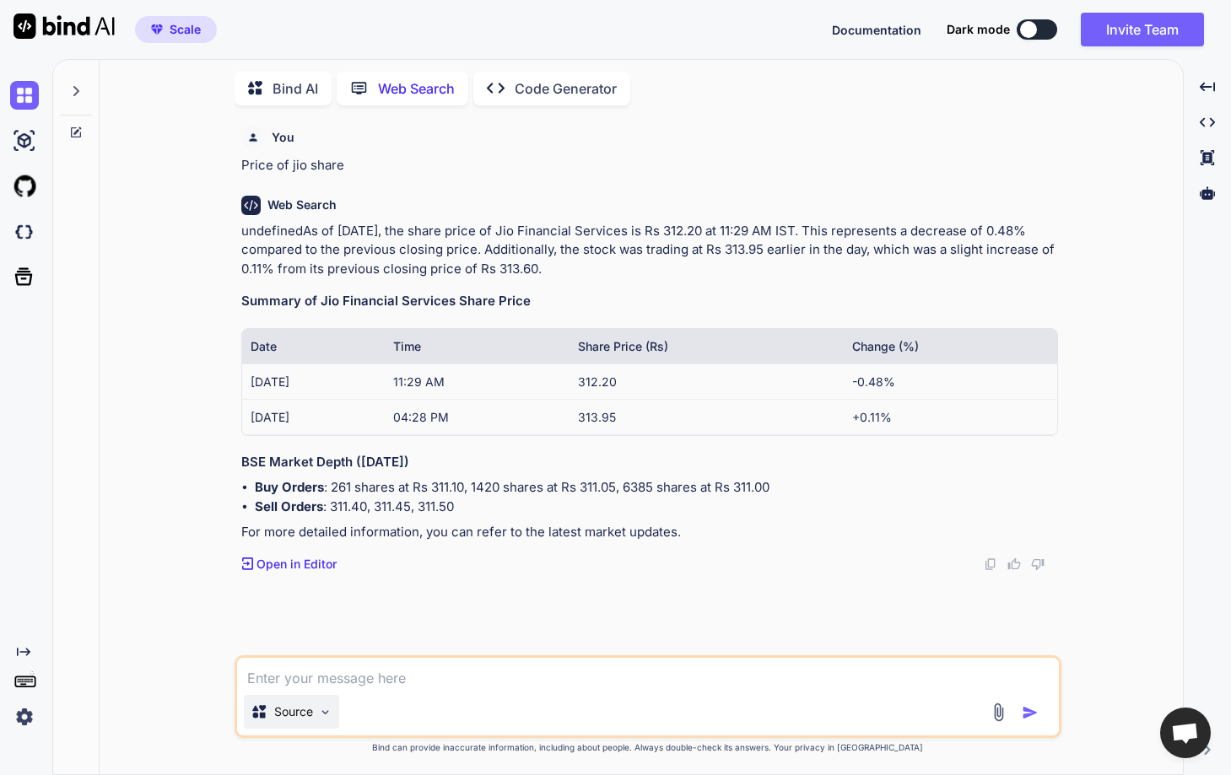
click at [310, 704] on p "Source" at bounding box center [293, 711] width 39 height 17
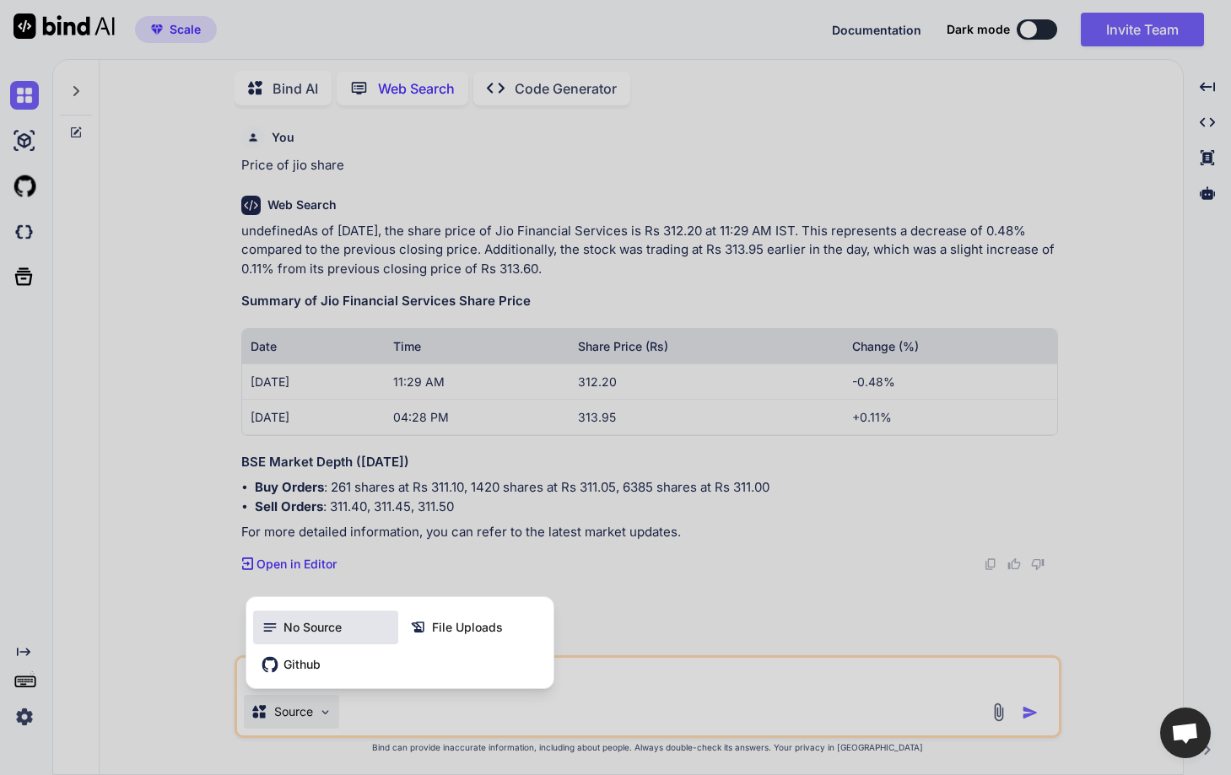
click at [333, 627] on span "No Source" at bounding box center [312, 627] width 58 height 17
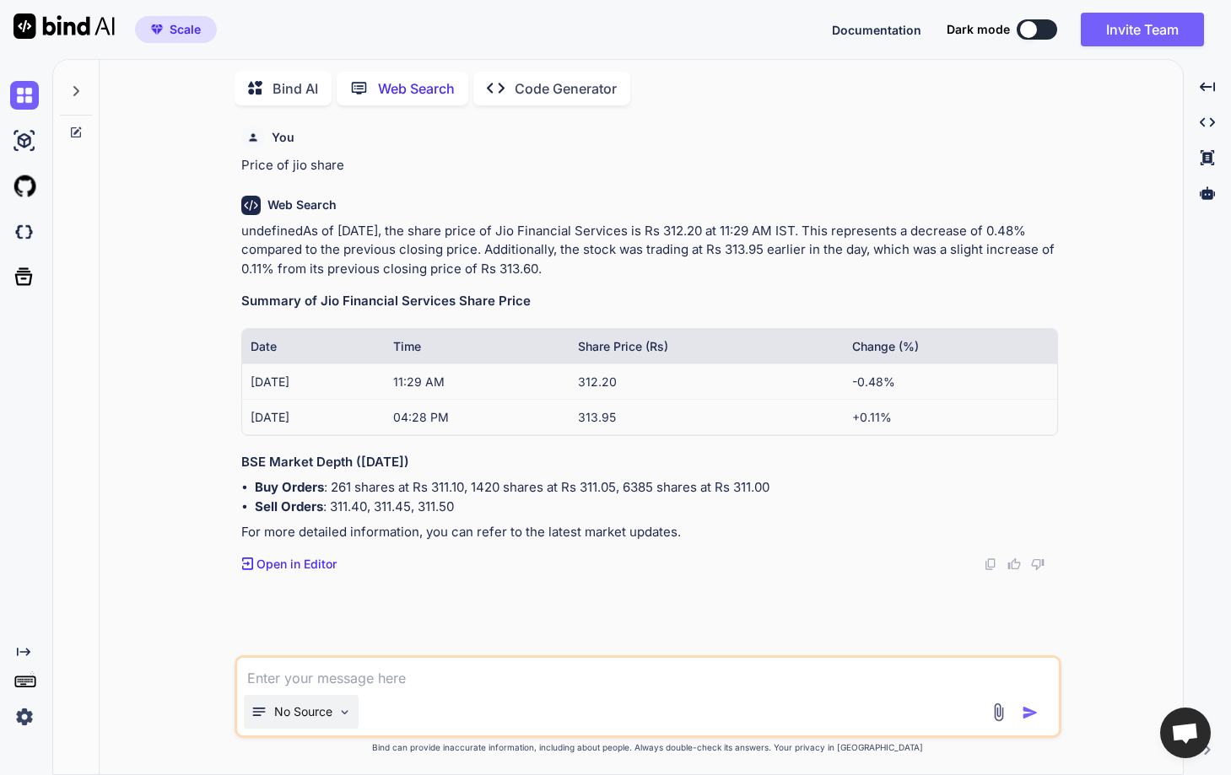
click at [315, 716] on p "No Source" at bounding box center [303, 711] width 58 height 17
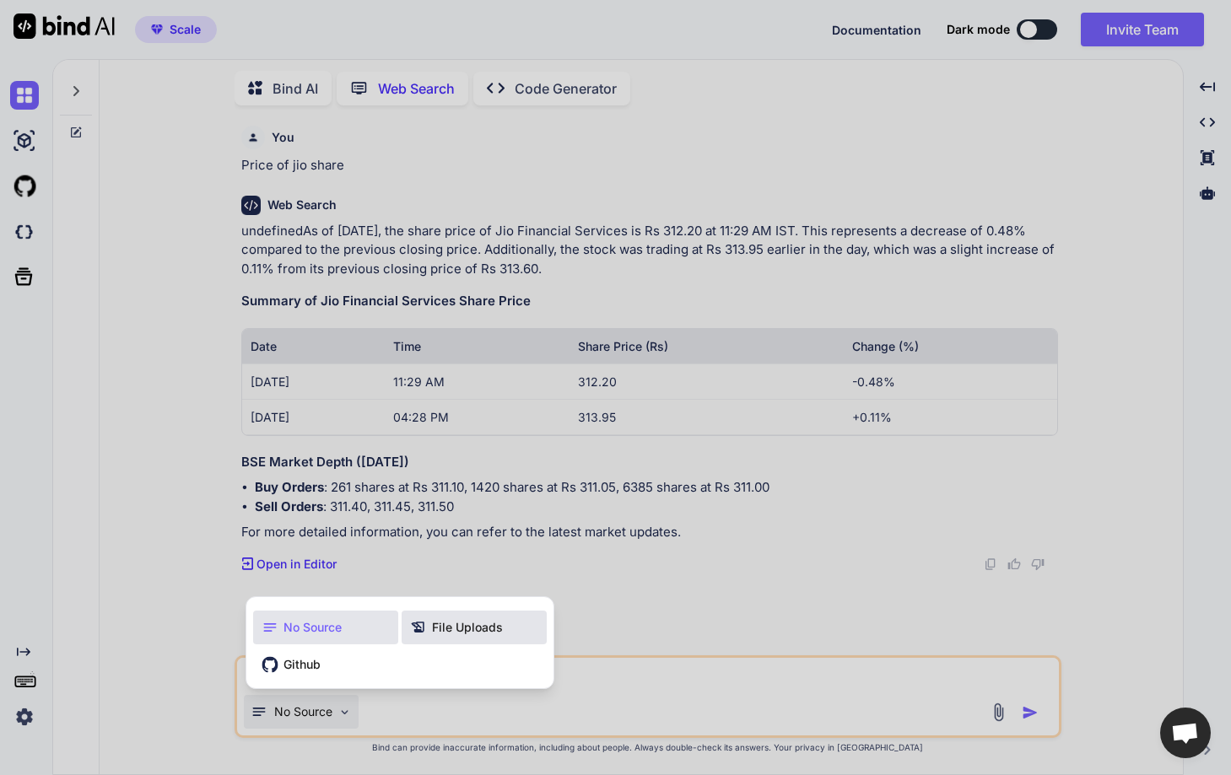
click at [451, 621] on span "File Uploads" at bounding box center [467, 627] width 71 height 17
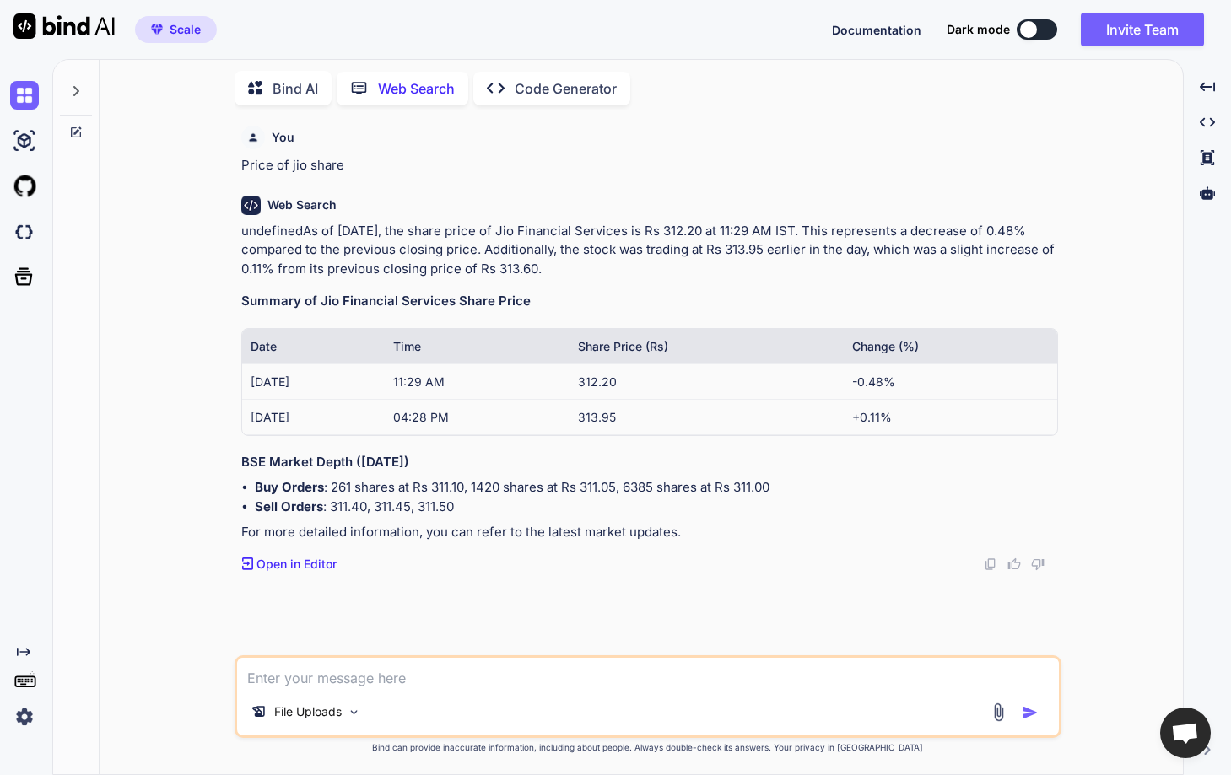
click at [409, 677] on textarea at bounding box center [647, 673] width 821 height 30
click at [302, 87] on p "Bind AI" at bounding box center [295, 88] width 46 height 20
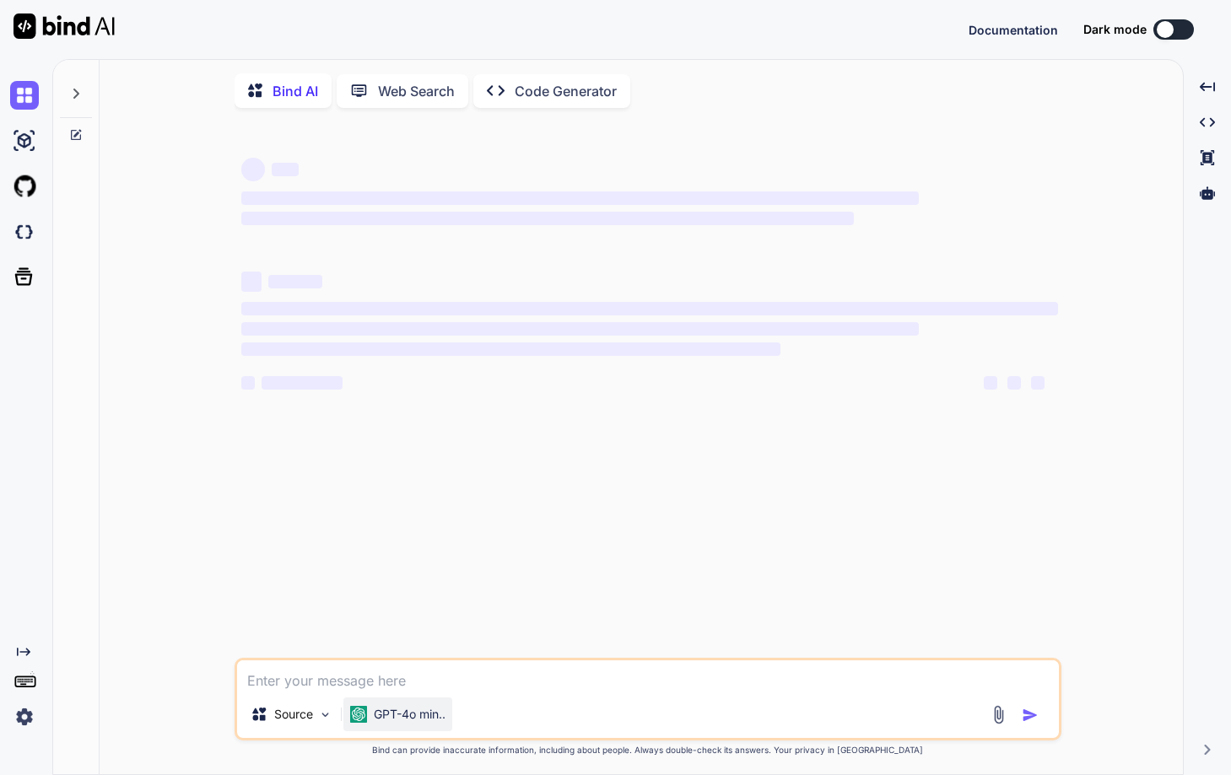
click at [393, 728] on div "GPT-4o min.." at bounding box center [397, 714] width 109 height 34
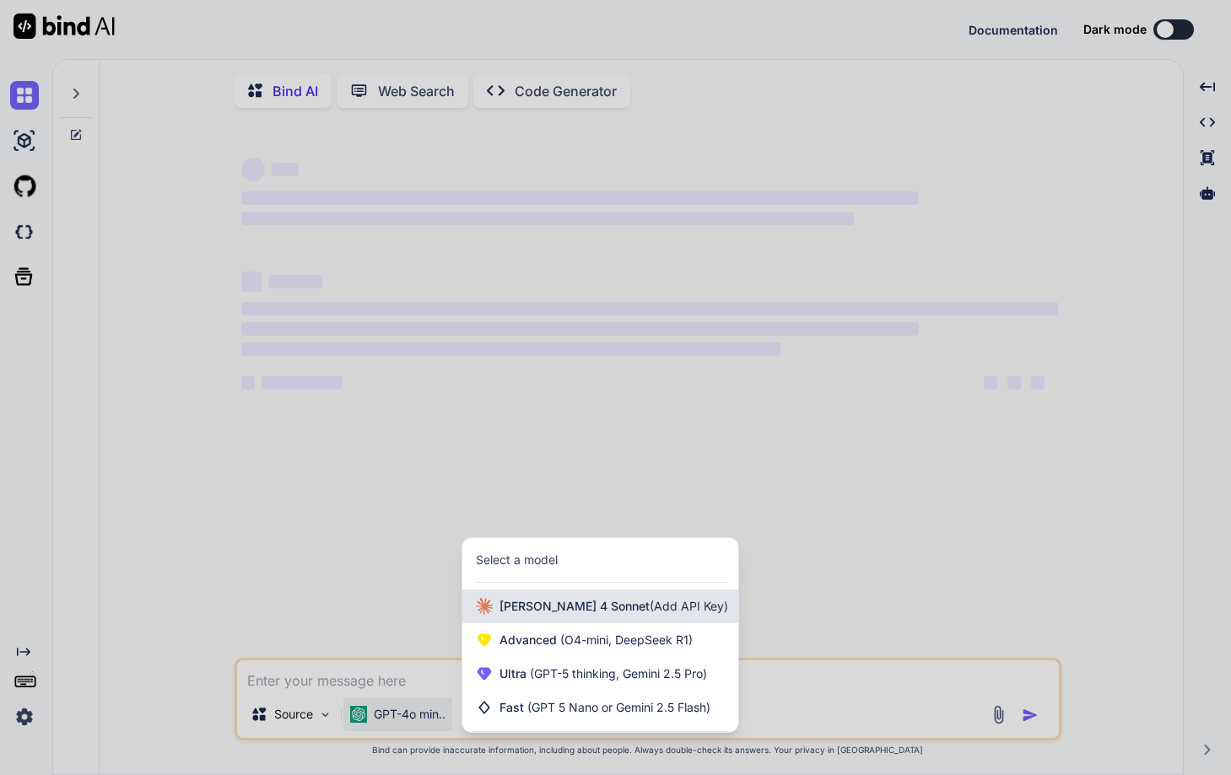
click at [525, 611] on span "[PERSON_NAME] 4 Sonnet (Add API Key)" at bounding box center [613, 606] width 229 height 17
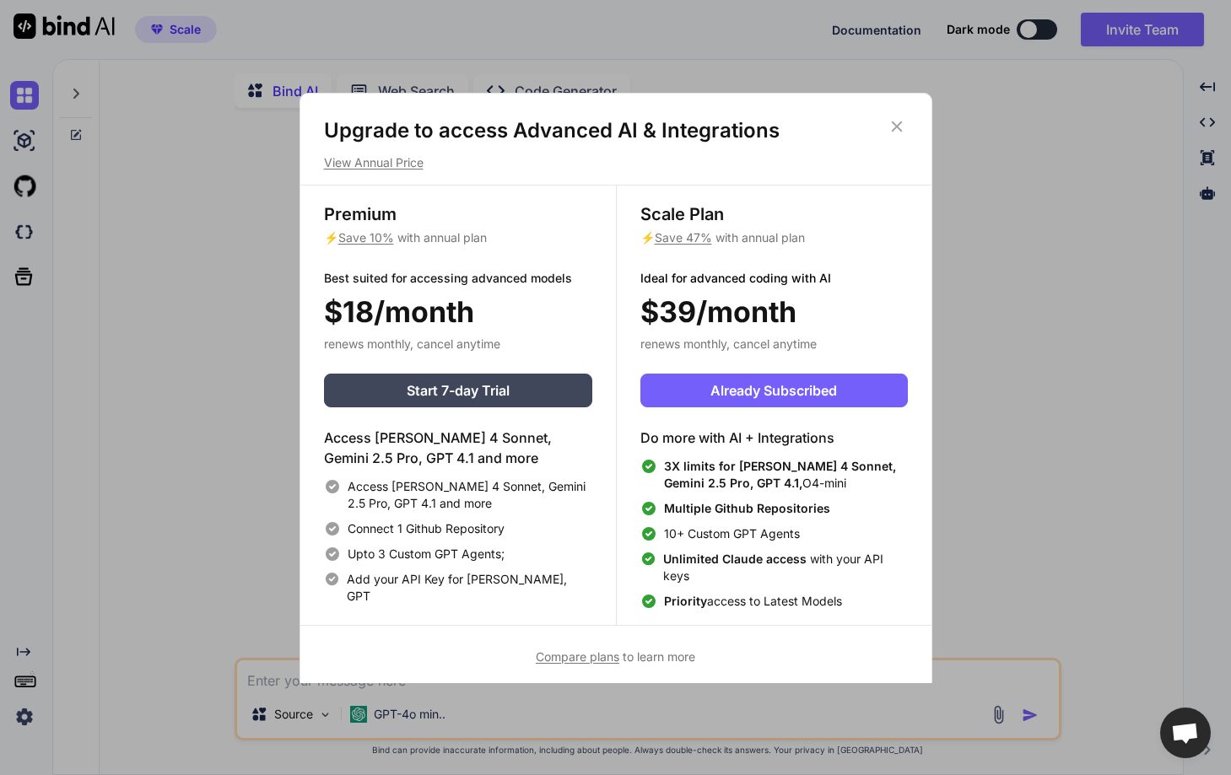
click at [888, 127] on icon at bounding box center [896, 126] width 19 height 19
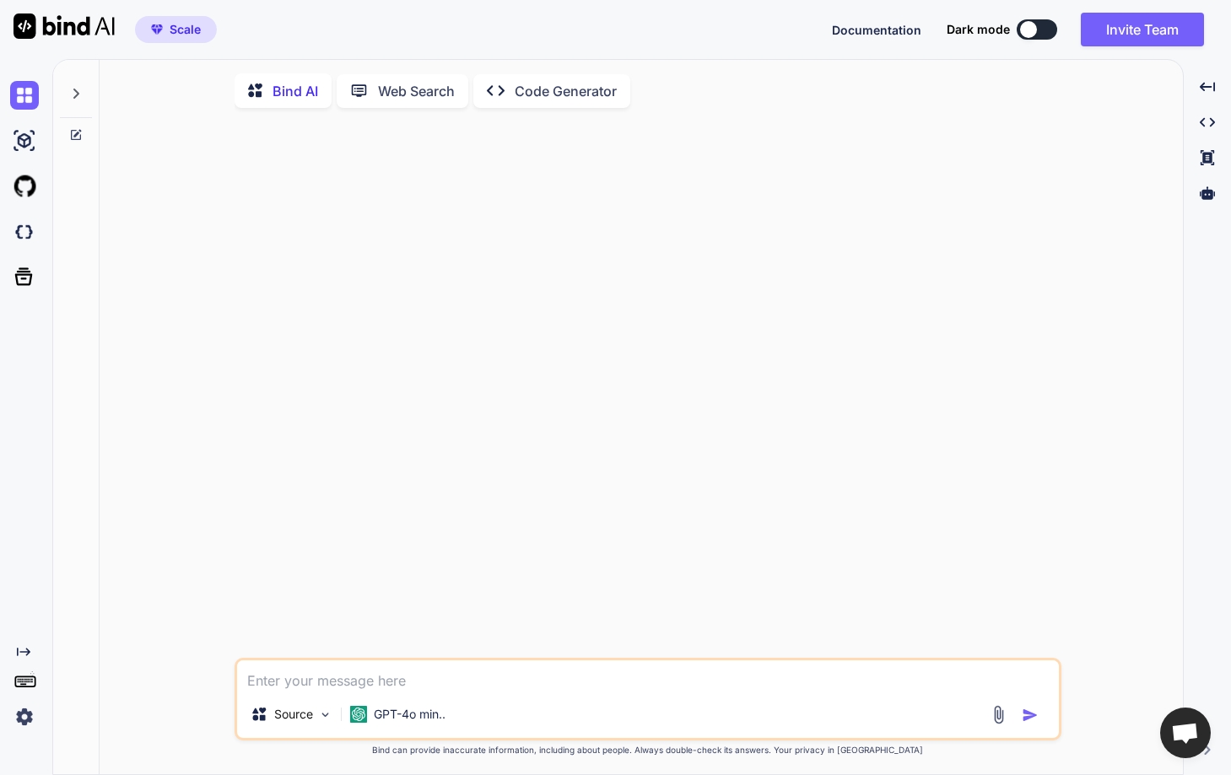
click at [19, 711] on img at bounding box center [24, 717] width 29 height 29
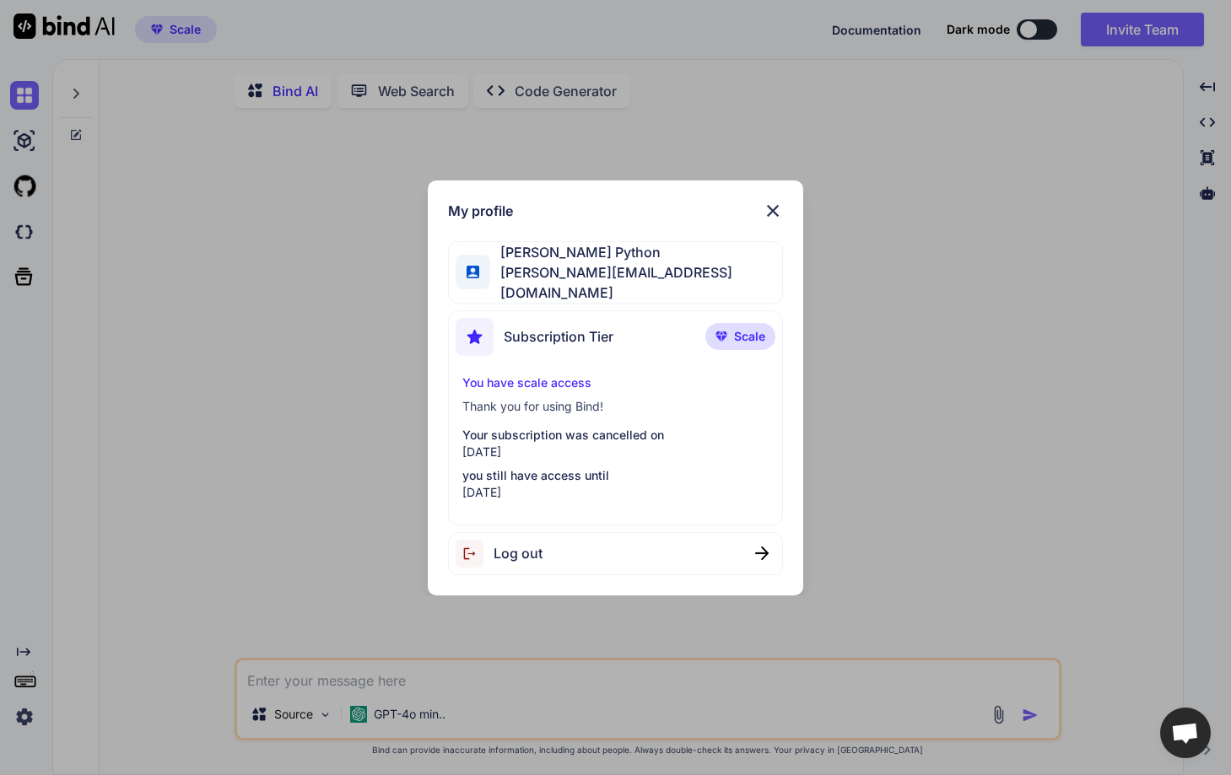
click at [352, 501] on div "My profile [PERSON_NAME] Python [PERSON_NAME][EMAIL_ADDRESS][DOMAIN_NAME] Subsc…" at bounding box center [615, 387] width 1231 height 775
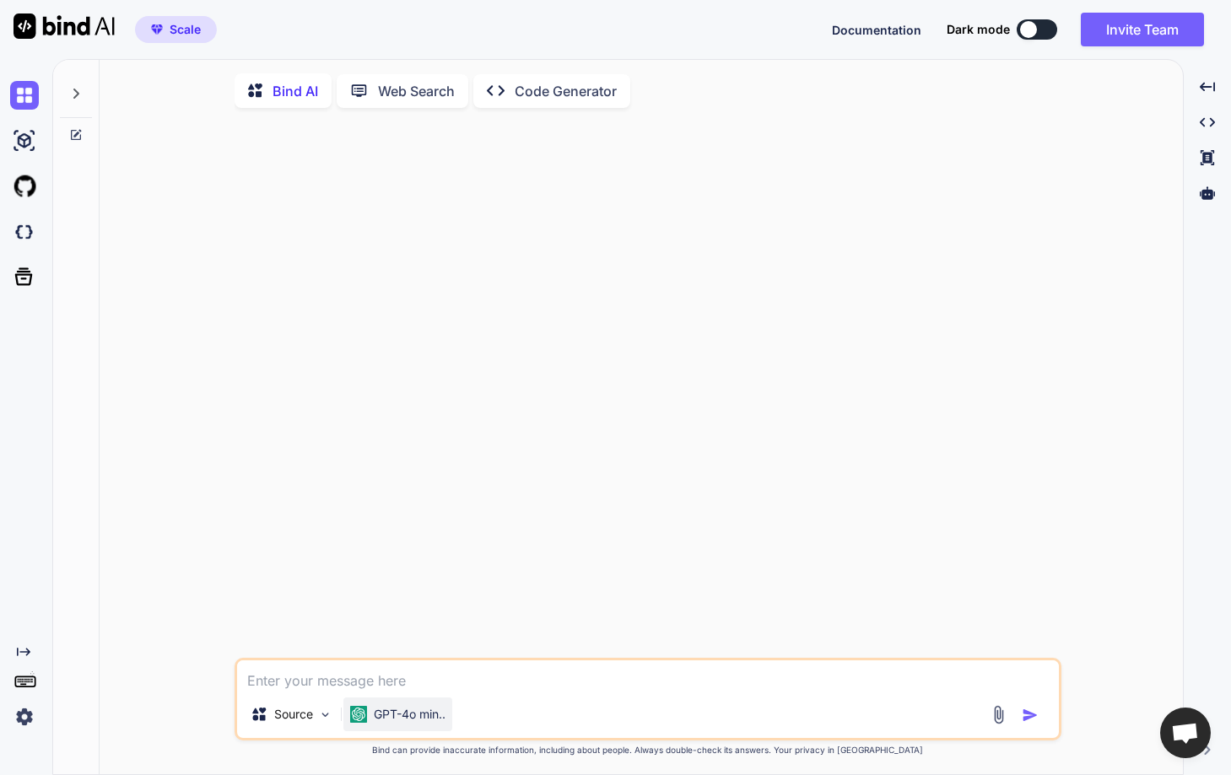
click at [386, 715] on p "GPT-4o min.." at bounding box center [410, 714] width 72 height 17
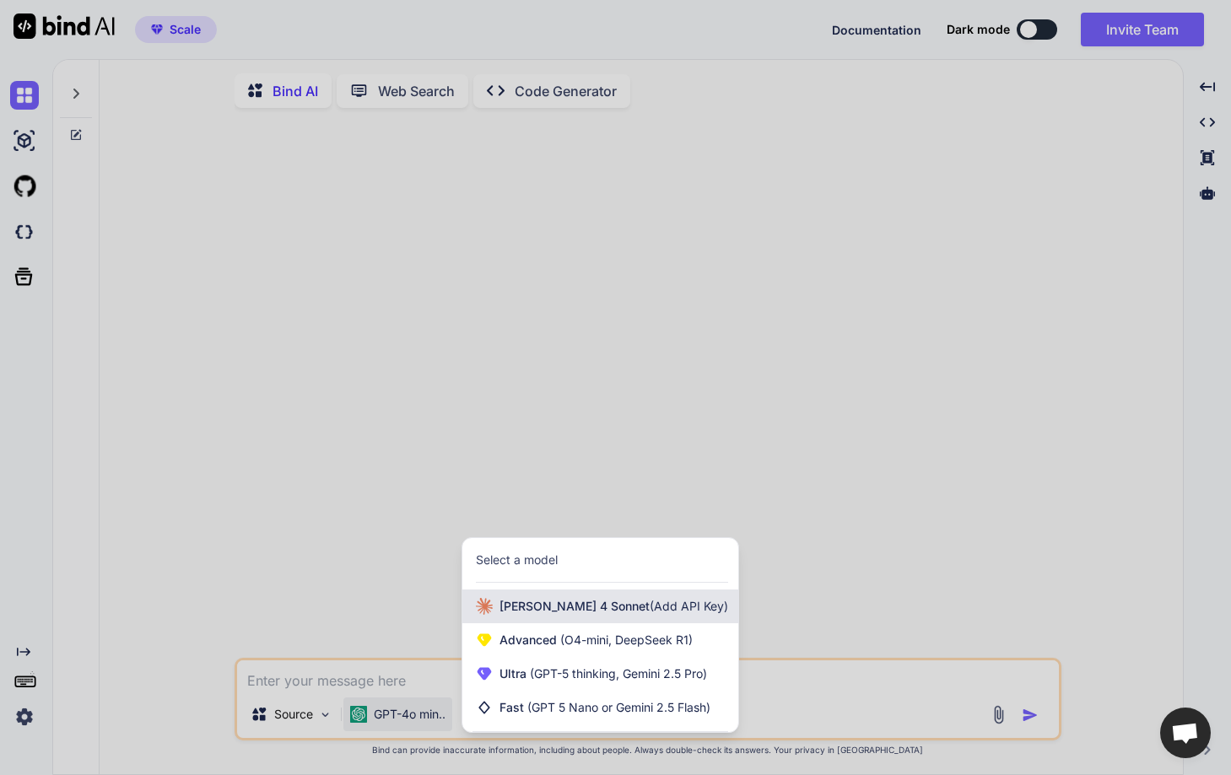
click at [509, 615] on span "[PERSON_NAME] 4 Sonnet (Add API Key)" at bounding box center [613, 606] width 229 height 17
type textarea "x"
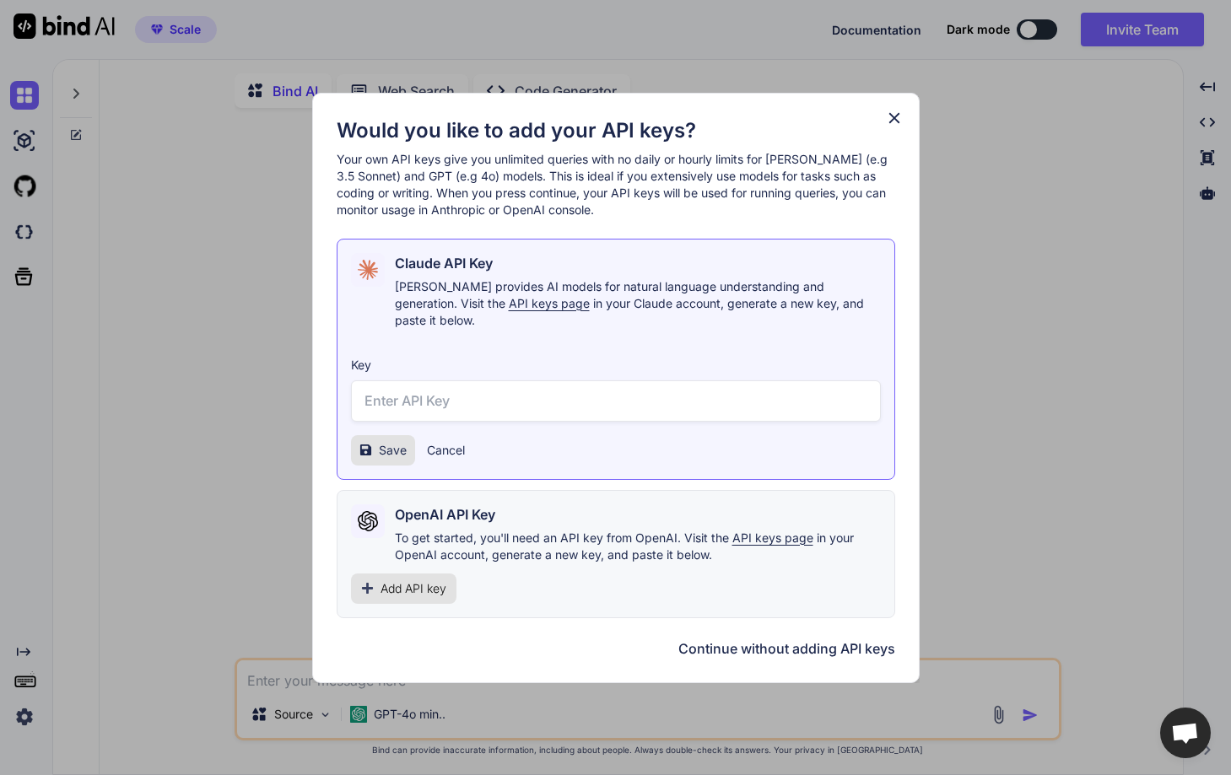
click at [417, 580] on span "Add API key" at bounding box center [413, 588] width 66 height 17
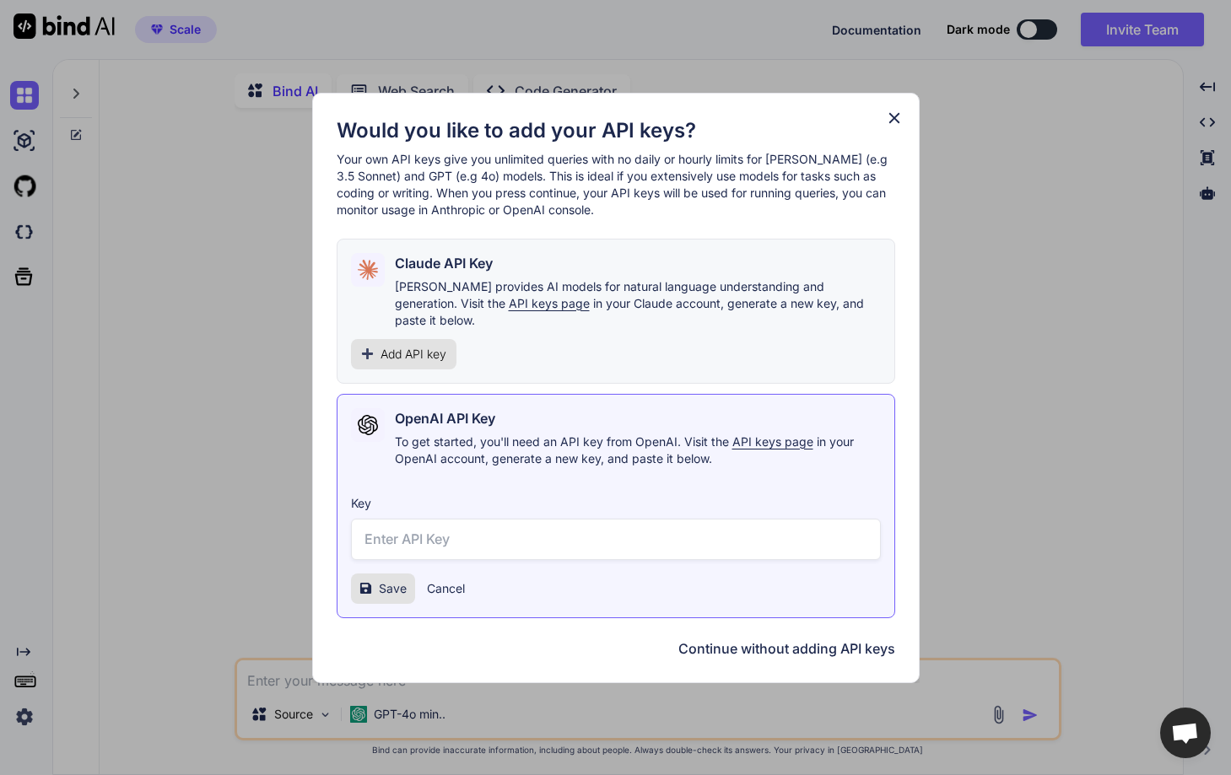
click at [454, 536] on input "text" at bounding box center [616, 539] width 530 height 41
paste input "sk-proj-E60W7973aLWh1eM-AC0rg1GMoFRZq-wVDTCaoY1U3eXGK0FDgDBeRouq7Xzc-7K4xWb4ibG…"
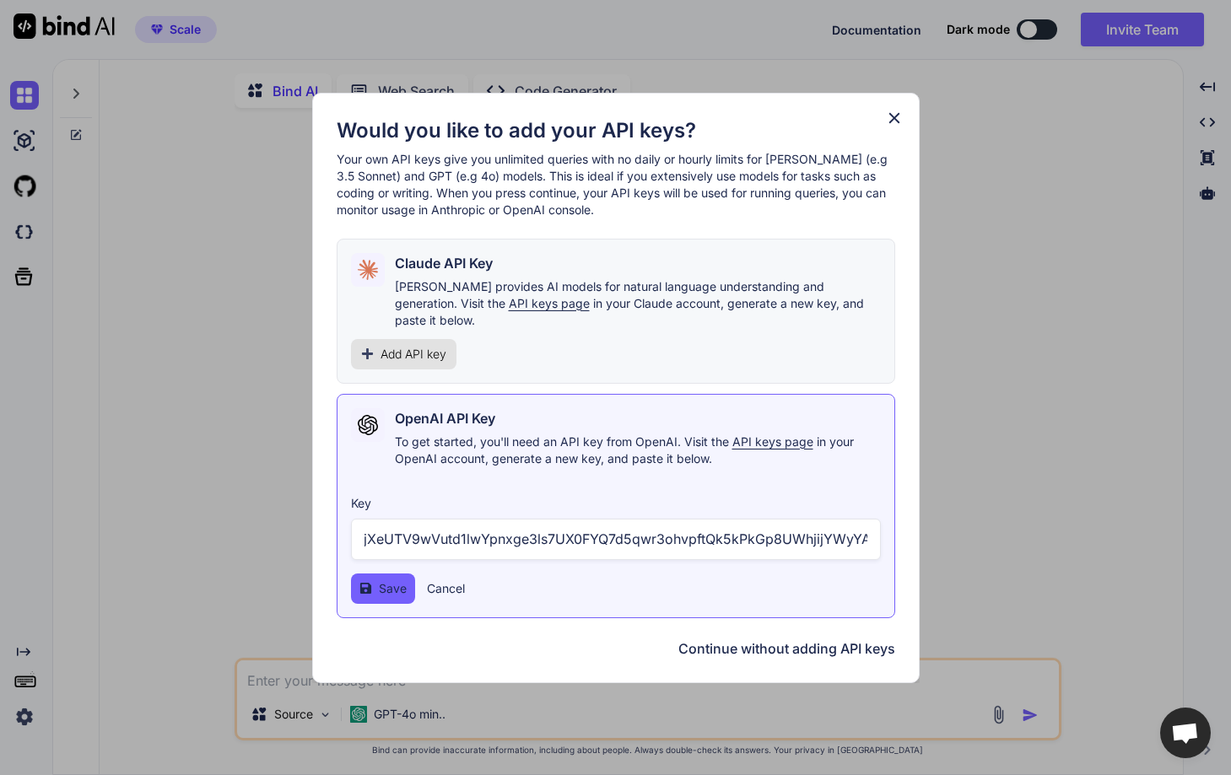
type input "sk-proj-E60W7973aLWh1eM-AC0rg1GMoFRZq-wVDTCaoY1U3eXGK0FDgDBeRouq7Xzc-7K4xWb4ibG…"
click at [396, 580] on span "Save" at bounding box center [393, 588] width 28 height 17
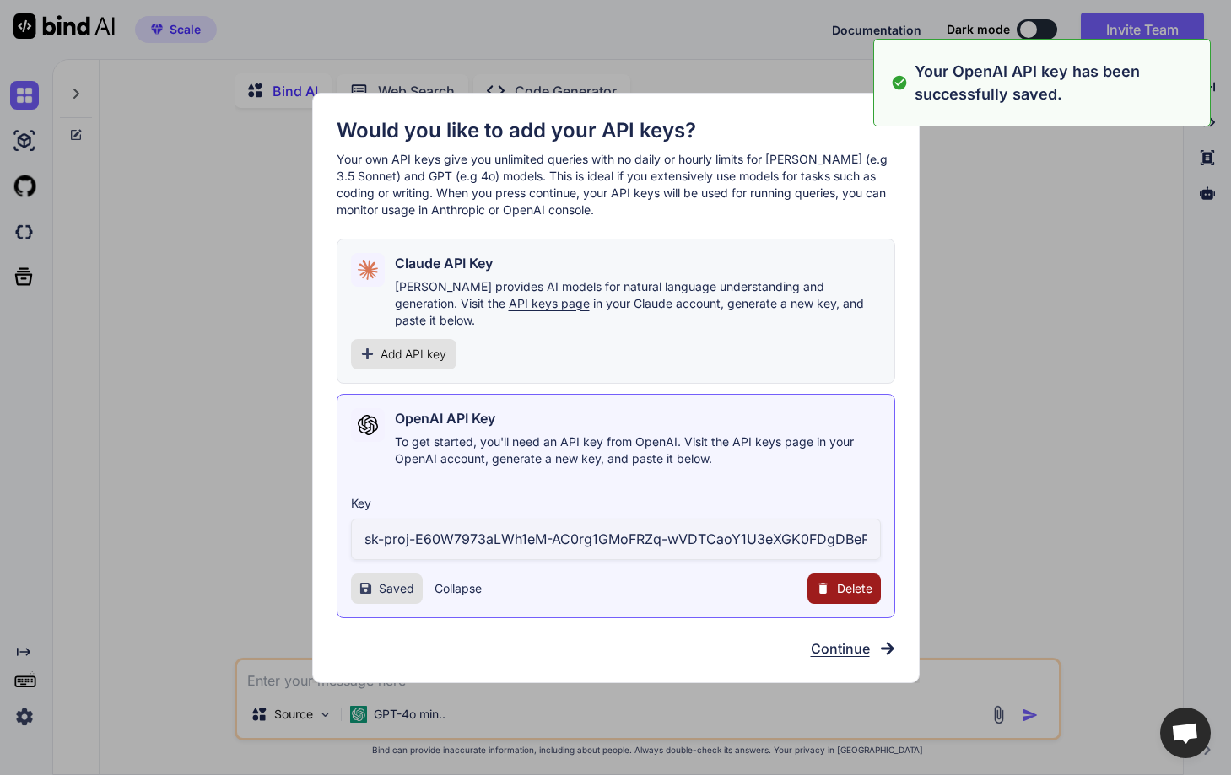
click at [215, 570] on div "Would you like to add your API keys? Your own API keys give you unlimited queri…" at bounding box center [615, 387] width 1231 height 775
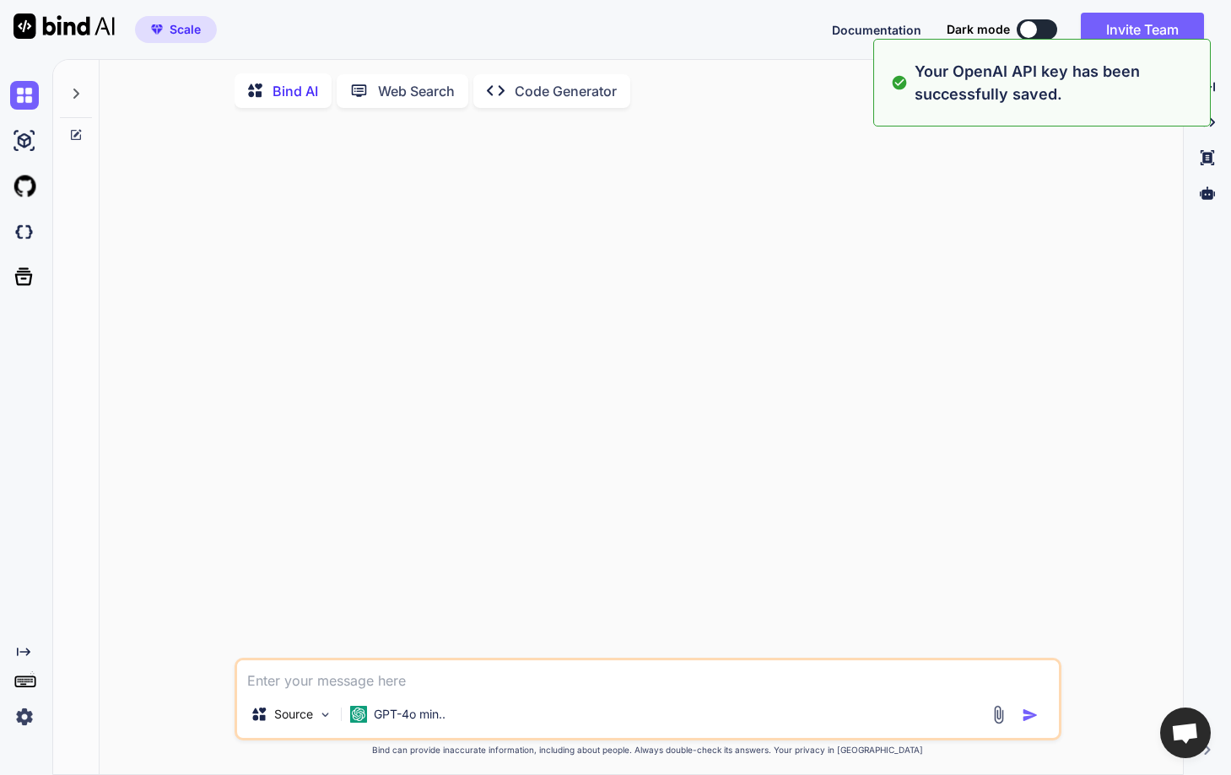
click at [307, 681] on textarea at bounding box center [647, 675] width 821 height 30
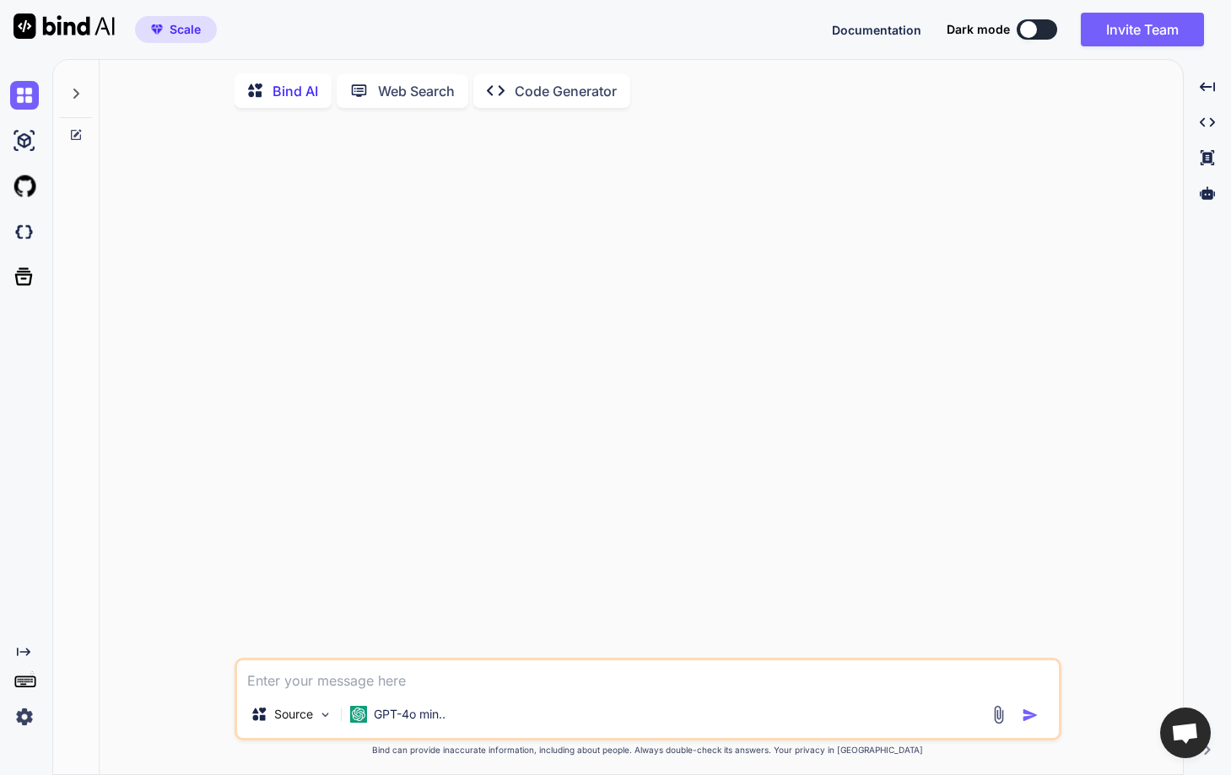
click at [397, 90] on p "Web Search" at bounding box center [416, 91] width 77 height 20
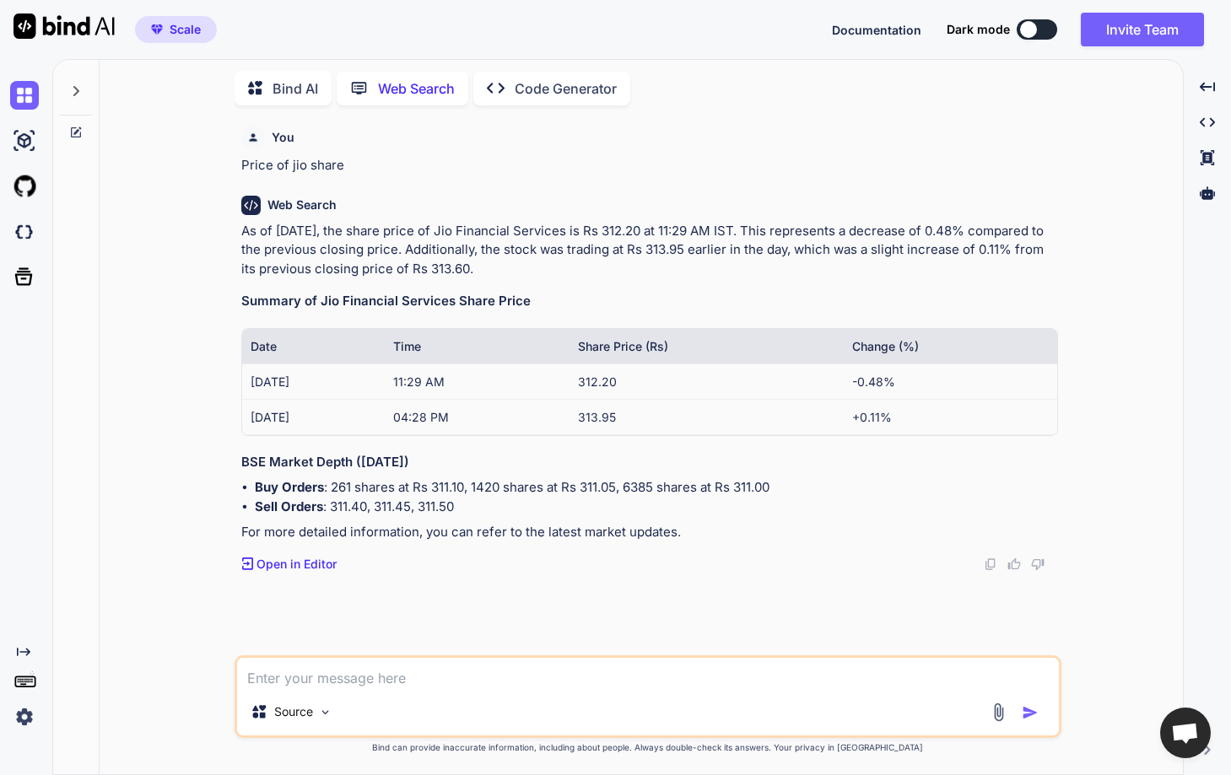
type textarea "x"
type textarea "p"
type textarea "x"
type textarea "pr"
type textarea "x"
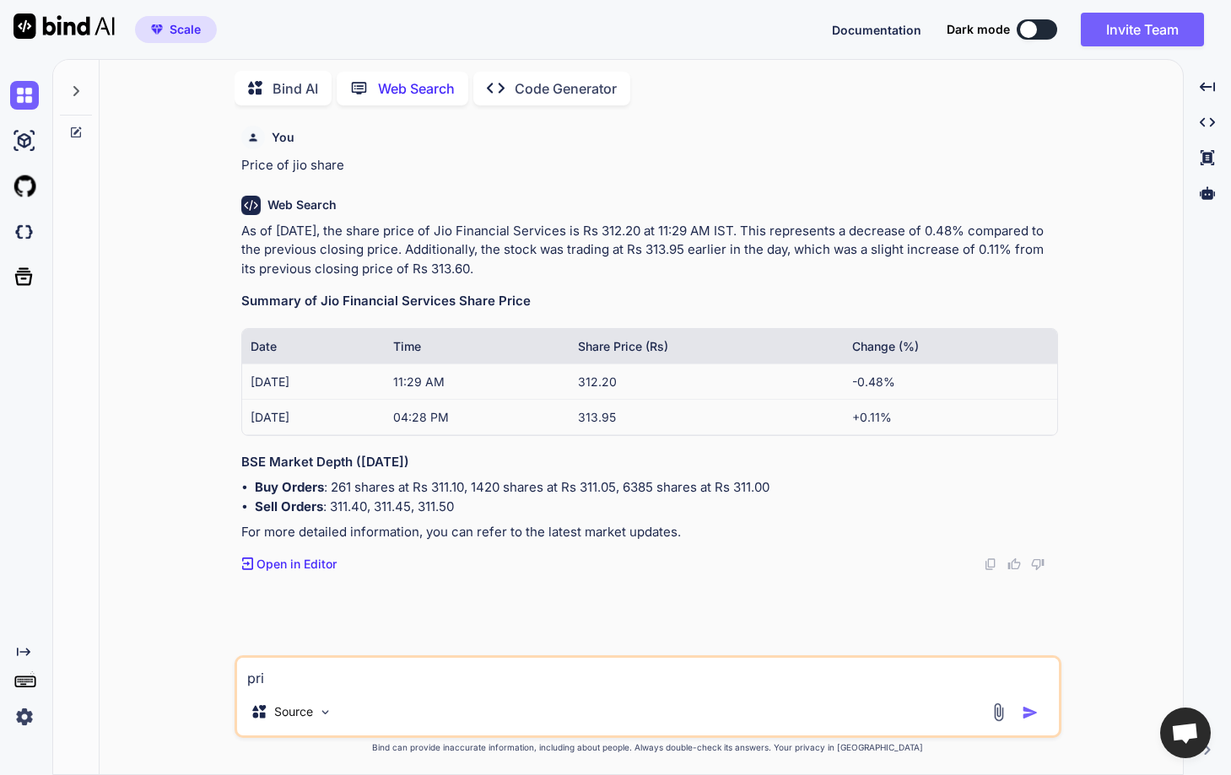
type textarea "pric"
type textarea "x"
type textarea "price"
type textarea "x"
type textarea "price"
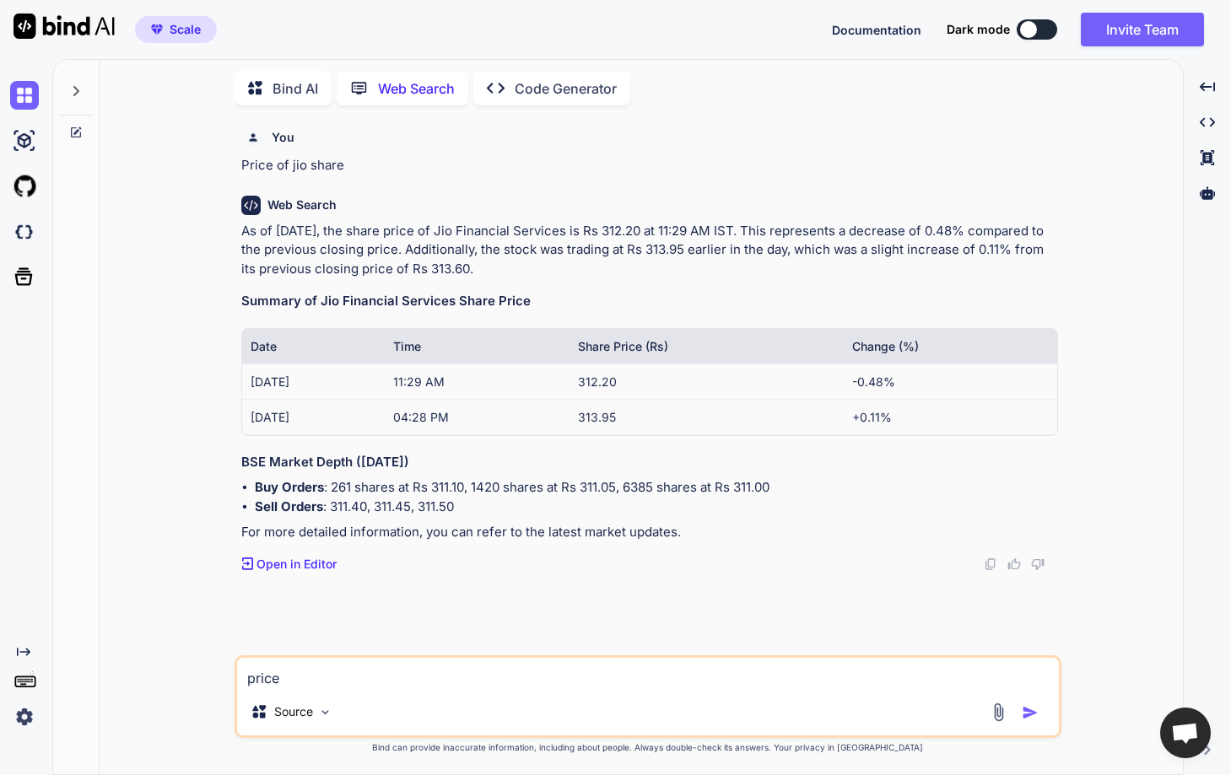
type textarea "x"
type textarea "price o"
type textarea "x"
type textarea "price of"
type textarea "x"
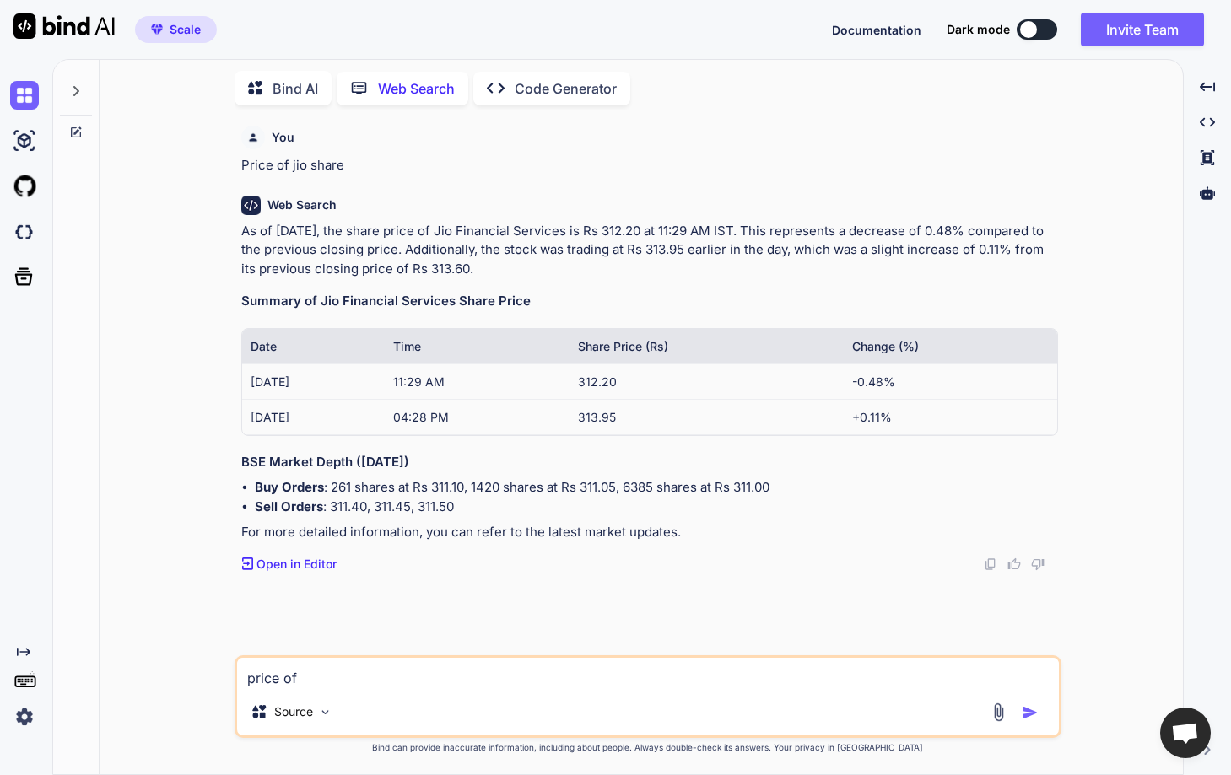
type textarea "price of"
type textarea "x"
type textarea "price of th"
type textarea "x"
type textarea "price of the"
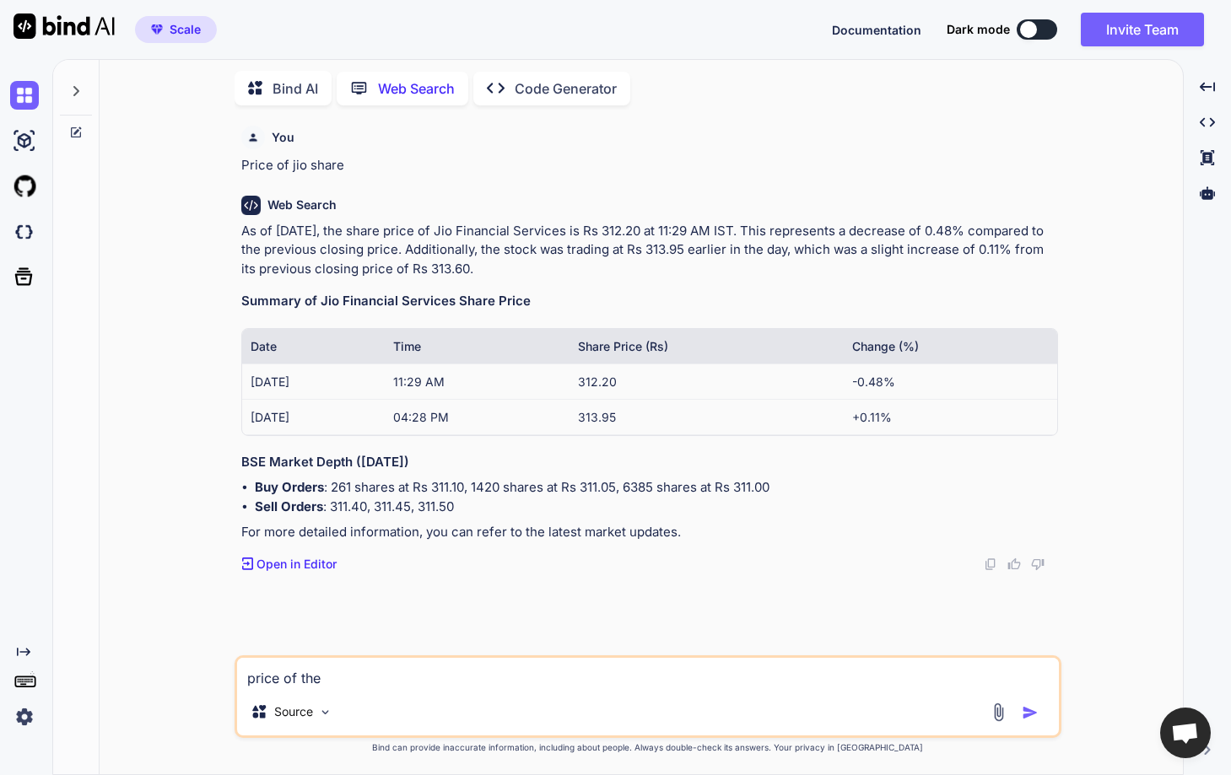
type textarea "x"
type textarea "price of the"
type textarea "x"
type textarea "price of the p"
type textarea "x"
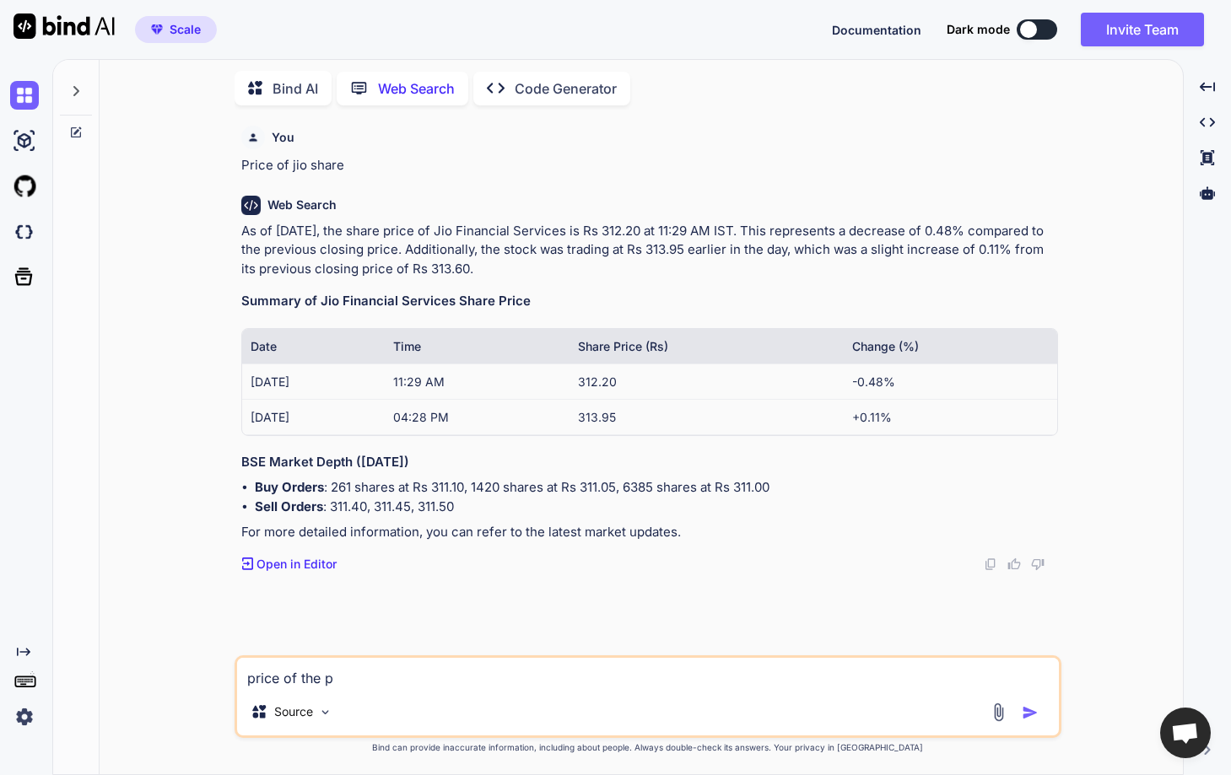
type textarea "price of the pa"
type textarea "x"
type textarea "price of the pay"
type textarea "x"
type textarea "price of the payt"
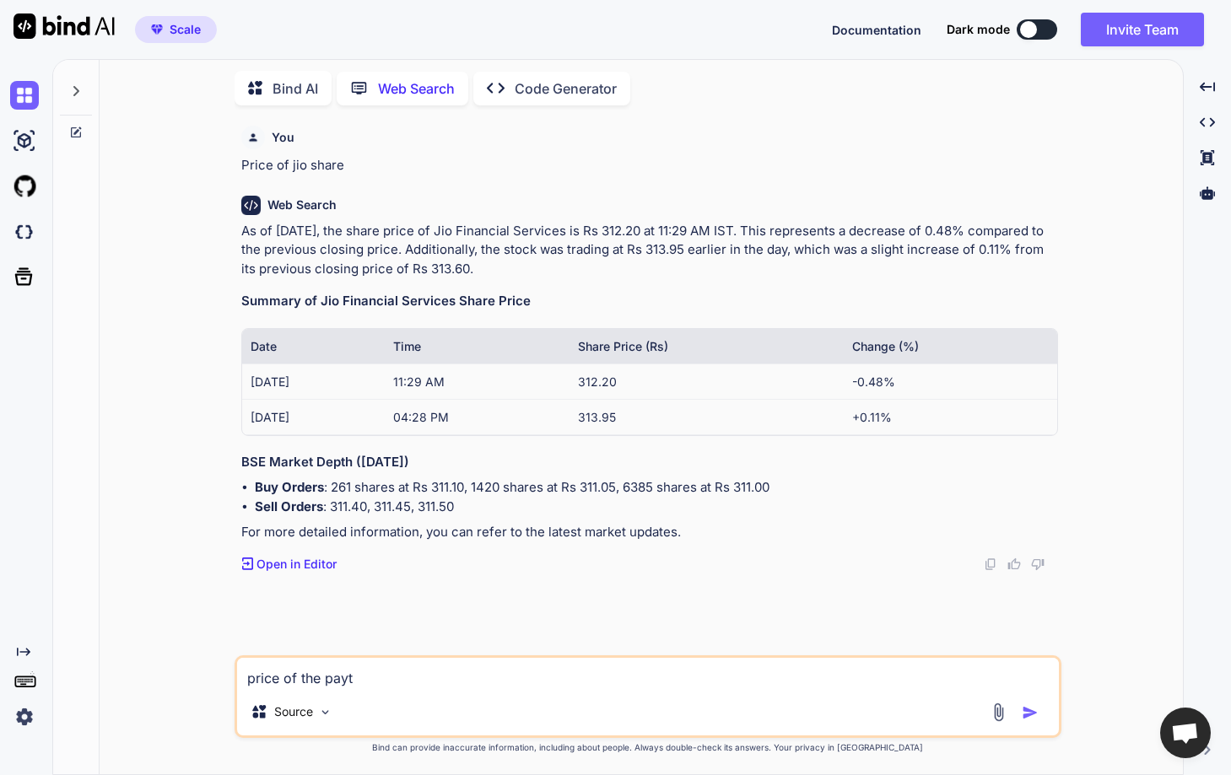
type textarea "x"
type textarea "price of the paytm"
type textarea "x"
type textarea "price of the paytm"
type textarea "x"
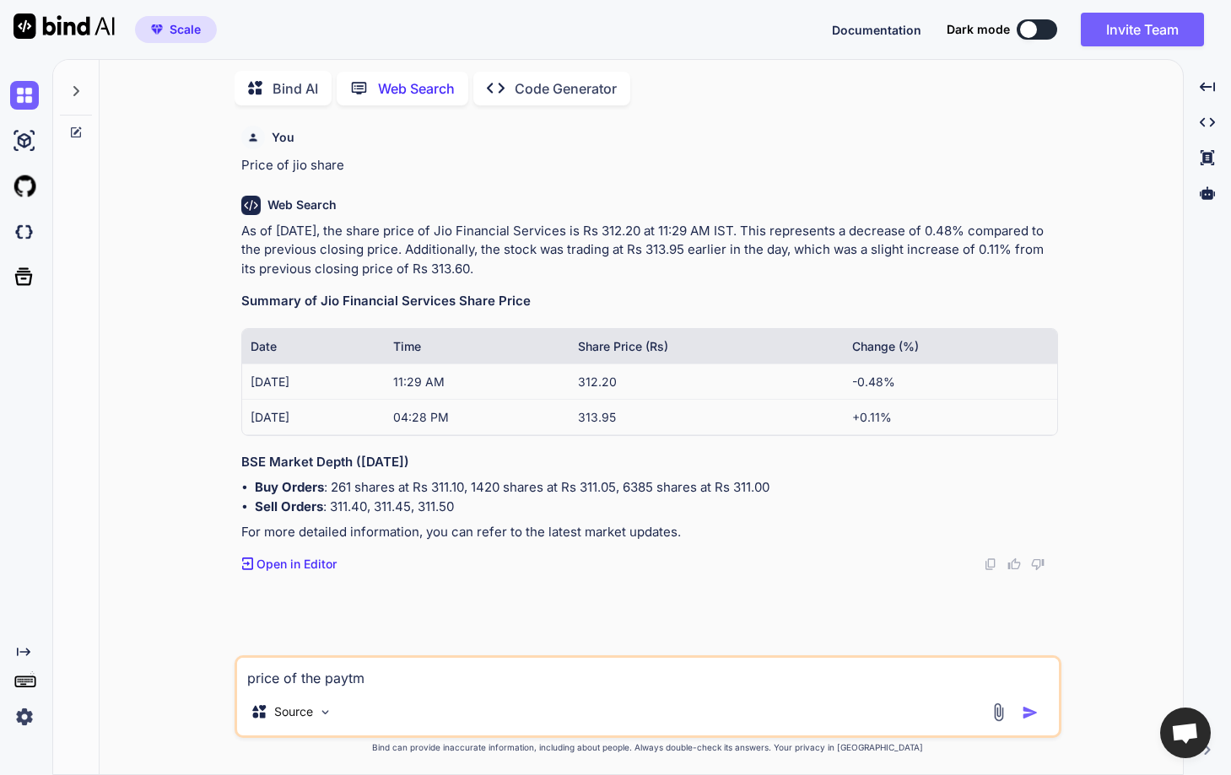
type textarea "price of the paytm s"
type textarea "x"
type textarea "price of the paytm sh"
type textarea "x"
type textarea "price of the paytm sha"
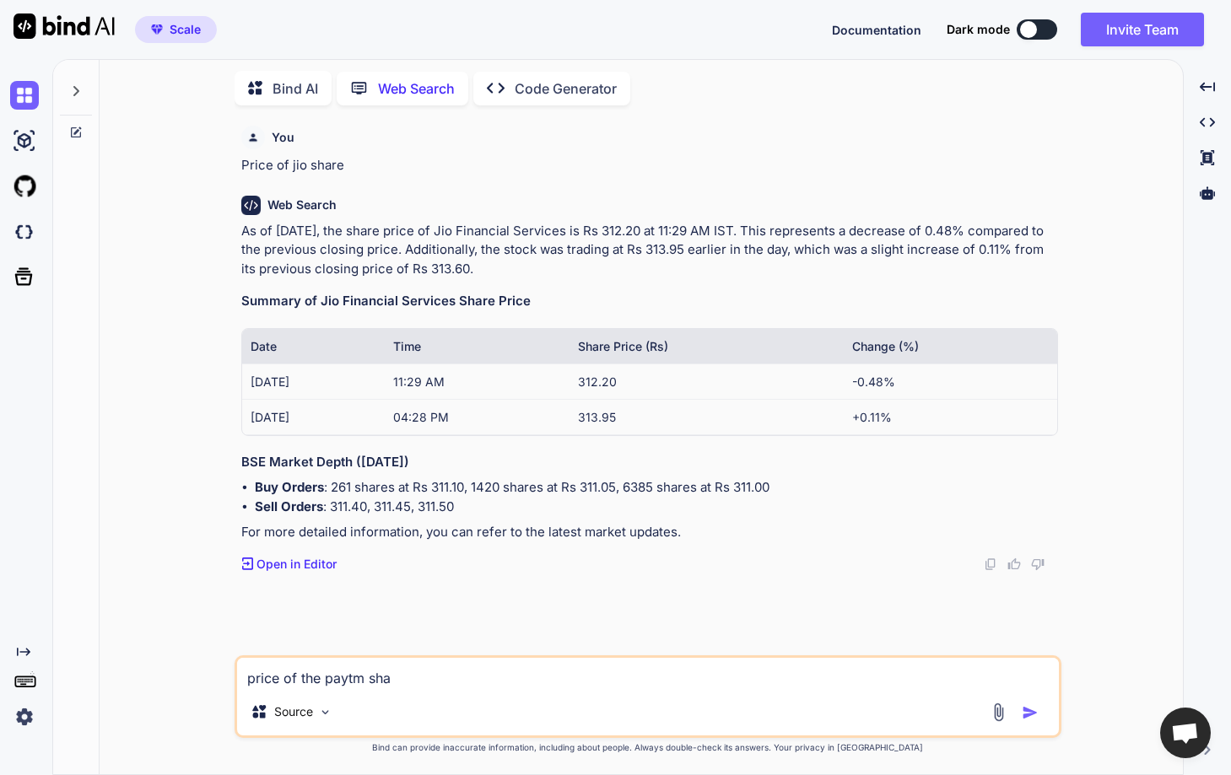
type textarea "x"
type textarea "price of the paytm shar"
type textarea "x"
type textarea "price of the paytm share"
type textarea "x"
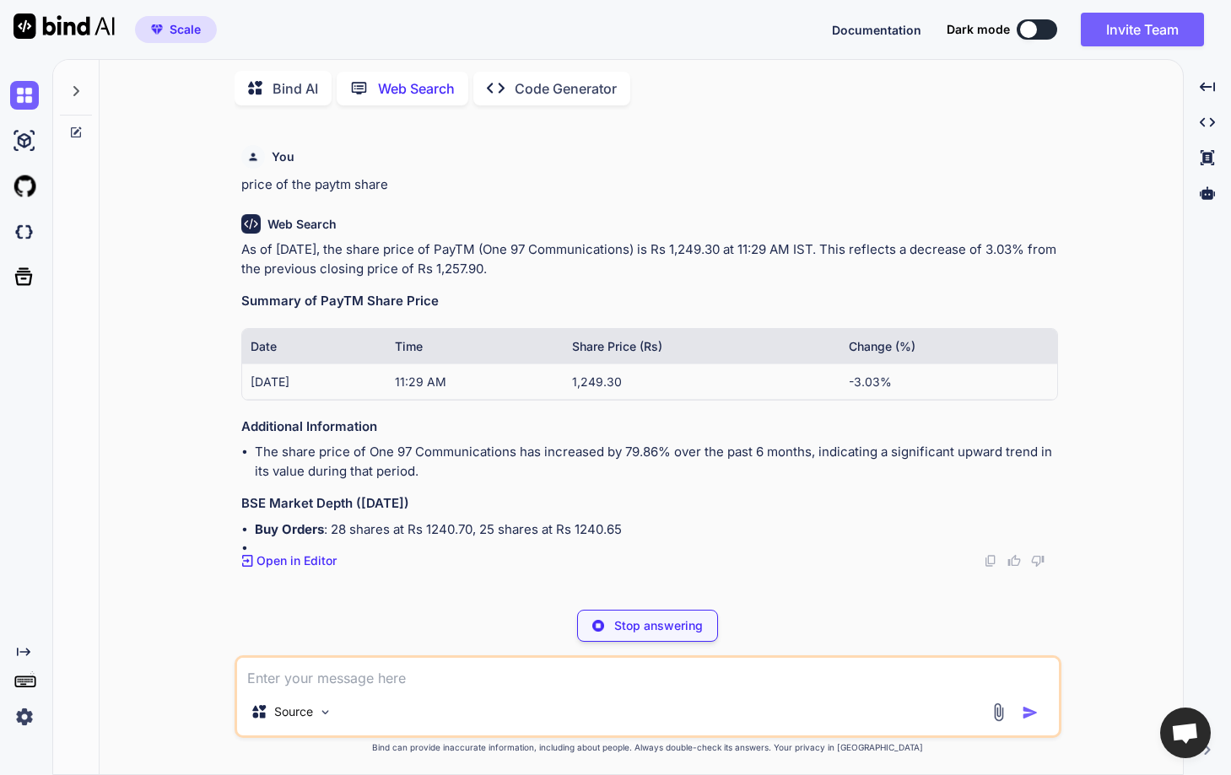
scroll to position [481, 0]
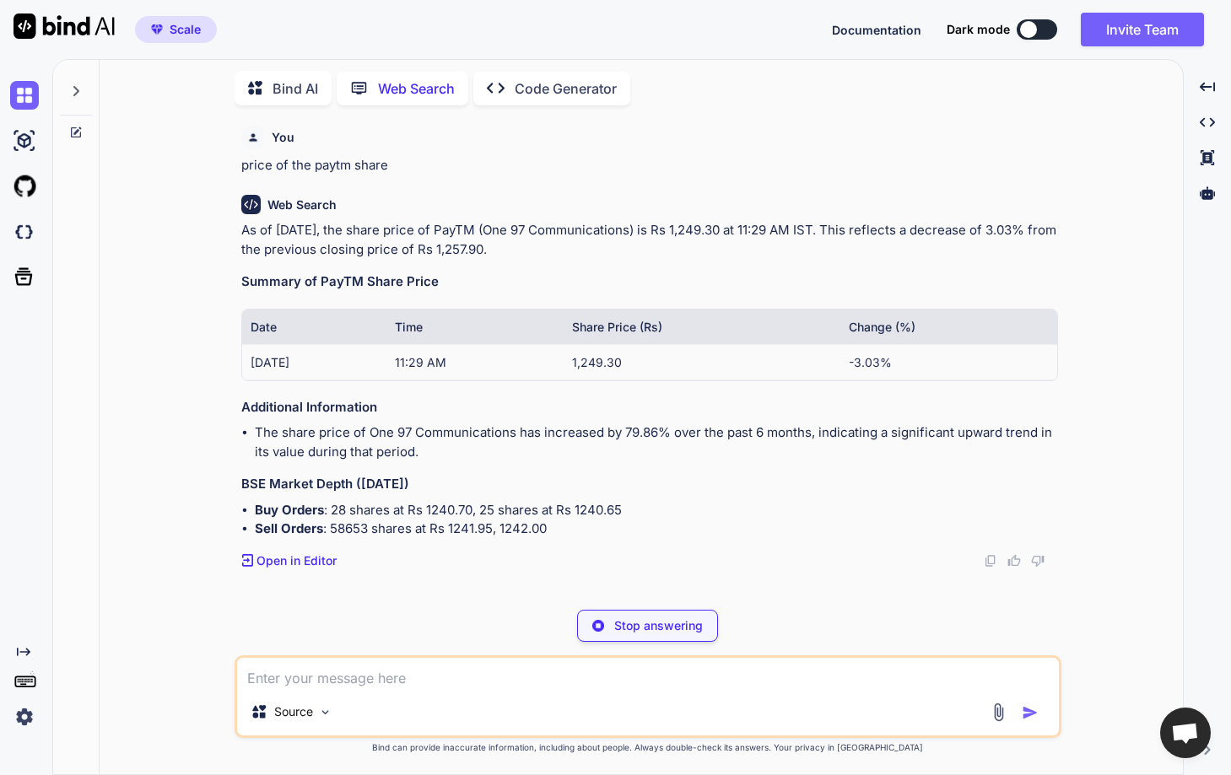
click at [620, 633] on p "Stop answering" at bounding box center [658, 625] width 89 height 17
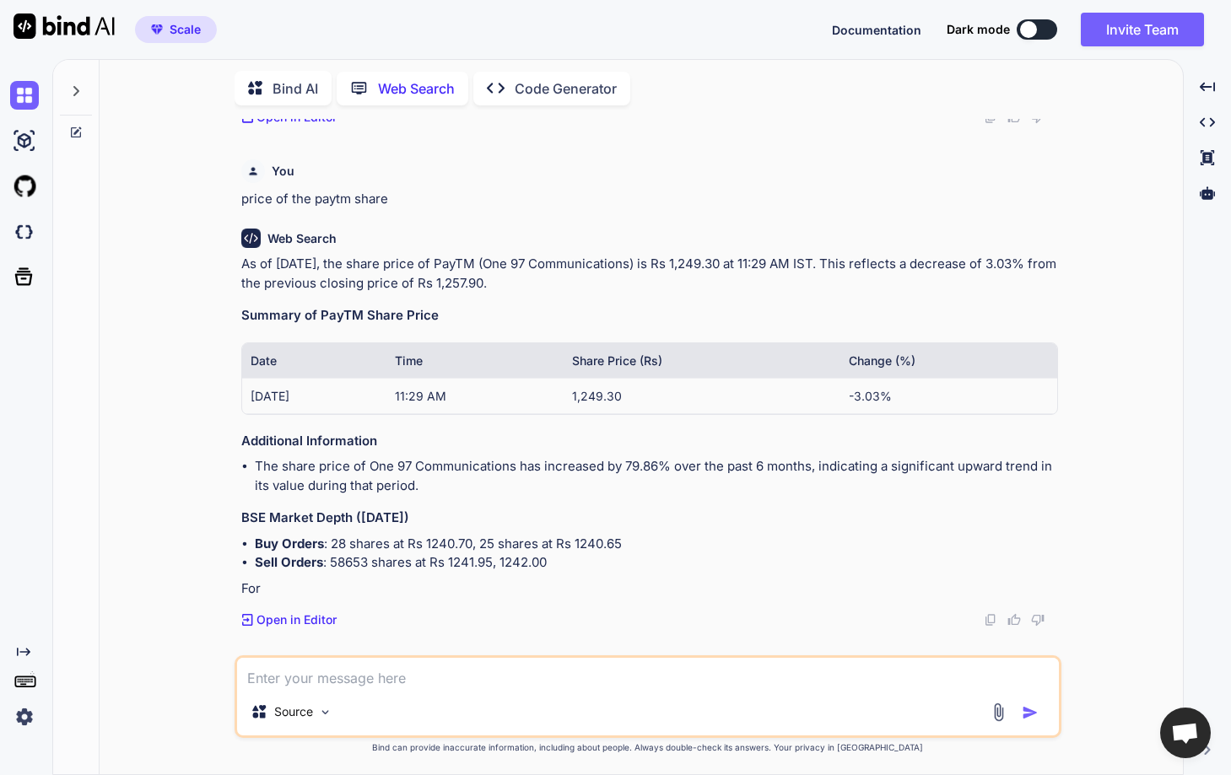
click at [21, 711] on img at bounding box center [24, 717] width 29 height 29
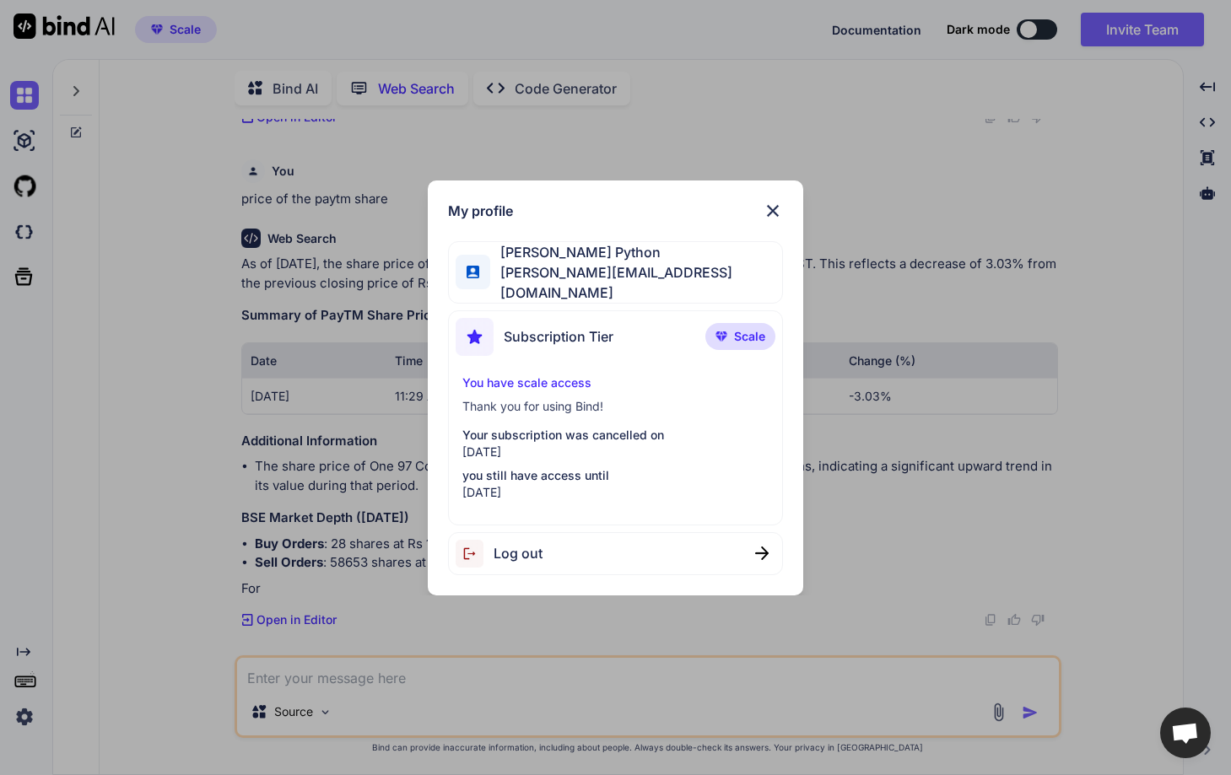
click at [184, 601] on div "My profile [PERSON_NAME] Python [PERSON_NAME][EMAIL_ADDRESS][DOMAIN_NAME] Subsc…" at bounding box center [615, 387] width 1231 height 775
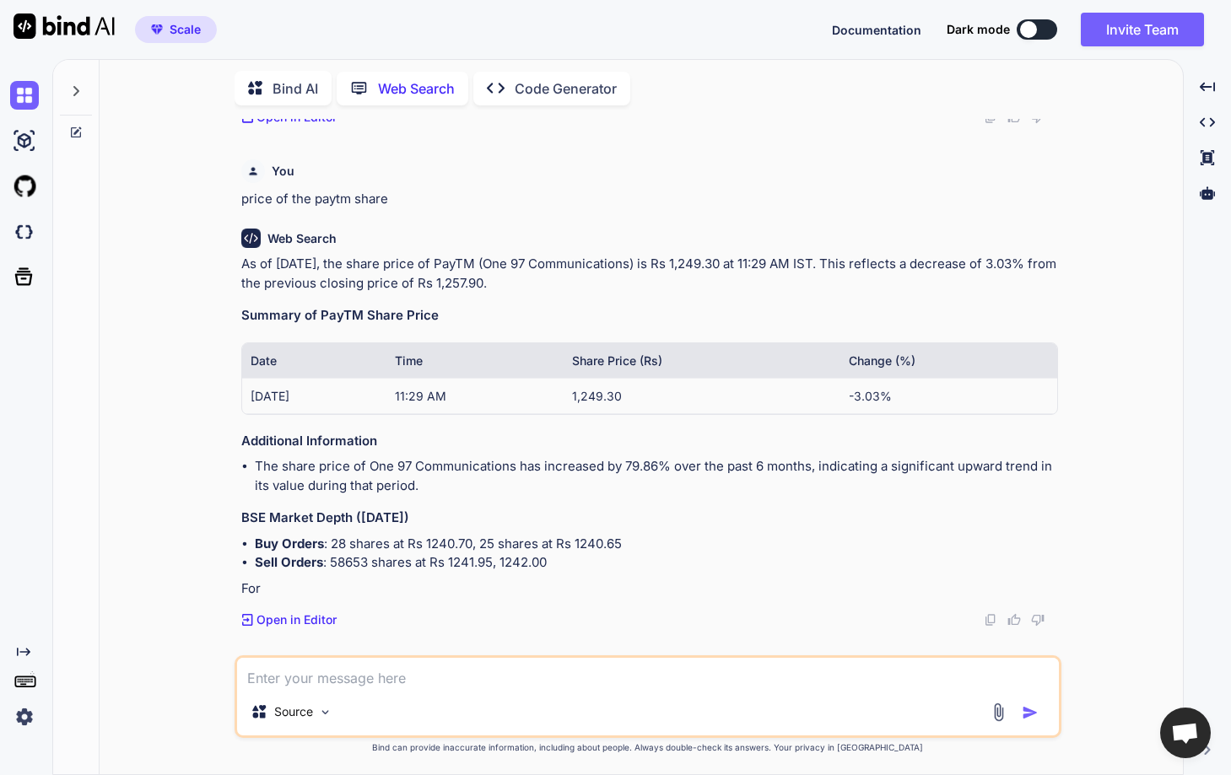
click at [291, 100] on div "Bind AI" at bounding box center [282, 88] width 97 height 35
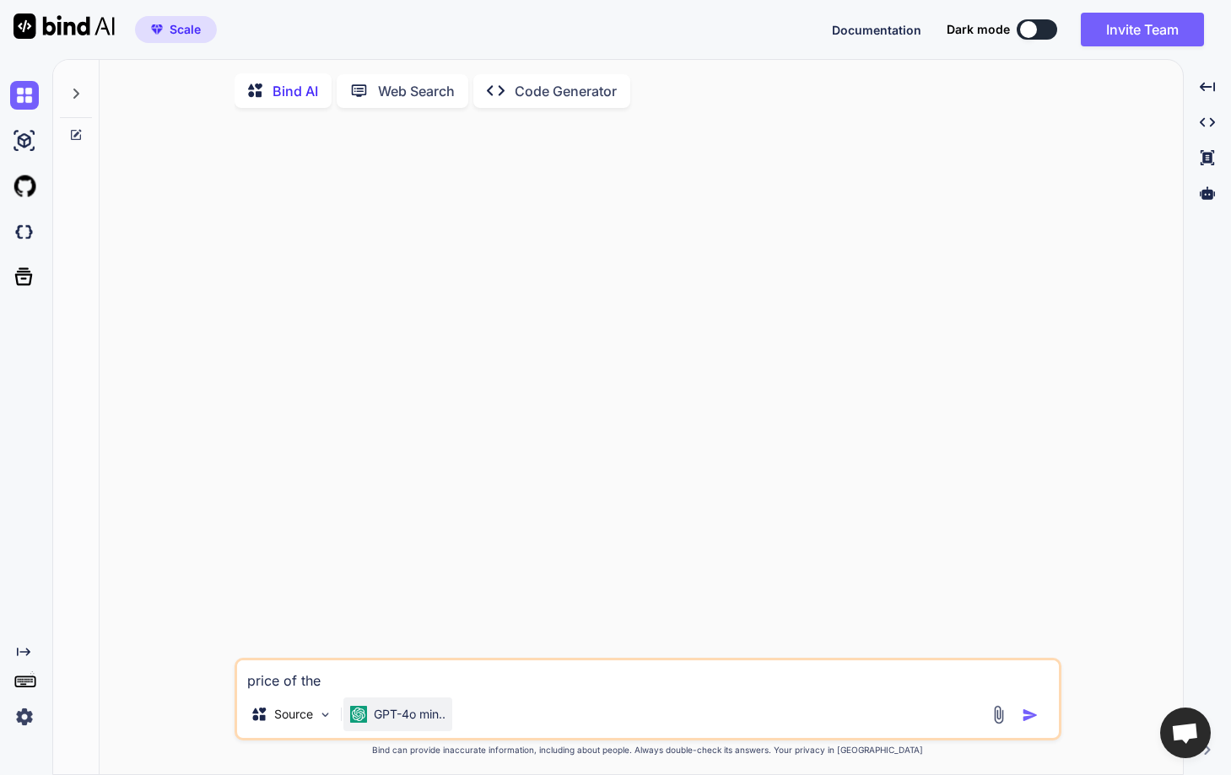
click at [392, 723] on p "GPT-4o min.." at bounding box center [410, 714] width 72 height 17
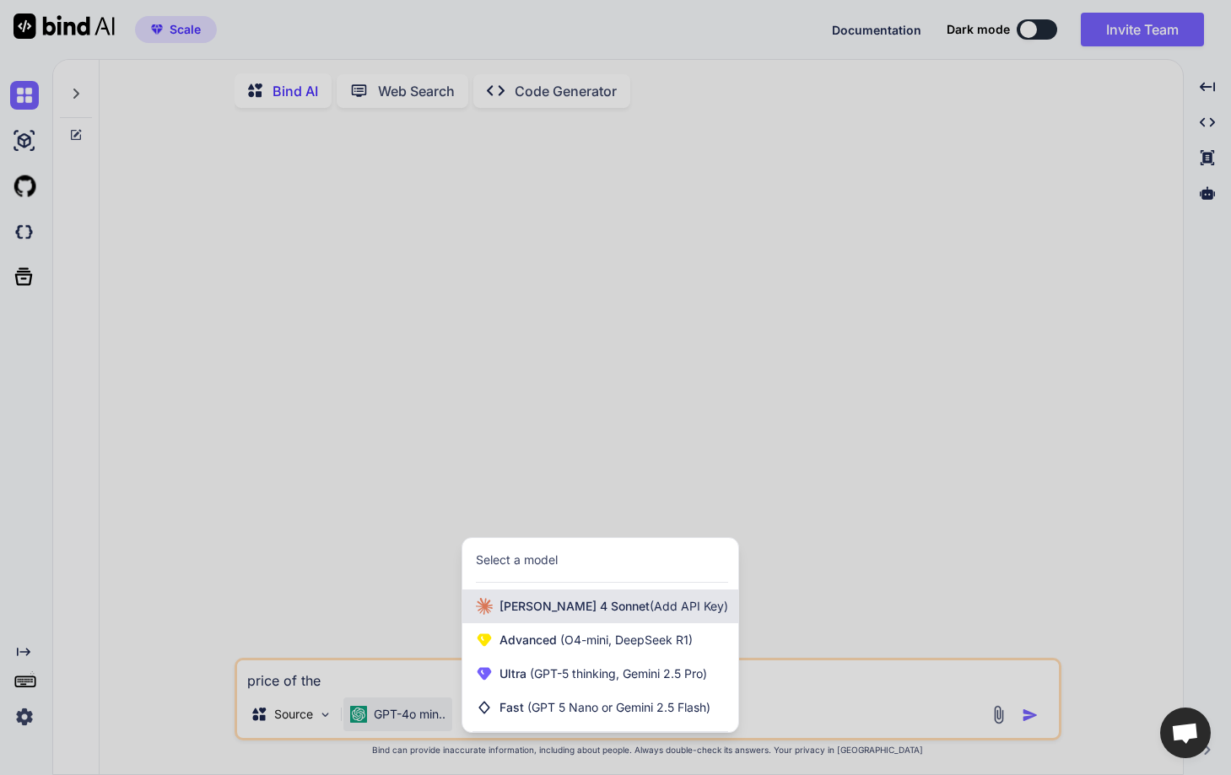
click at [526, 611] on span "Claude 4 Sonnet (Add API Key)" at bounding box center [613, 606] width 229 height 17
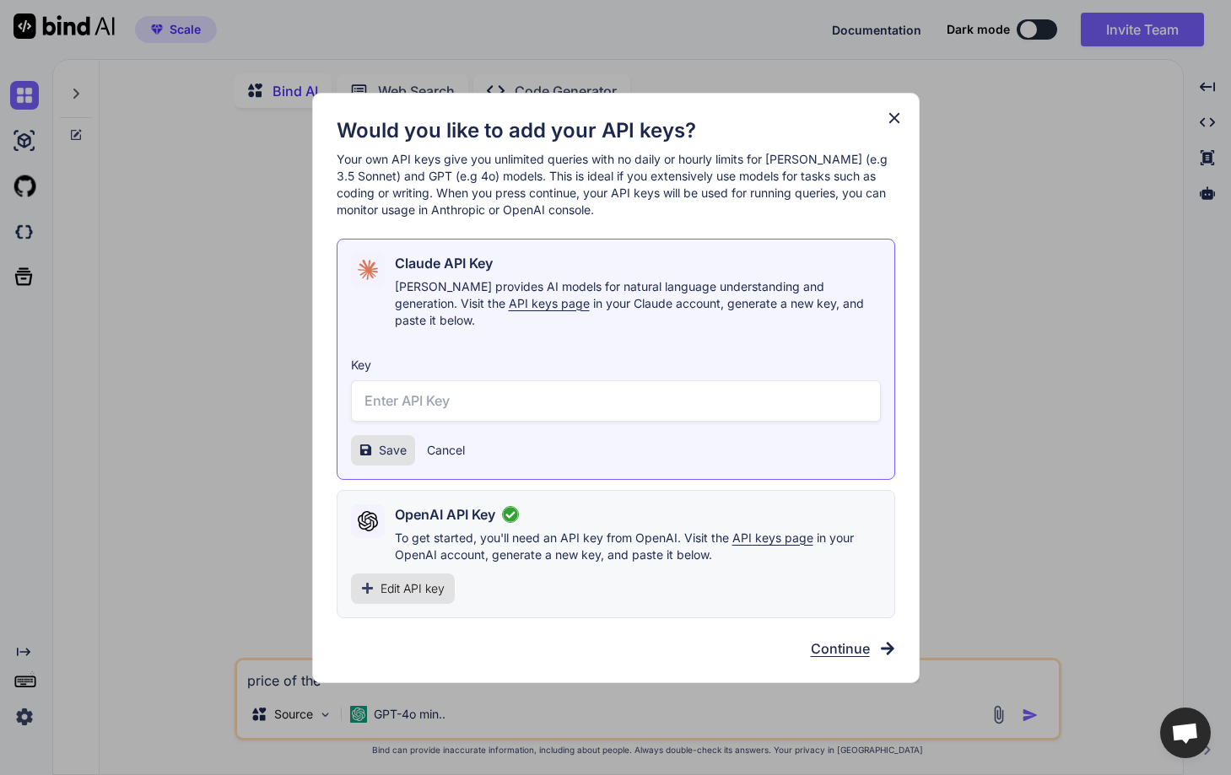
click at [444, 553] on p "To get started, you'll need an API key from OpenAI. Visit the API keys page in …" at bounding box center [638, 547] width 486 height 34
click at [418, 585] on span "Edit API key" at bounding box center [412, 588] width 64 height 17
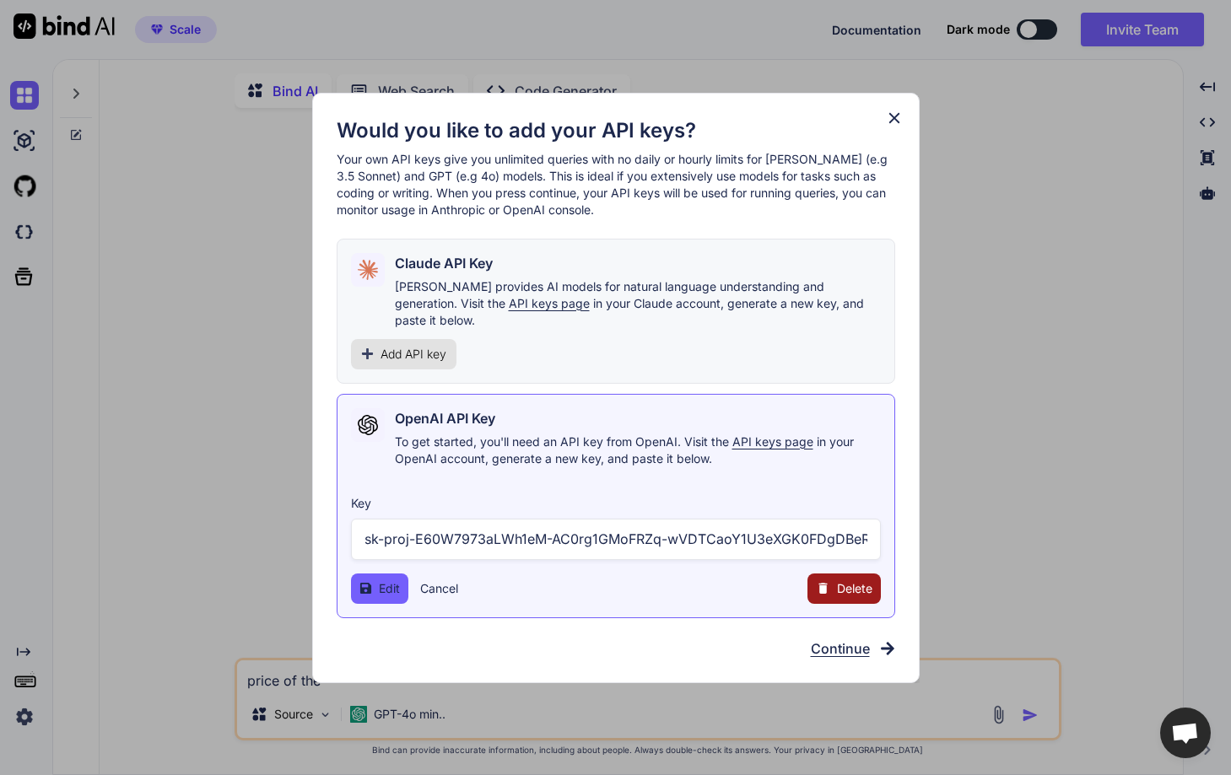
click at [832, 574] on button "Delete" at bounding box center [843, 589] width 73 height 30
click at [813, 584] on button "Delete" at bounding box center [809, 588] width 35 height 17
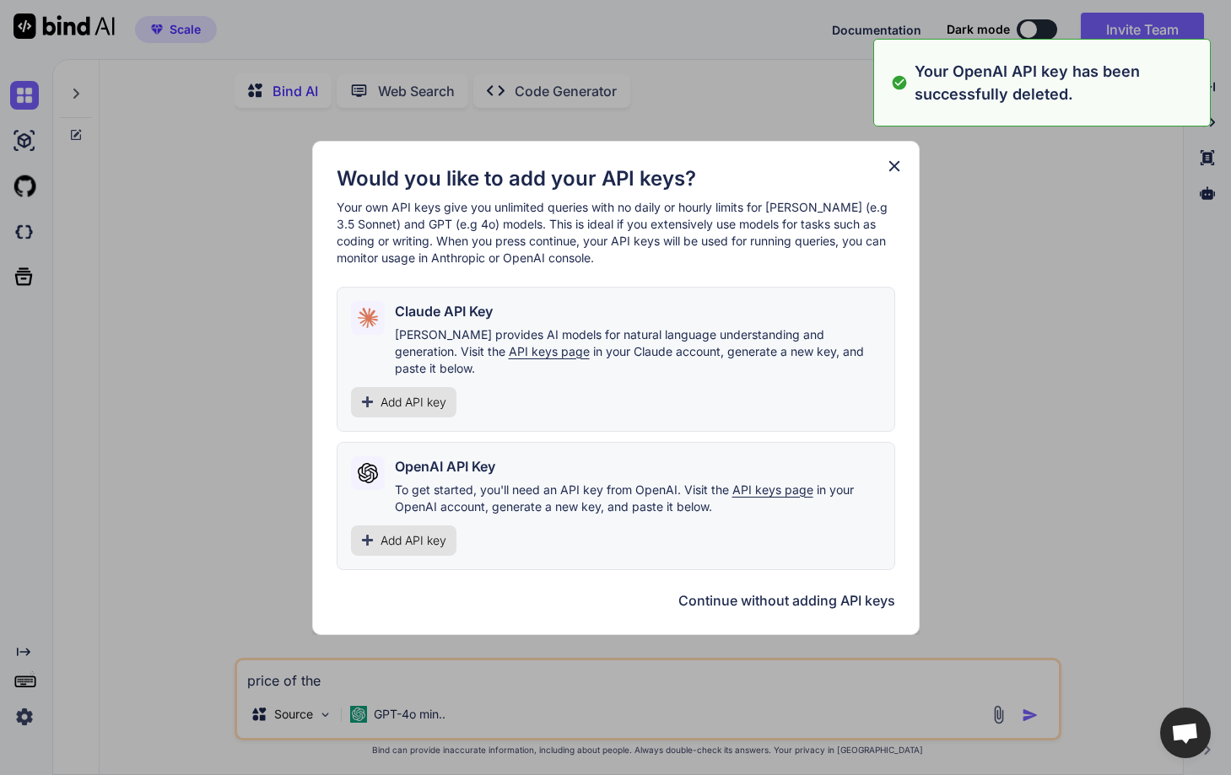
click at [1048, 364] on div "Would you like to add your API keys? Your own API keys give you unlimited queri…" at bounding box center [615, 387] width 1231 height 775
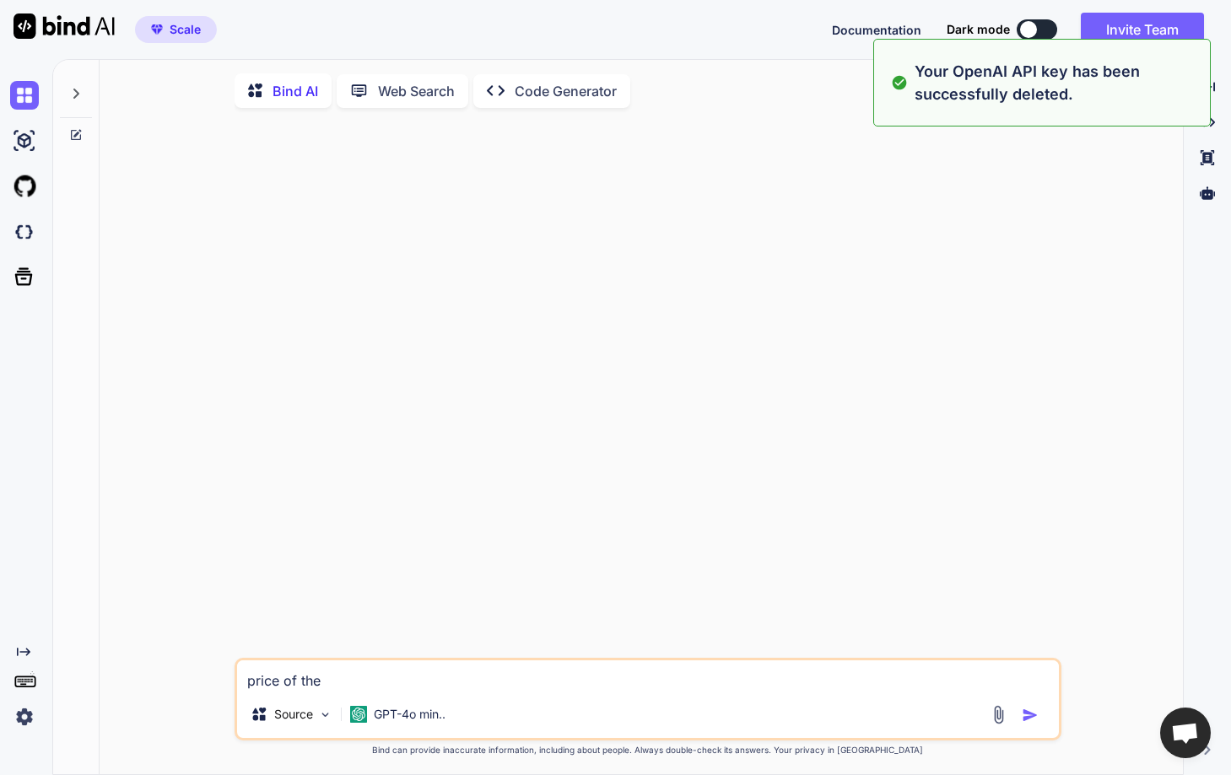
click at [490, 347] on div at bounding box center [649, 389] width 823 height 536
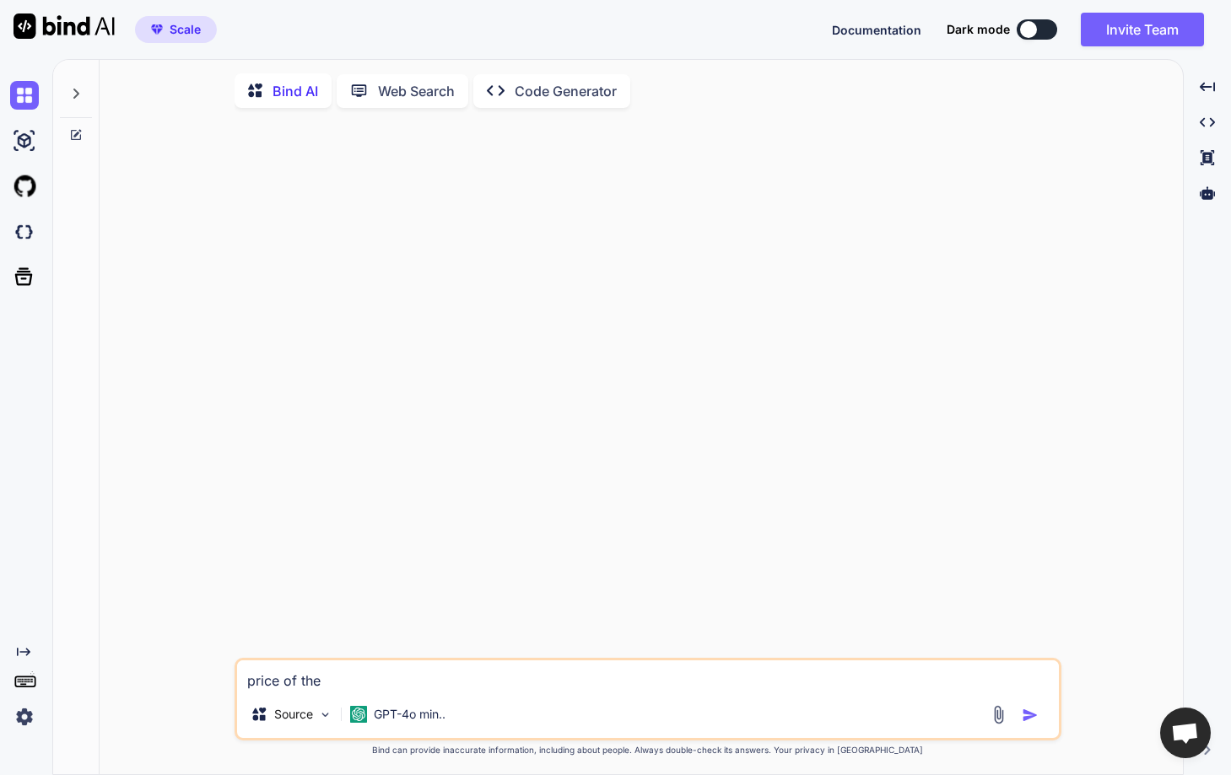
click at [286, 671] on textarea "price of the" at bounding box center [647, 675] width 821 height 30
drag, startPoint x: 353, startPoint y: 680, endPoint x: 192, endPoint y: 681, distance: 160.2
click at [192, 681] on div "price of the Source GPT-4o min.. Created with Bind Always check its answers. Pr…" at bounding box center [647, 448] width 1069 height 655
type textarea "x"
click at [300, 424] on div at bounding box center [649, 389] width 823 height 536
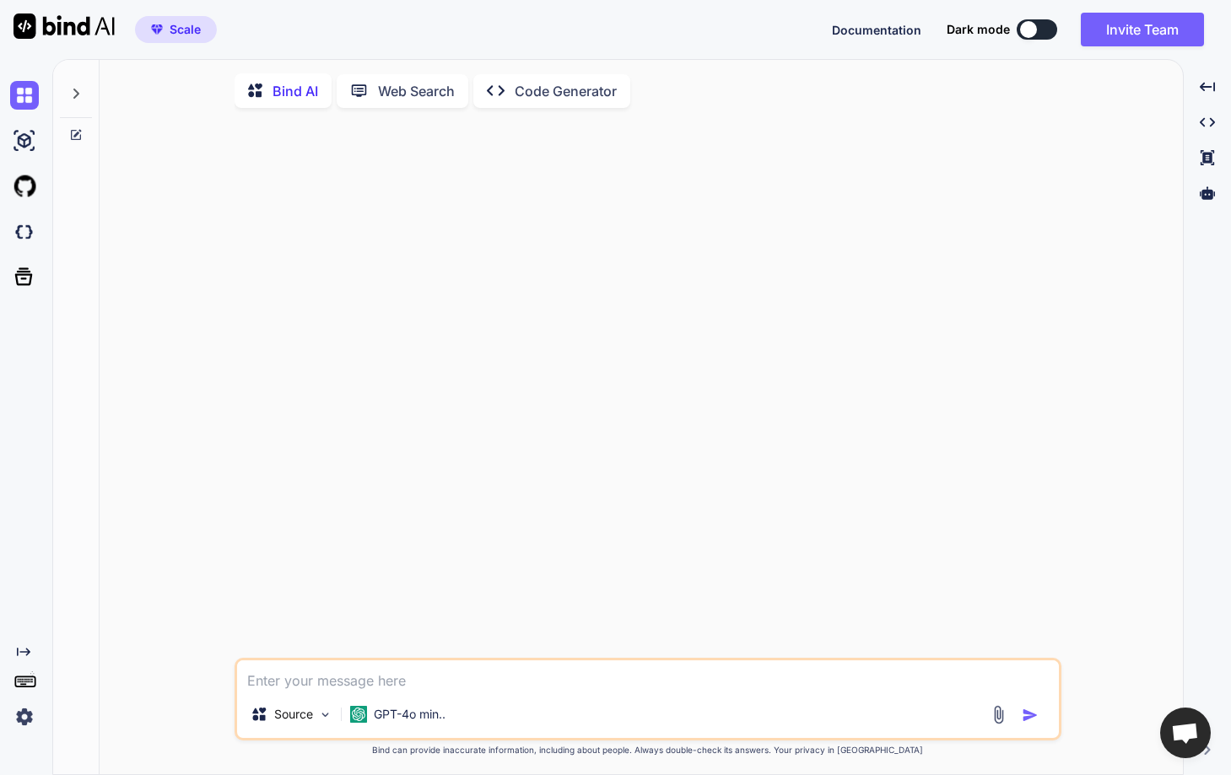
click at [365, 106] on div "Web Search" at bounding box center [403, 91] width 132 height 34
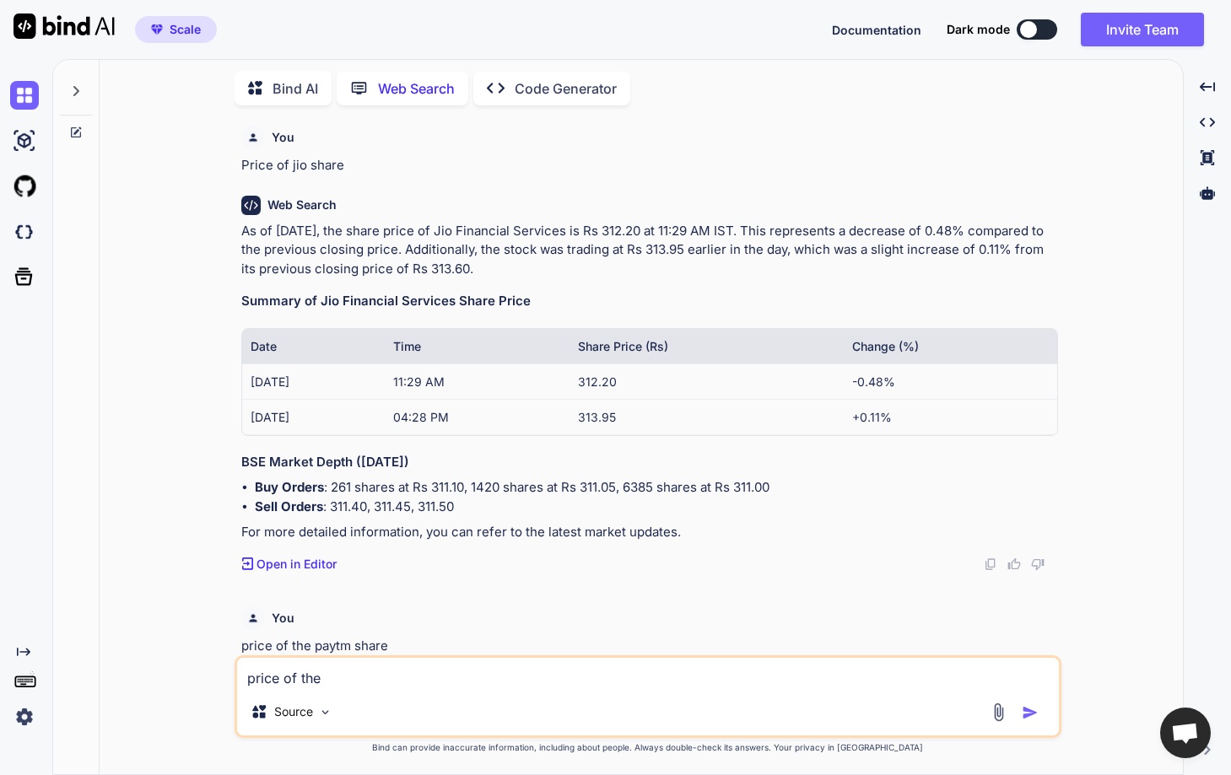
click at [277, 90] on p "Bind AI" at bounding box center [295, 88] width 46 height 20
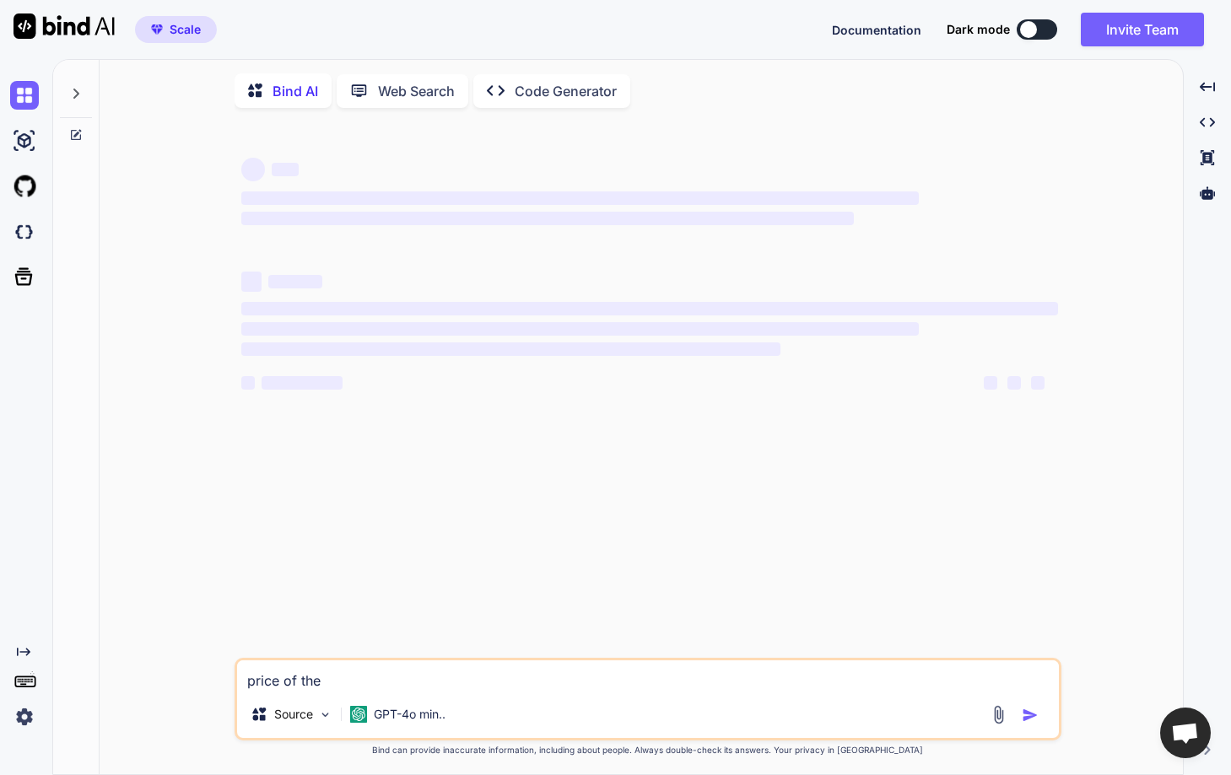
type textarea "x"
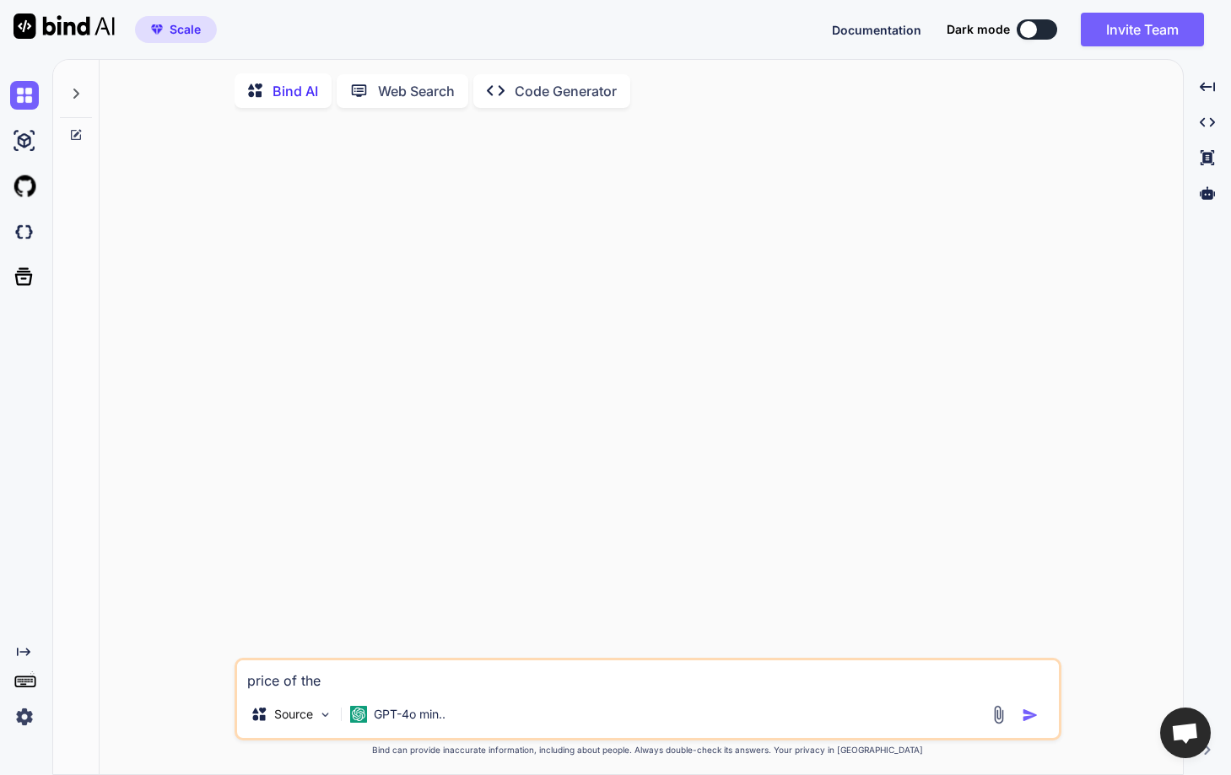
click at [19, 718] on img at bounding box center [24, 717] width 29 height 29
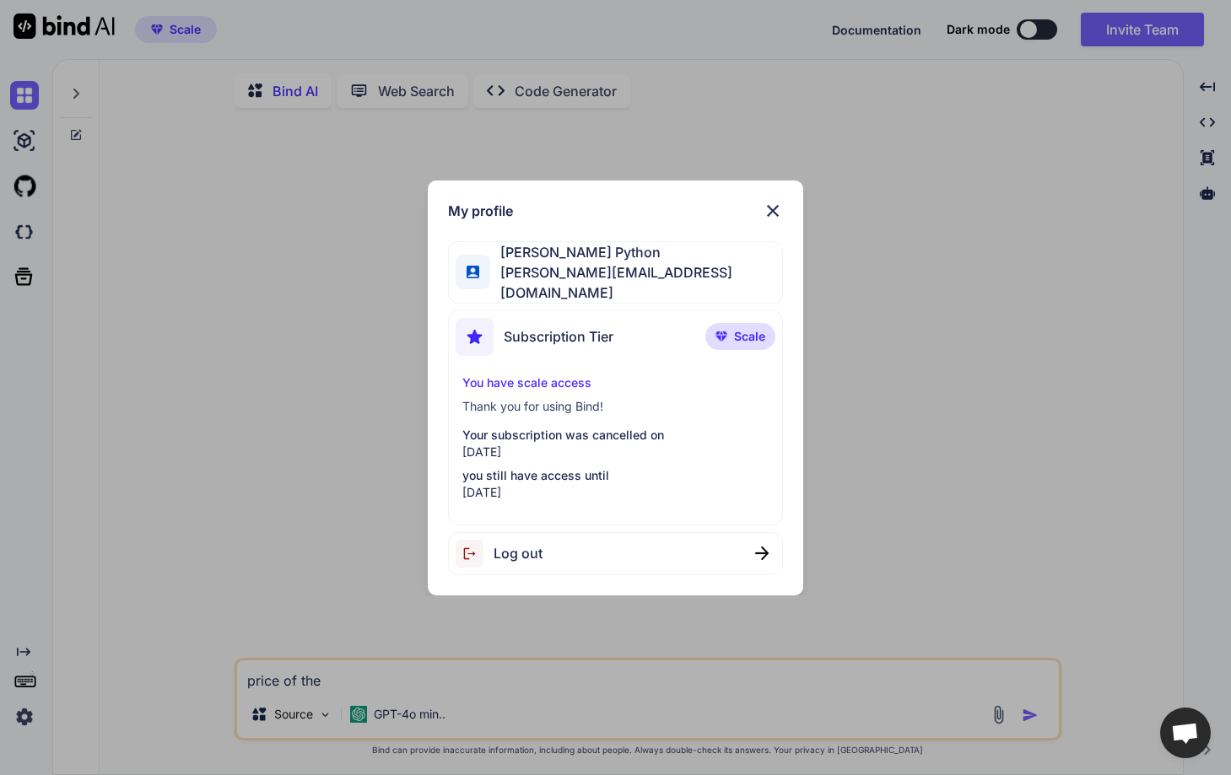
click at [576, 548] on div "Log out" at bounding box center [616, 553] width 336 height 43
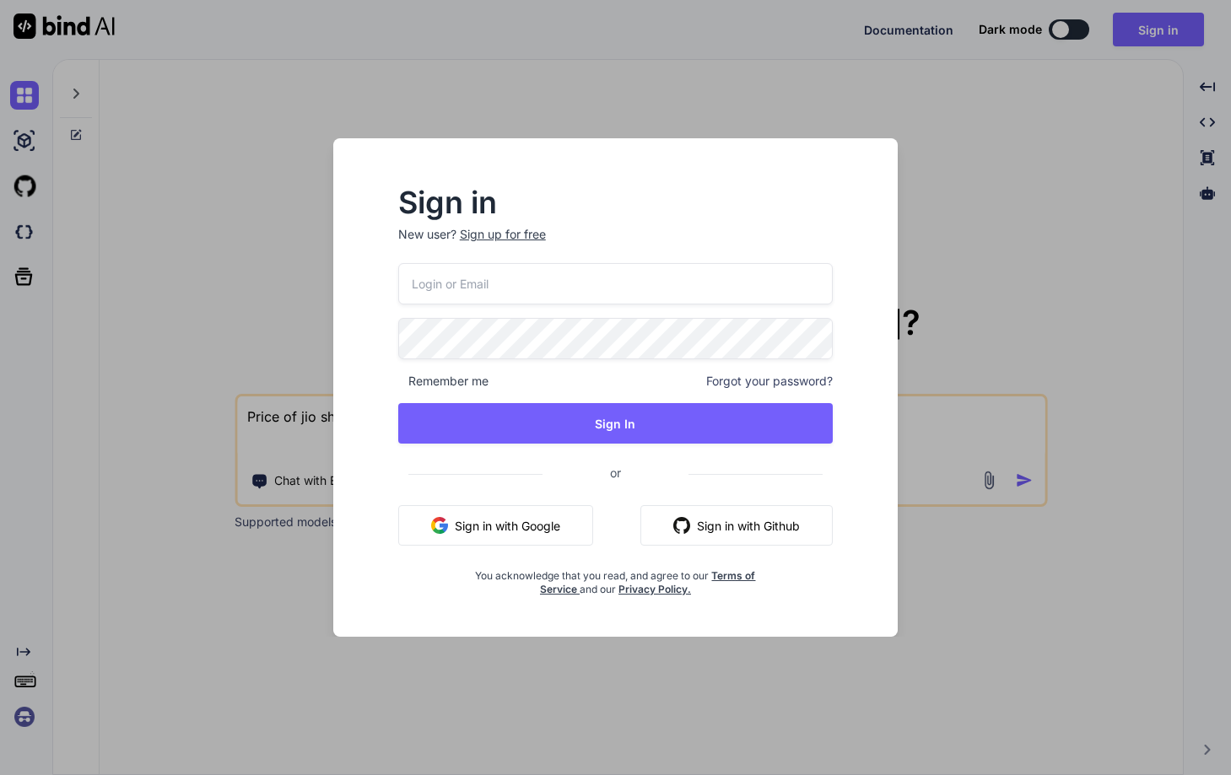
click at [317, 240] on div "Sign in New user? Sign up for free Remember me Forgot your password? Sign In or…" at bounding box center [616, 387] width 616 height 498
click at [270, 389] on div "Sign in New user? Sign up for free Remember me Forgot your password? Sign In or…" at bounding box center [615, 387] width 1231 height 775
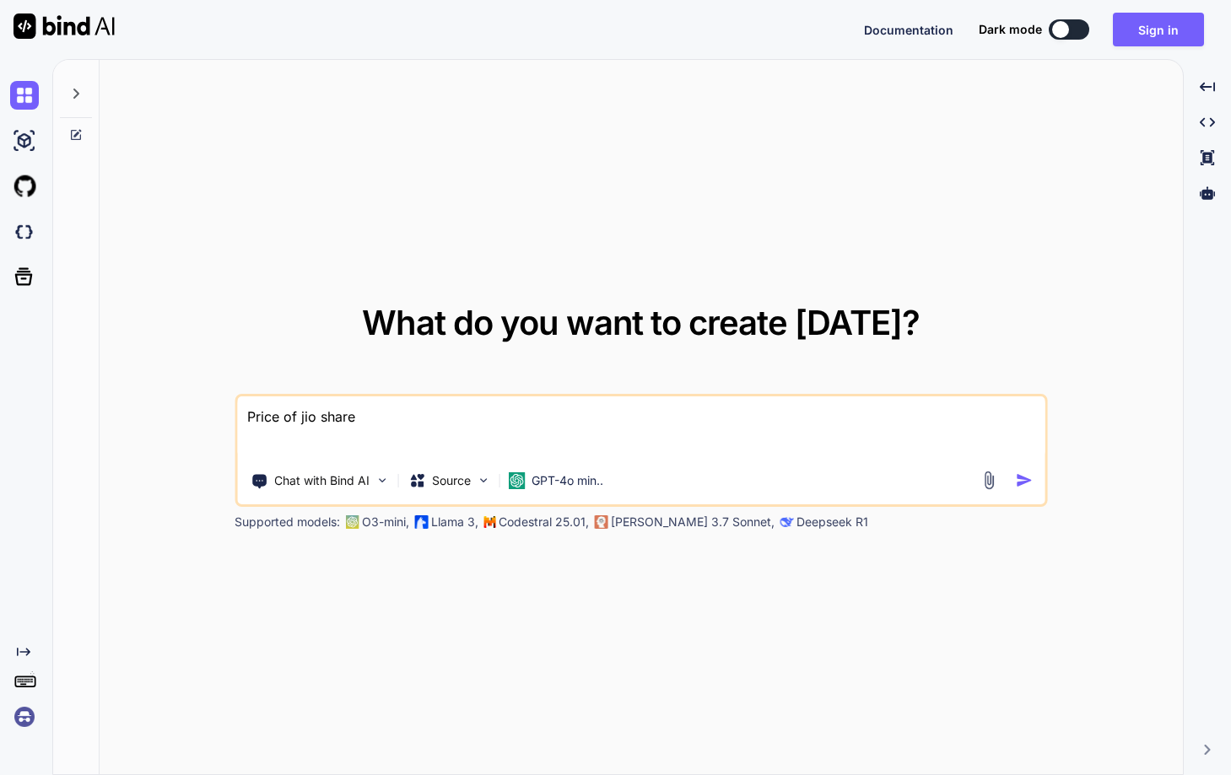
click at [274, 435] on textarea "Price of jio share" at bounding box center [640, 427] width 807 height 62
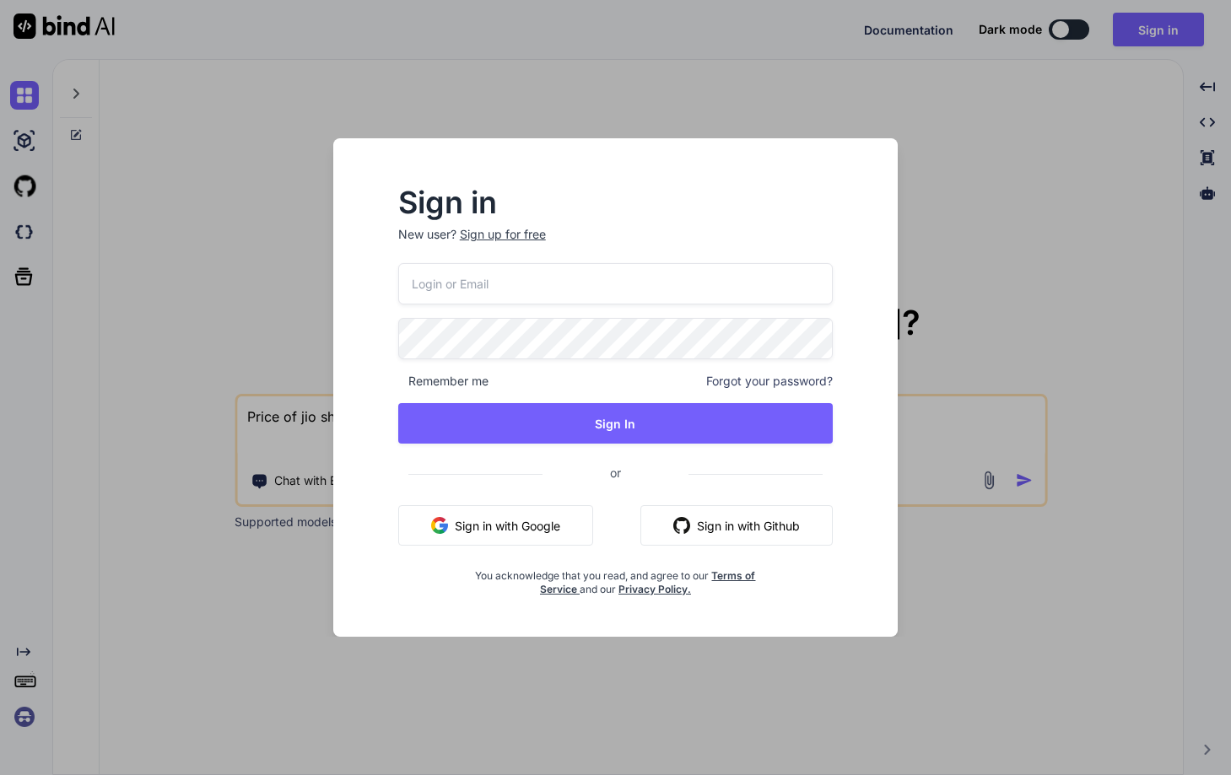
click at [277, 414] on div "Sign in New user? Sign up for free Remember me Forgot your password? Sign In or…" at bounding box center [615, 387] width 1231 height 775
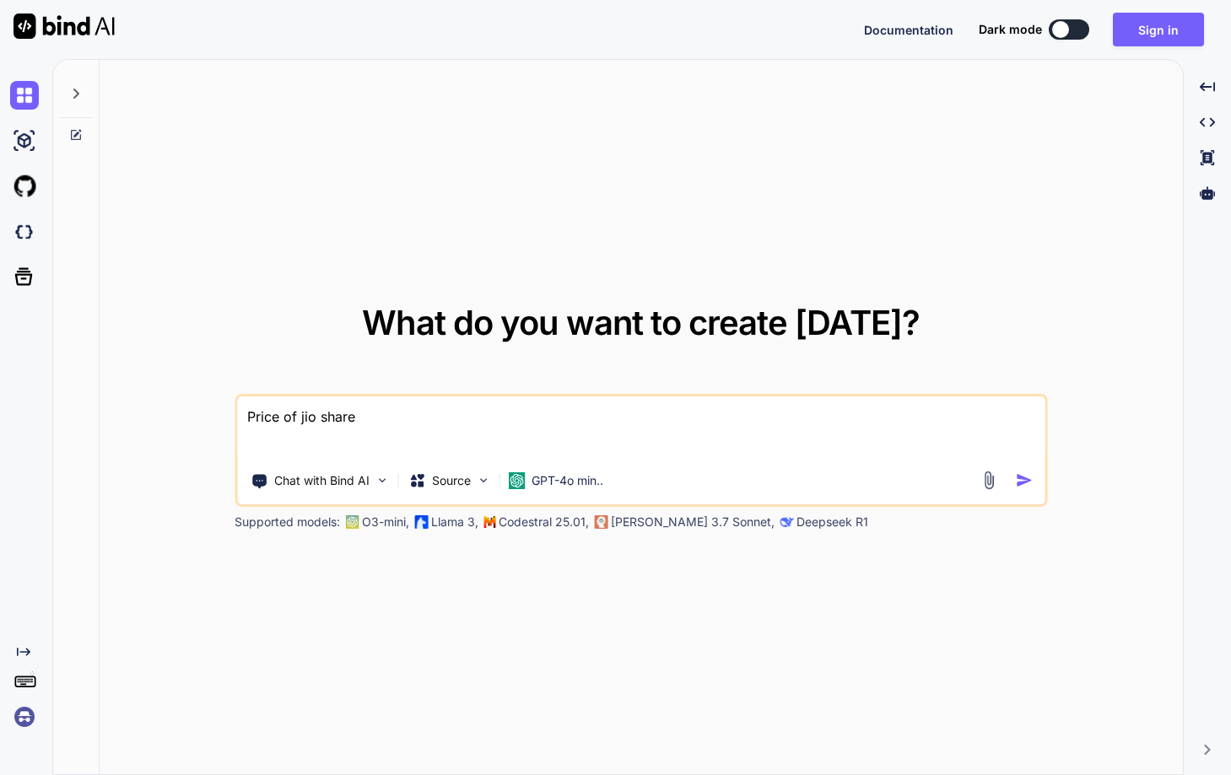
drag, startPoint x: 376, startPoint y: 423, endPoint x: 159, endPoint y: 406, distance: 218.3
click at [159, 406] on div "What do you want to create [DATE]? Price of jio share Chat with Bind AI Source …" at bounding box center [641, 418] width 1083 height 716
type textarea "Price of jio share"
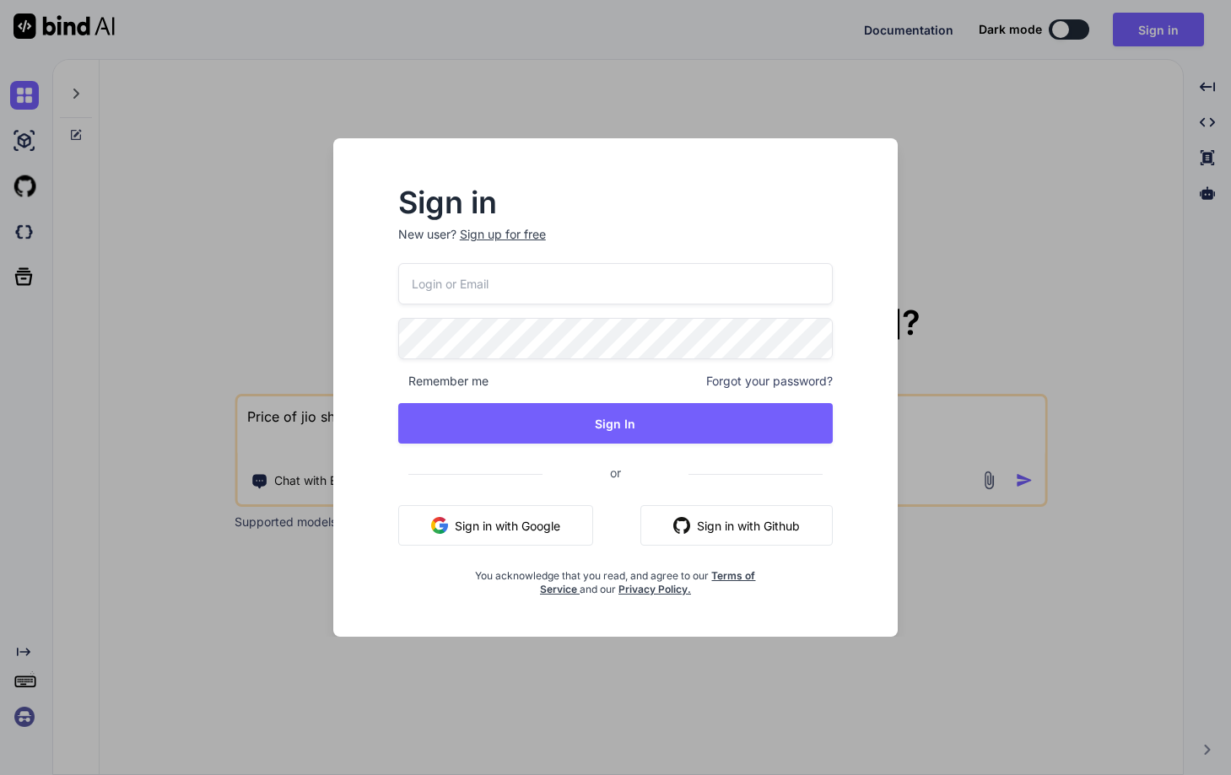
click at [186, 295] on div "Sign in New user? Sign up for free Remember me Forgot your password? Sign In or…" at bounding box center [615, 387] width 1231 height 775
